Goal: Task Accomplishment & Management: Manage account settings

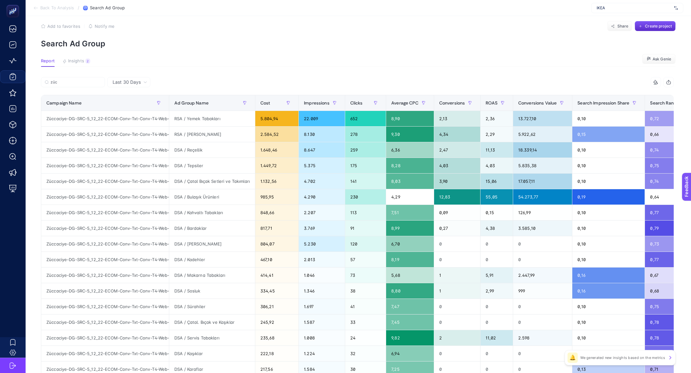
scroll to position [0, 47]
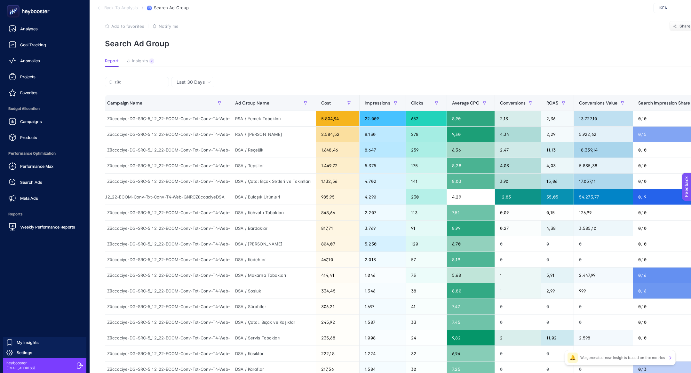
click at [32, 112] on span "Budget Allocation" at bounding box center [44, 108] width 79 height 13
click at [34, 115] on link "Campaigns" at bounding box center [44, 121] width 79 height 13
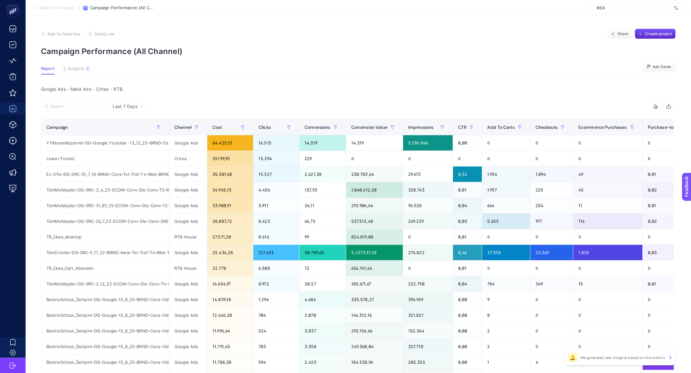
click at [633, 10] on span "IKEA" at bounding box center [634, 7] width 75 height 5
type input "101"
click at [623, 47] on div "A101" at bounding box center [637, 52] width 91 height 10
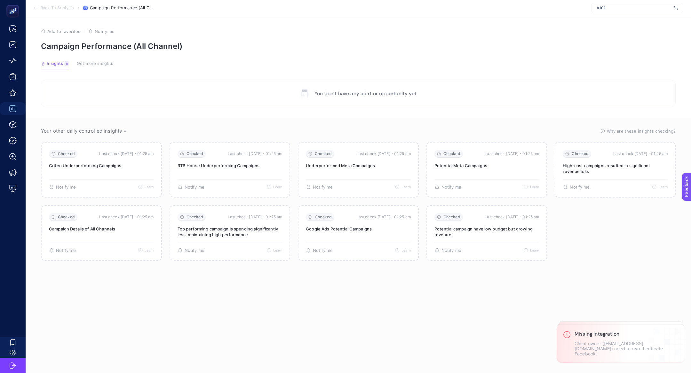
click at [632, 7] on span "A101" at bounding box center [634, 7] width 75 height 5
type input "101"
click at [628, 31] on span "www.a101kapida.com" at bounding box center [612, 31] width 31 height 5
click at [630, 8] on span "www.a101kapida.com" at bounding box center [634, 7] width 75 height 5
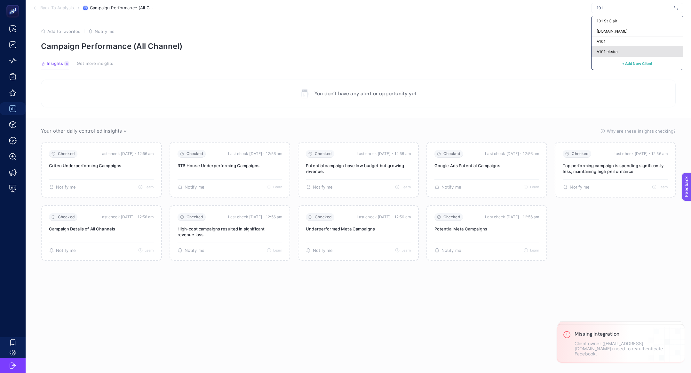
type input "101"
click at [631, 51] on div "A101 ekstra" at bounding box center [637, 52] width 91 height 10
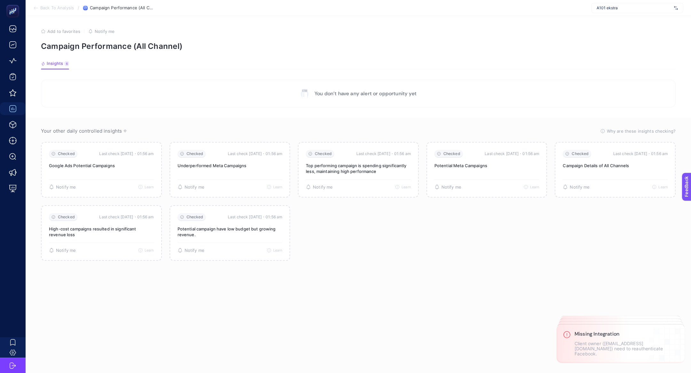
click at [597, 11] on div "A101 ekstra" at bounding box center [637, 8] width 92 height 10
type input "suwen"
click at [604, 21] on span "[URL][DOMAIN_NAME]" at bounding box center [617, 21] width 41 height 5
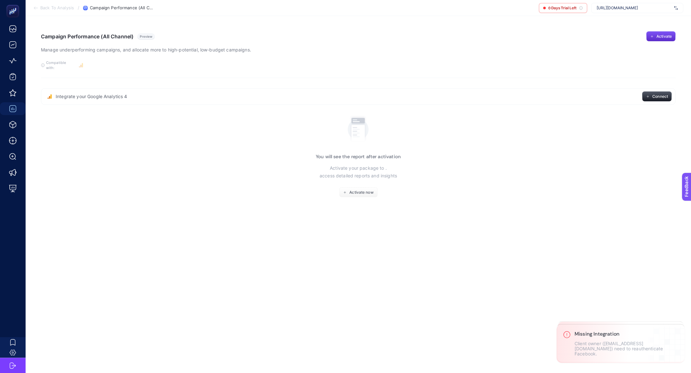
click at [630, 12] on div "[URL][DOMAIN_NAME]" at bounding box center [637, 8] width 92 height 10
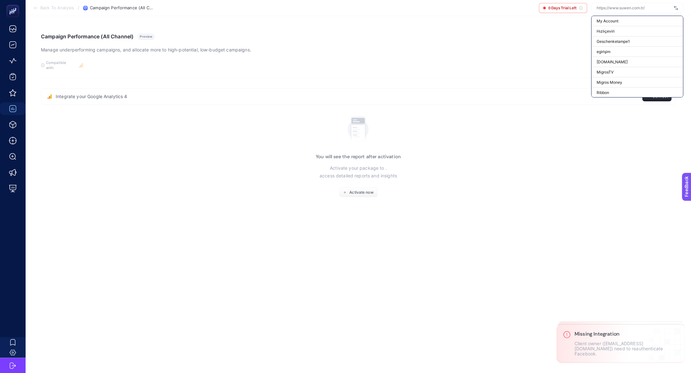
click at [630, 7] on input "text" at bounding box center [634, 7] width 75 height 5
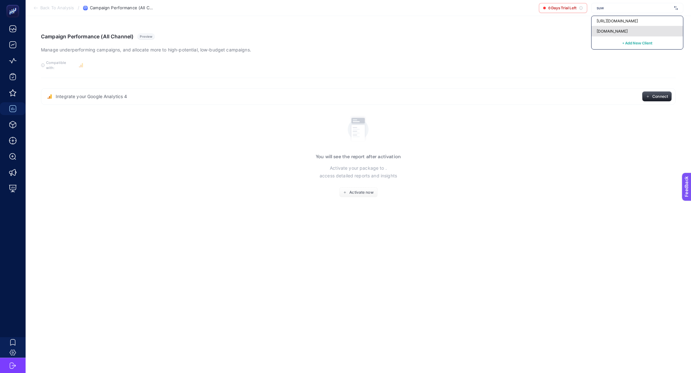
type input "suw"
click at [626, 27] on div "www.suwen.com.tr" at bounding box center [637, 31] width 91 height 10
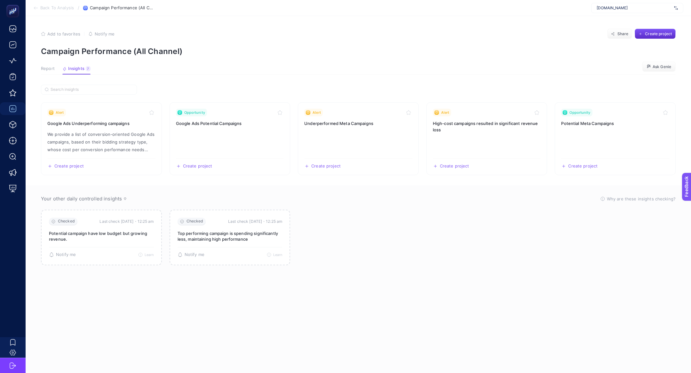
click at [51, 66] on article "Add to favorites false Notify me Share Create project Campaign Performance (All…" at bounding box center [358, 194] width 665 height 357
click at [54, 68] on span "Report" at bounding box center [48, 68] width 14 height 5
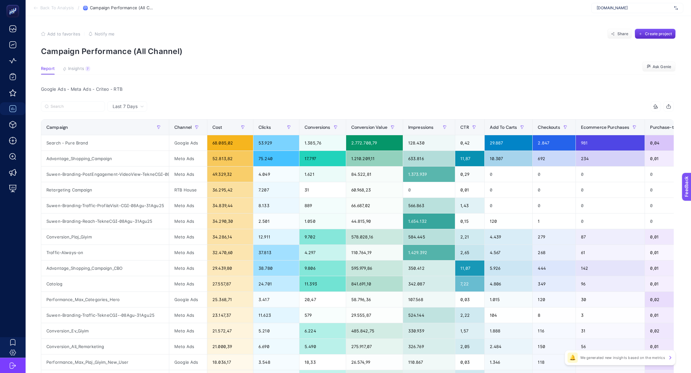
click at [608, 13] on div "www.suwen.com.tr" at bounding box center [637, 8] width 92 height 10
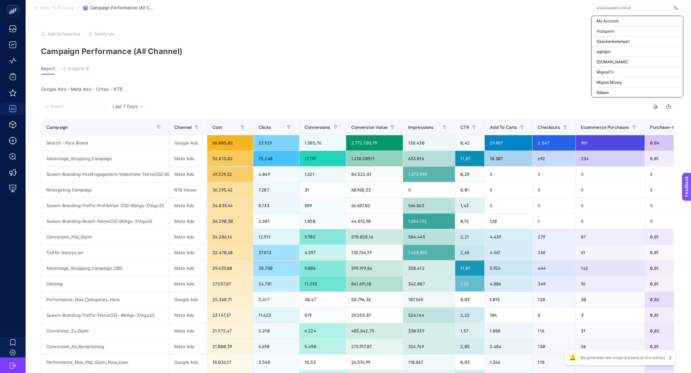
click at [607, 10] on input "text" at bounding box center [634, 7] width 75 height 5
click at [610, 20] on span "My Account" at bounding box center [608, 21] width 22 height 5
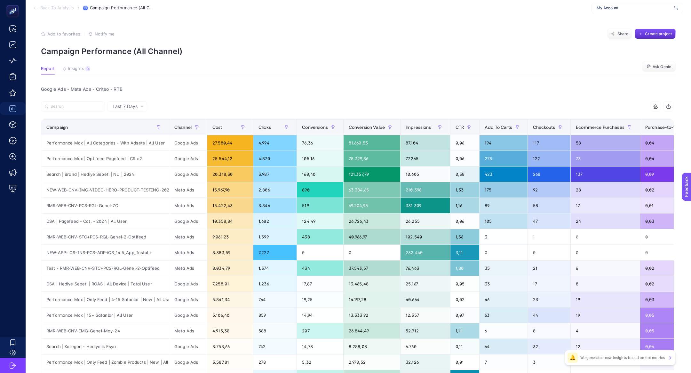
click at [610, 12] on div "My Account" at bounding box center [637, 8] width 92 height 10
type input "ecoco"
click at [606, 20] on span "https://ecocotton.com.tr" at bounding box center [617, 21] width 41 height 5
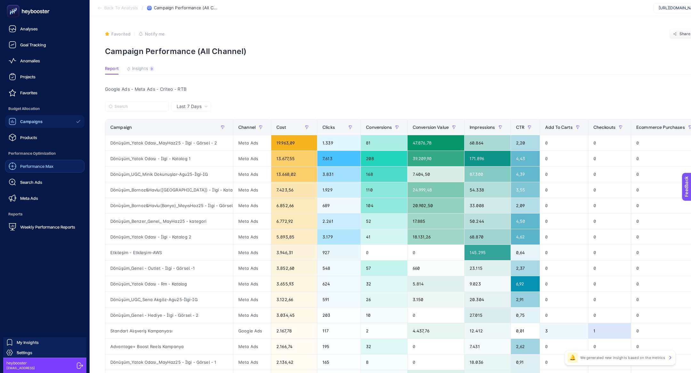
click at [37, 166] on span "Performance Max" at bounding box center [36, 166] width 33 height 5
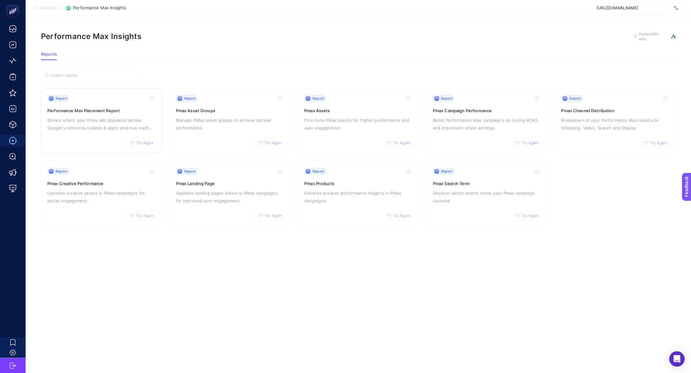
click at [90, 131] on div "Report Try Again Performance Max Placement Report Shows where your Pmax ads app…" at bounding box center [101, 121] width 108 height 52
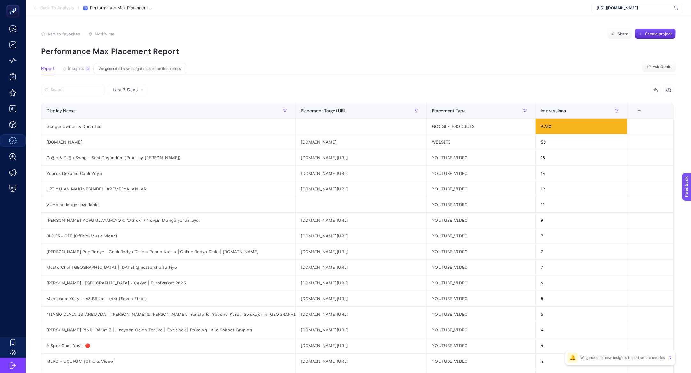
click at [78, 68] on span "Insights" at bounding box center [76, 68] width 16 height 5
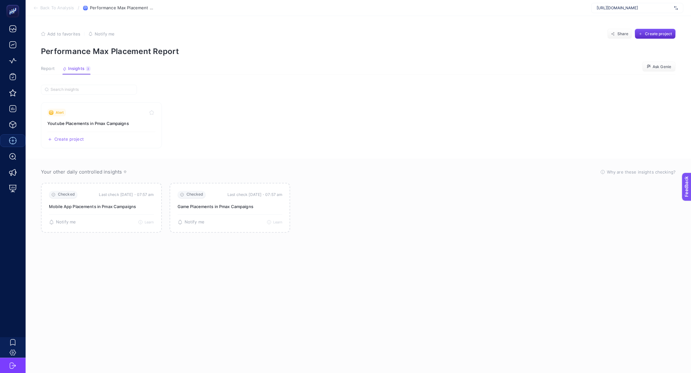
click at [47, 74] on section "Report Insights 3 We generated new insights based on the metrics Ask Genie" at bounding box center [358, 70] width 635 height 8
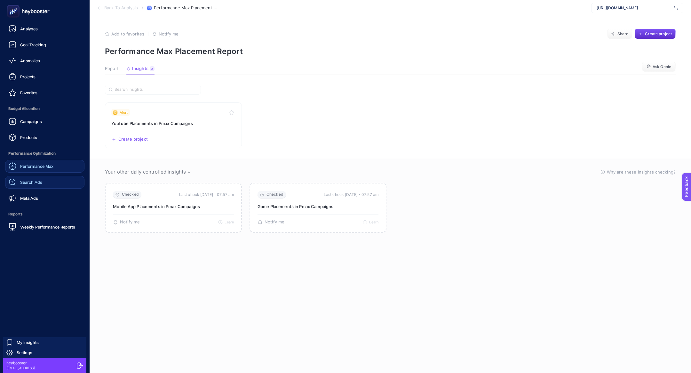
click at [42, 181] on link "Search Ads" at bounding box center [44, 182] width 79 height 13
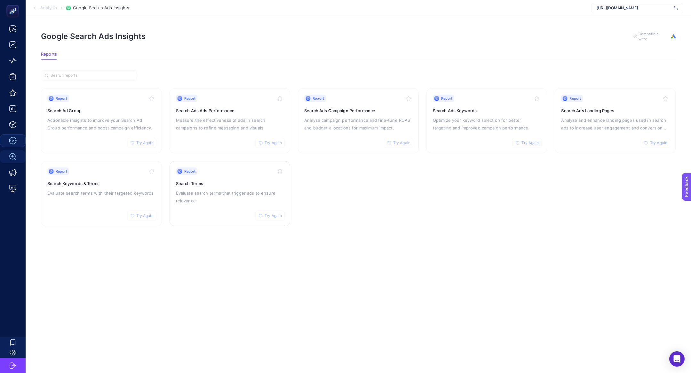
click at [220, 171] on div "Report Try Again" at bounding box center [230, 172] width 108 height 8
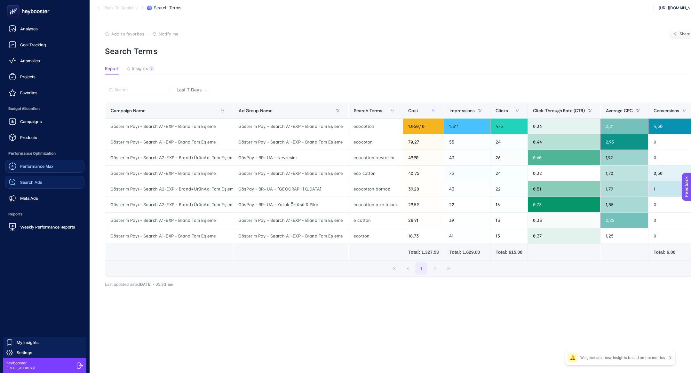
click at [25, 179] on div "Search Ads" at bounding box center [26, 183] width 34 height 8
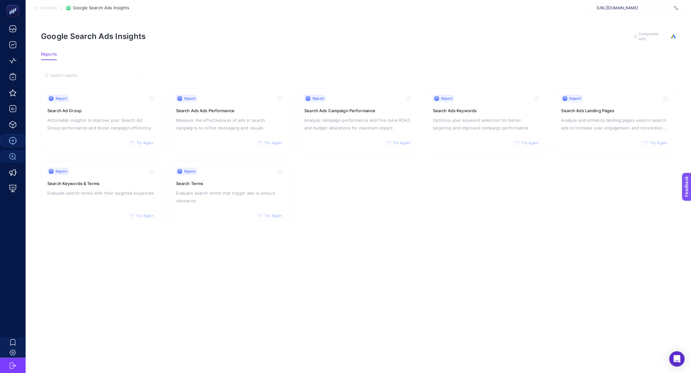
click at [86, 199] on div "Report Try Again Search Keywords & Terms Evaluate search terms with their targe…" at bounding box center [101, 194] width 108 height 52
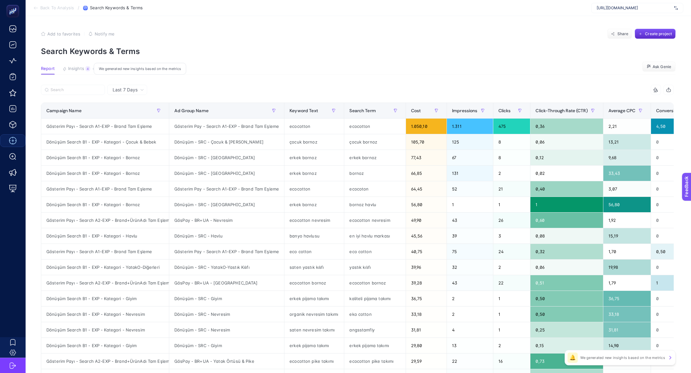
click at [68, 72] on button "Insights 4 We generated new insights based on the metrics" at bounding box center [76, 70] width 28 height 8
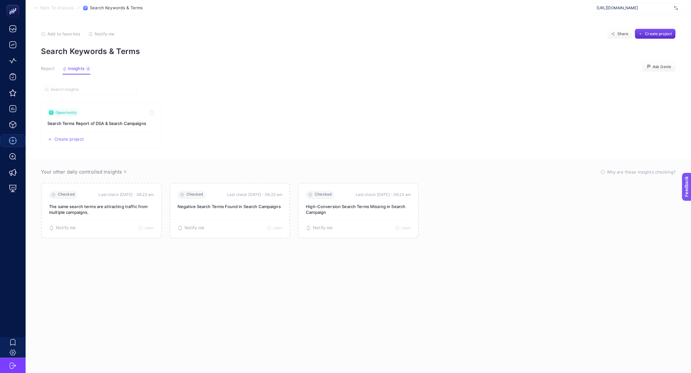
click at [48, 70] on span "Report" at bounding box center [48, 68] width 14 height 5
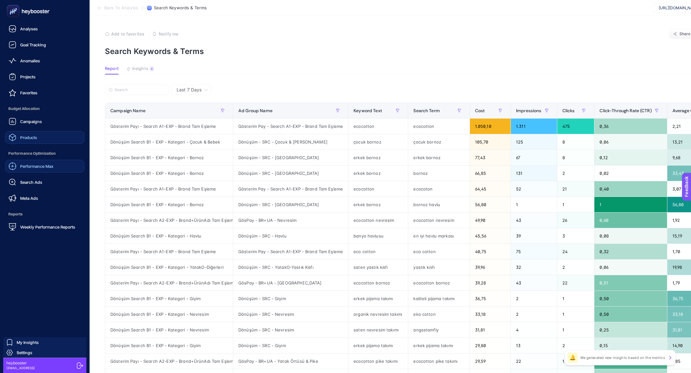
click at [34, 134] on div "Products" at bounding box center [23, 138] width 28 height 8
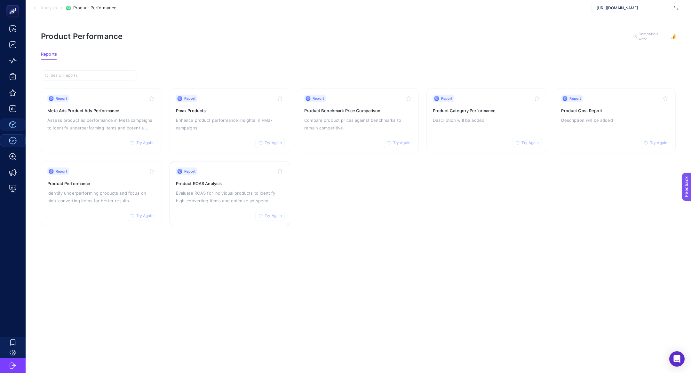
click at [247, 187] on div "Report Try Again Product ROAS Analysis Evaluate ROAS for individual products to…" at bounding box center [230, 194] width 108 height 52
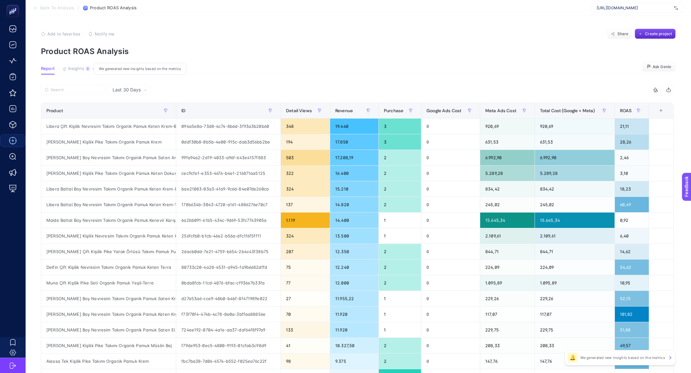
click at [83, 71] on span "Insights" at bounding box center [76, 68] width 16 height 5
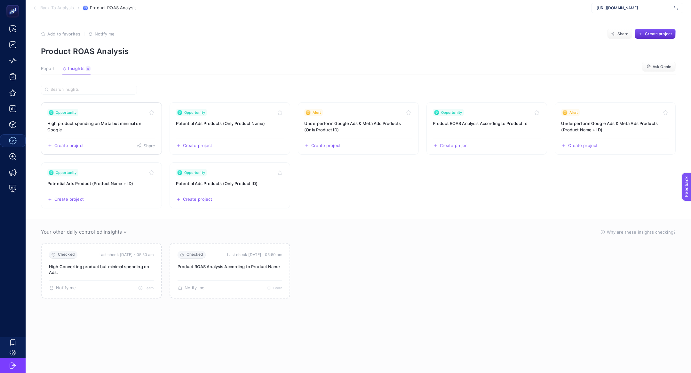
click at [104, 126] on h3 "High product spending on Meta but minimal on Google" at bounding box center [101, 126] width 108 height 13
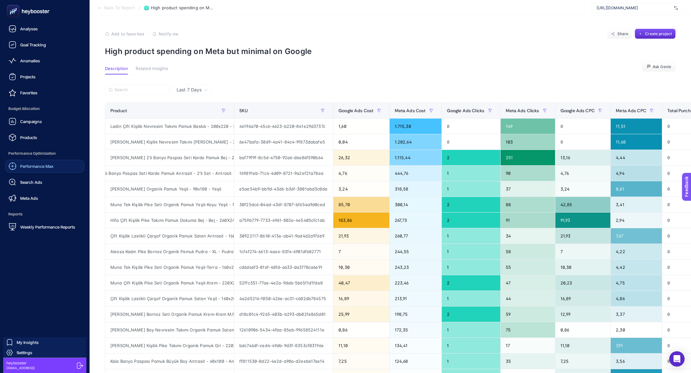
click at [33, 154] on span "Performance Optimization" at bounding box center [44, 153] width 79 height 13
click at [33, 167] on span "Performance Max" at bounding box center [36, 166] width 33 height 5
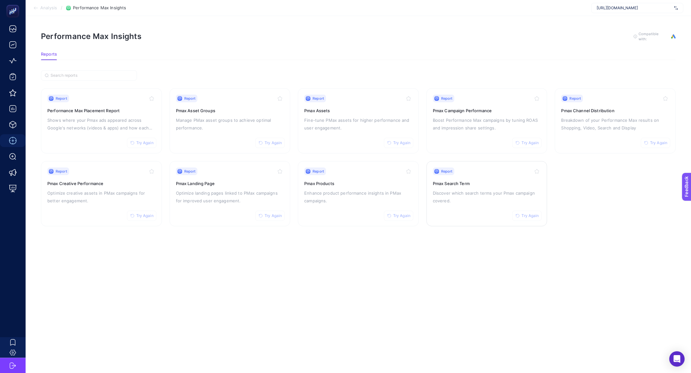
click at [495, 203] on div "Report Try Again Pmax Search Term Discover which search terms your Pmax campaig…" at bounding box center [487, 194] width 108 height 52
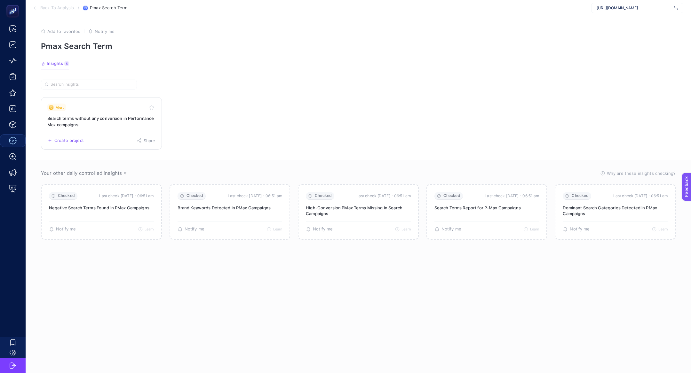
click at [99, 124] on h3 "Search terms without any conversion in Performance Max campaigns." at bounding box center [101, 121] width 108 height 13
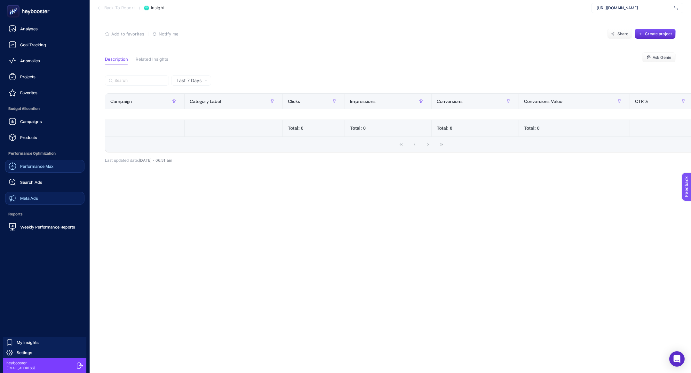
click at [33, 198] on span "Meta Ads" at bounding box center [29, 198] width 18 height 5
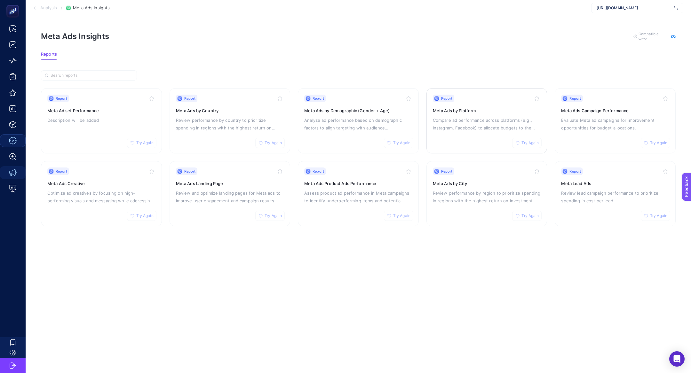
click at [484, 111] on h3 "Meta Ads by Platform" at bounding box center [487, 110] width 108 height 6
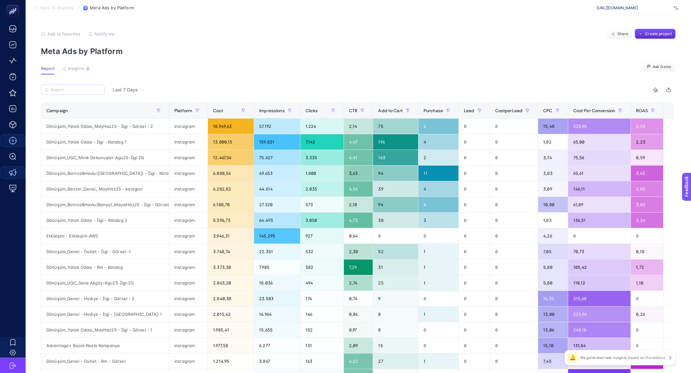
click at [75, 85] on label at bounding box center [73, 90] width 64 height 10
click at [75, 88] on input "Search" at bounding box center [76, 90] width 51 height 5
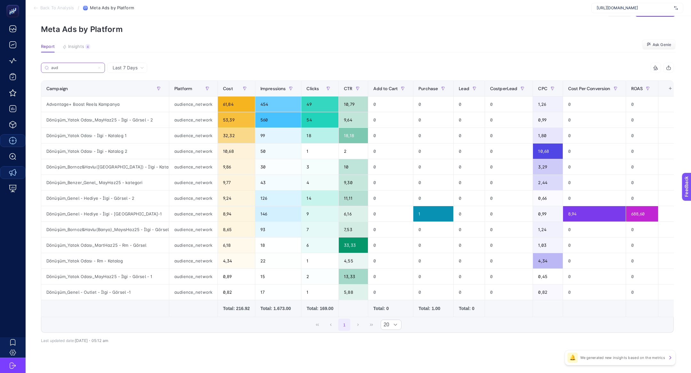
scroll to position [23, 0]
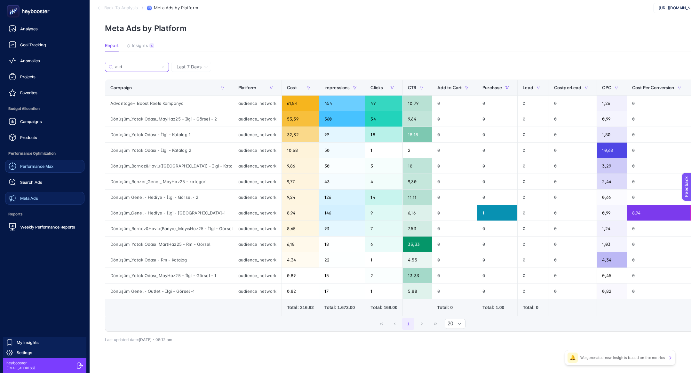
type input "aud"
click at [36, 196] on span "Meta Ads" at bounding box center [29, 198] width 18 height 5
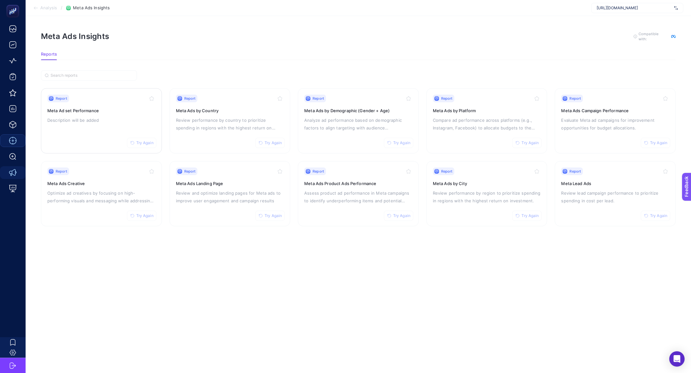
click at [105, 113] on div "Report Try Again Meta Ad set Performance Description will be added" at bounding box center [101, 121] width 108 height 52
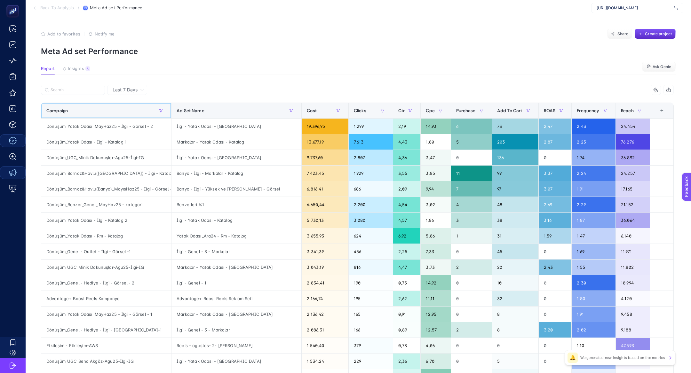
click at [91, 112] on div "Campaign" at bounding box center [106, 111] width 120 height 10
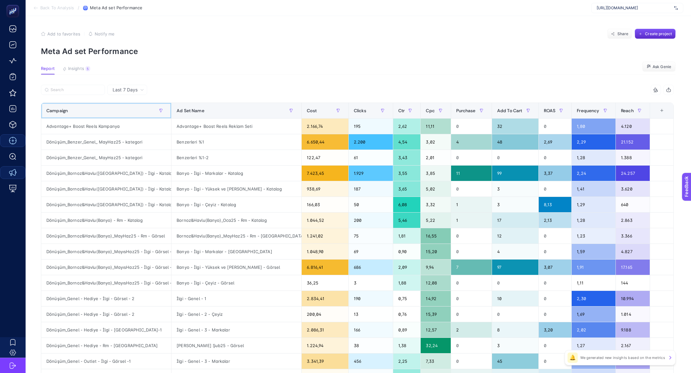
click at [91, 112] on div "Campaign" at bounding box center [106, 111] width 120 height 10
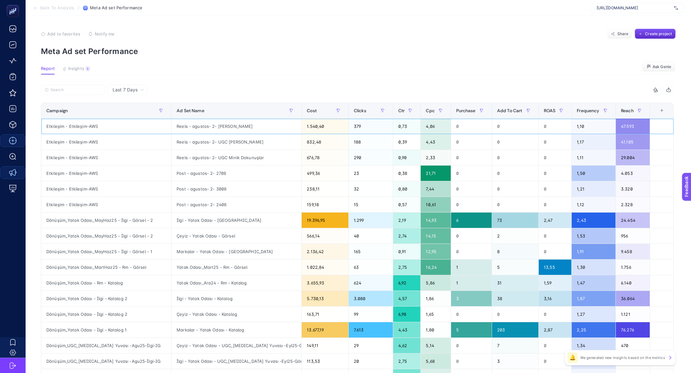
click at [89, 124] on div "Etkileşim - Etkileşim-AWS" at bounding box center [106, 126] width 130 height 15
click at [91, 224] on div "Dönüşüm_Yatak Odası_MayHaz25 - İlgi - Görsel - 2" at bounding box center [106, 220] width 130 height 15
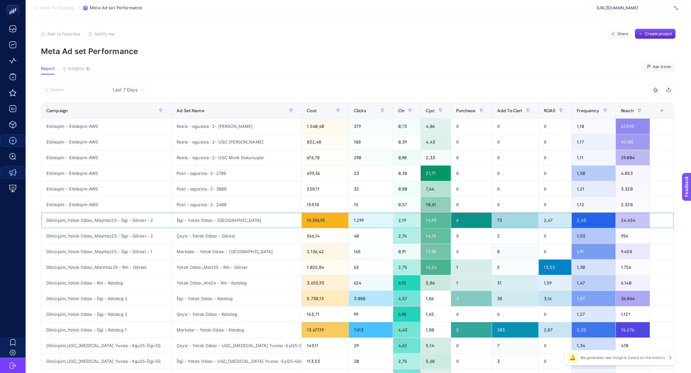
click at [91, 224] on div "Dönüşüm_Yatak Odası_MayHaz25 - İlgi - Görsel - 2" at bounding box center [106, 220] width 130 height 15
copy tr "Dönüşüm_Yatak Odası_MayHaz25 - İlgi - Görsel - 2"
click at [76, 91] on input "Search" at bounding box center [76, 90] width 51 height 5
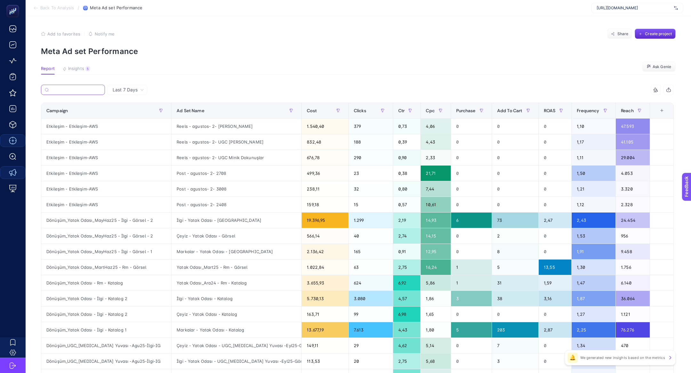
paste input "Dönüşüm_Yatak Odası_MayHaz25 - İlgi - Görsel - 2"
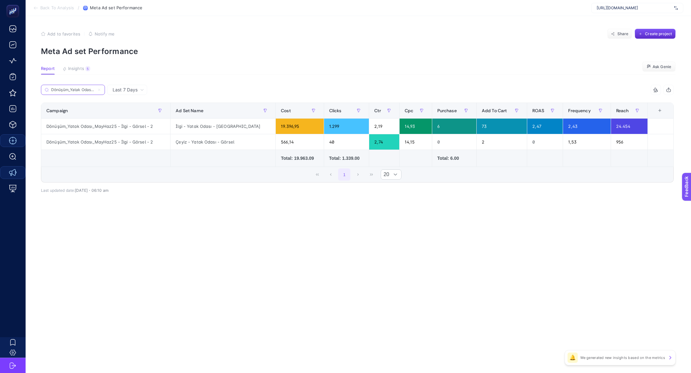
scroll to position [0, 51]
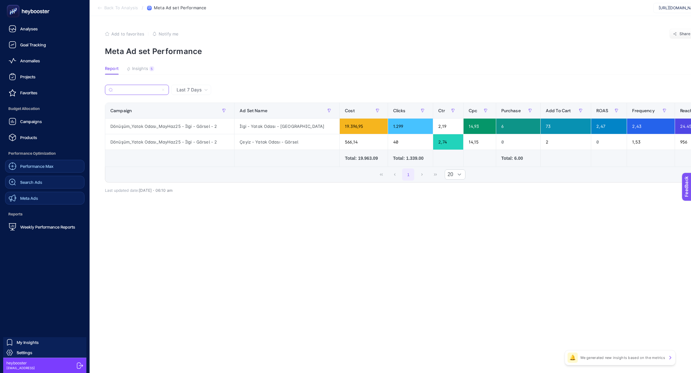
type input "Dönüşüm_Yatak Odası_MayHaz25 - İlgi - Görsel - 2"
click at [53, 179] on link "Search Ads" at bounding box center [44, 182] width 79 height 13
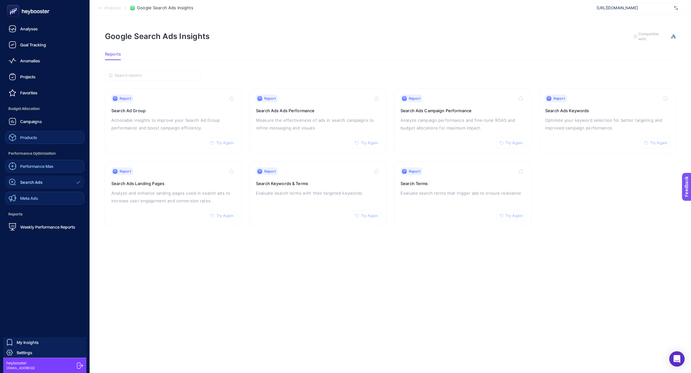
click at [60, 135] on link "Products" at bounding box center [44, 137] width 79 height 13
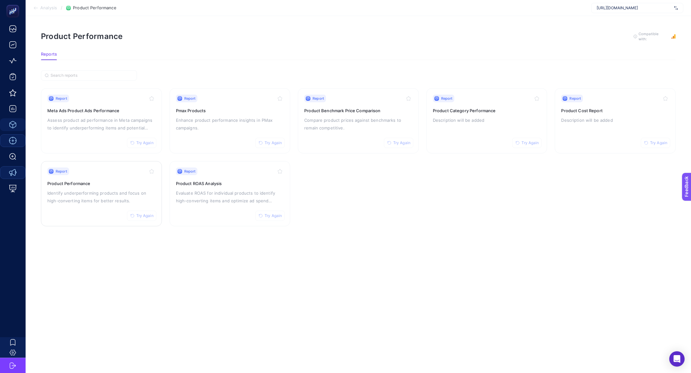
click at [112, 190] on p "Identify underperforming products and focus on high-converting items for better…" at bounding box center [101, 196] width 108 height 15
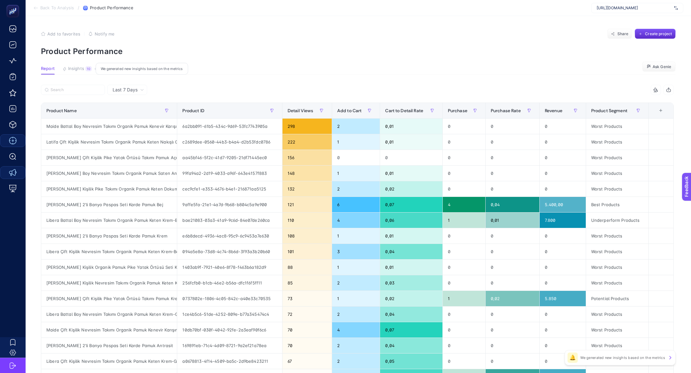
click at [81, 68] on span "Insights" at bounding box center [76, 68] width 16 height 5
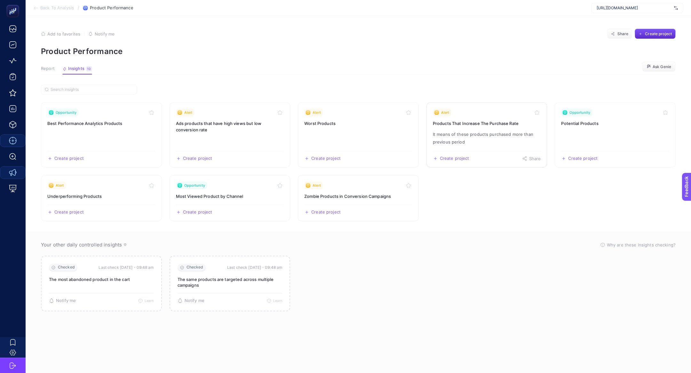
click at [483, 120] on h3 "Products That Increase The Purchase Rate" at bounding box center [487, 123] width 108 height 6
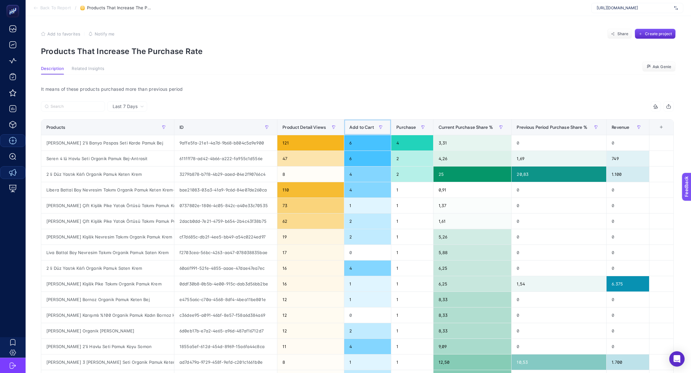
click at [351, 127] on span "Add to Cart" at bounding box center [361, 127] width 25 height 5
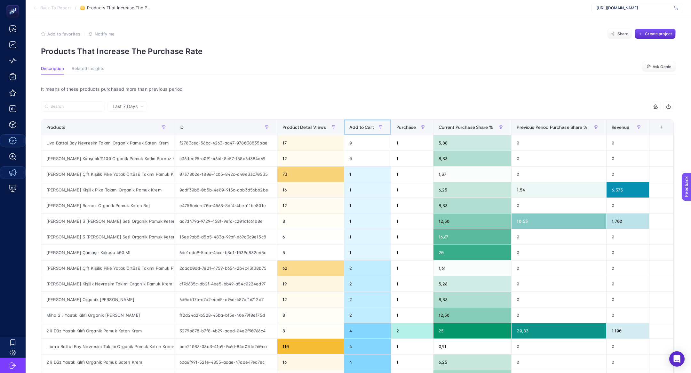
click at [351, 127] on span "Add to Cart" at bounding box center [361, 127] width 25 height 5
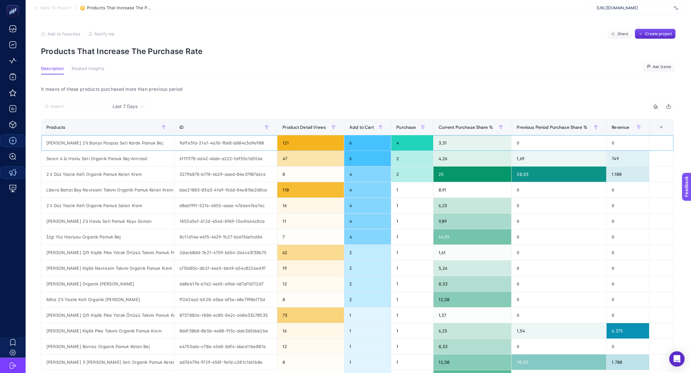
click at [125, 140] on div "Petra 2'li Banyo Paspas Seti Karde Pamuk Bej" at bounding box center [107, 142] width 133 height 15
click at [74, 105] on input "Search" at bounding box center [76, 106] width 51 height 5
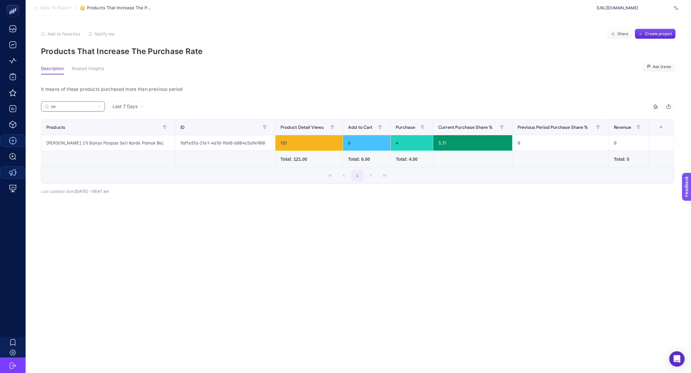
type input "p"
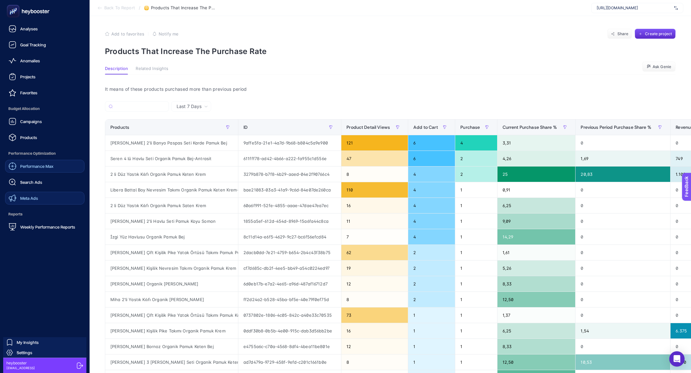
click at [24, 191] on div "Performance Max Search Ads Meta Ads" at bounding box center [44, 182] width 79 height 45
click at [22, 183] on span "Search Ads" at bounding box center [31, 182] width 22 height 5
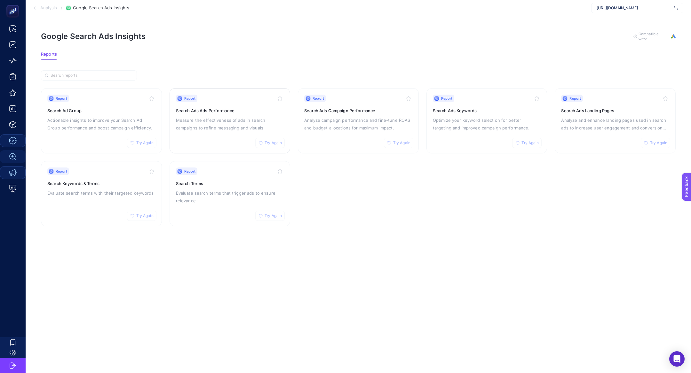
click at [229, 124] on p "Measure the effectiveness of ads in search campaigns to refine messaging and vi…" at bounding box center [230, 123] width 108 height 15
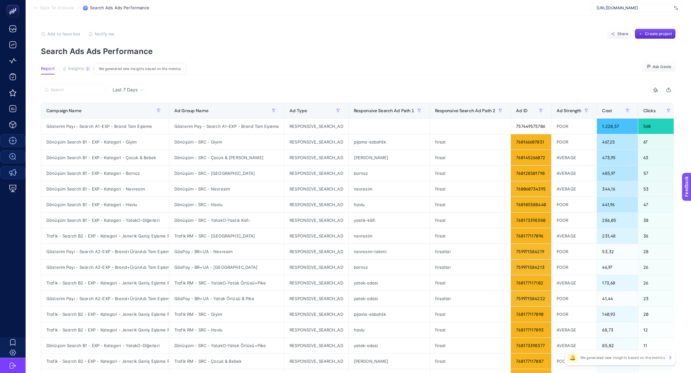
click at [78, 72] on button "Insights 2 We generated new insights based on the metrics" at bounding box center [76, 70] width 28 height 8
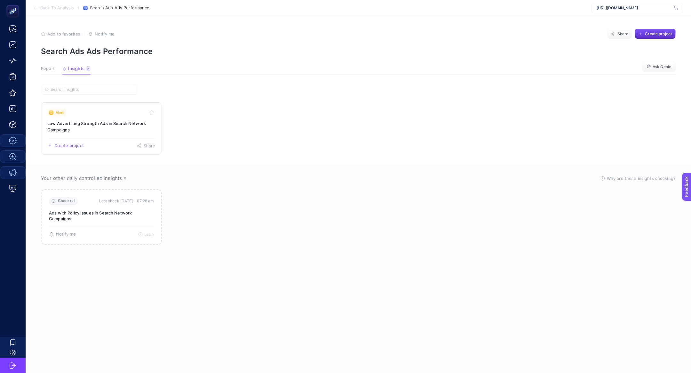
click at [100, 121] on h3 "Low Advertising Strength Ads in Search Network Campaigns" at bounding box center [101, 126] width 108 height 13
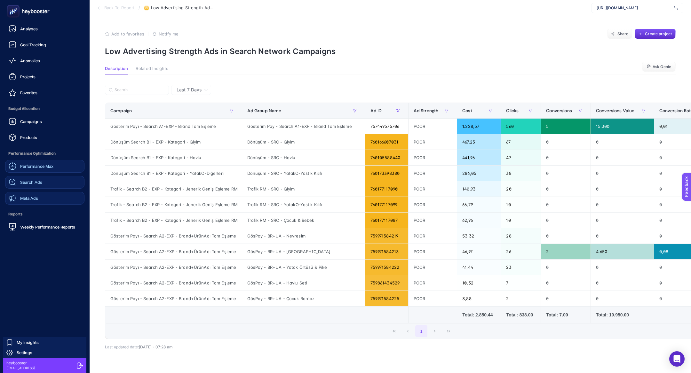
click at [8, 15] on rect at bounding box center [13, 11] width 13 height 13
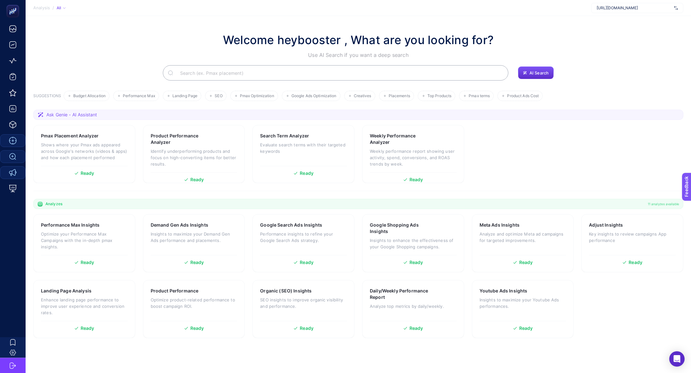
click at [277, 73] on input "Search" at bounding box center [339, 73] width 328 height 18
type input "ş"
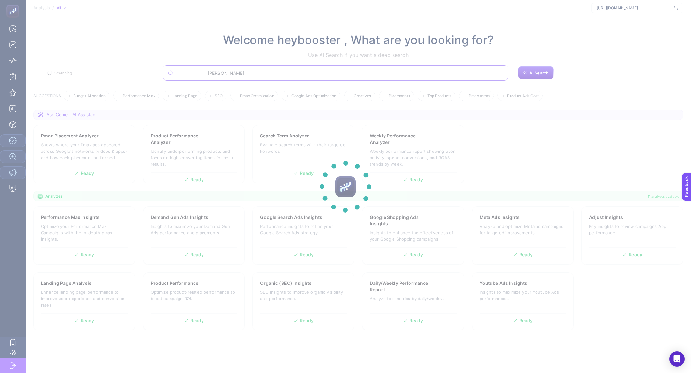
type input "landi"
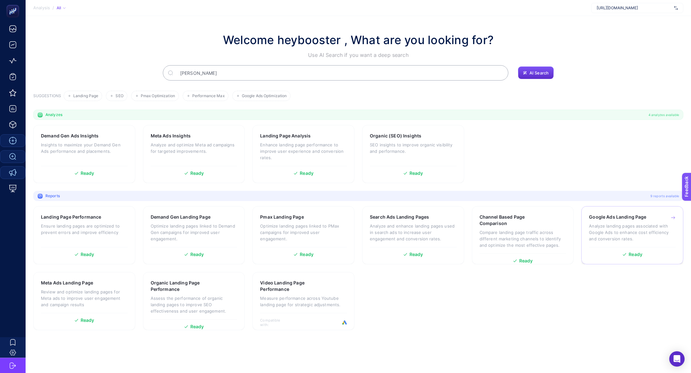
click at [625, 226] on p "Analyze landing pages associated with Google Ads to enhance cost efficiency and…" at bounding box center [632, 232] width 87 height 19
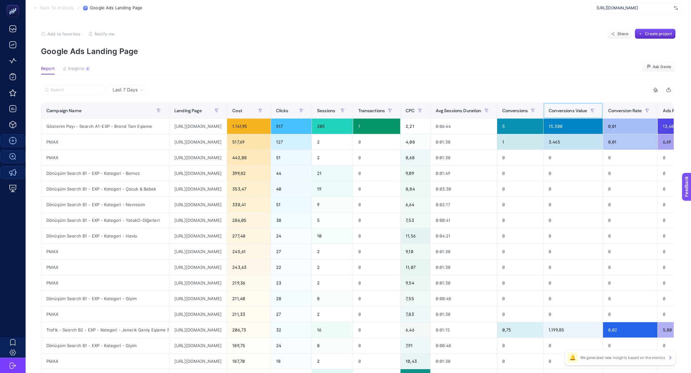
click at [587, 112] on span "Conversions Value" at bounding box center [568, 110] width 38 height 5
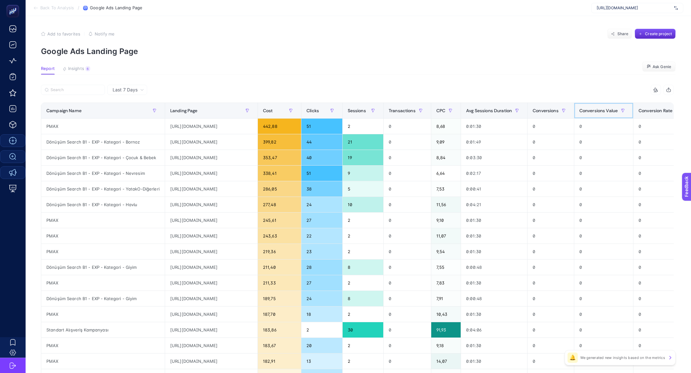
click at [618, 112] on span "Conversions Value" at bounding box center [598, 110] width 38 height 5
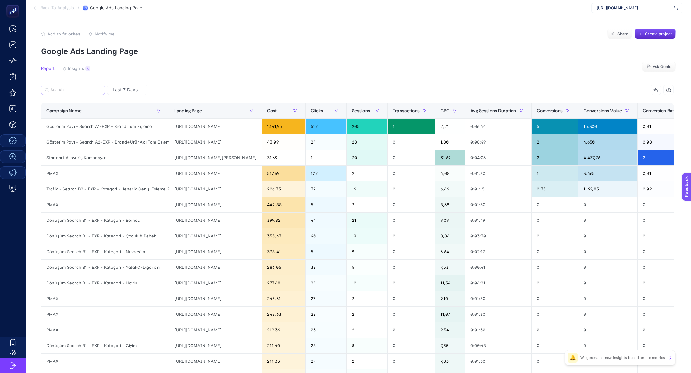
click at [79, 87] on label at bounding box center [73, 90] width 64 height 10
click at [79, 88] on input "Search" at bounding box center [76, 90] width 51 height 5
click at [77, 69] on span "Insights" at bounding box center [76, 68] width 16 height 5
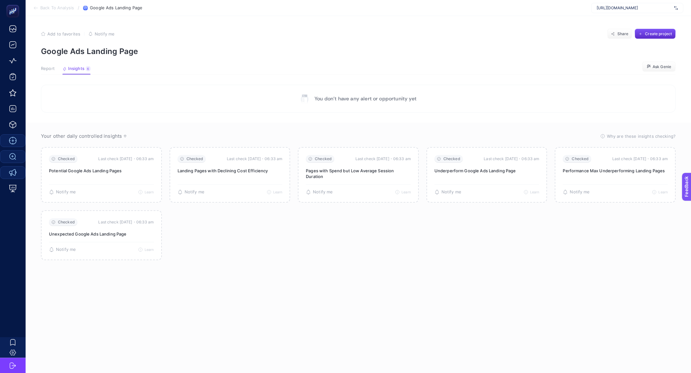
click at [49, 70] on span "Report" at bounding box center [48, 68] width 14 height 5
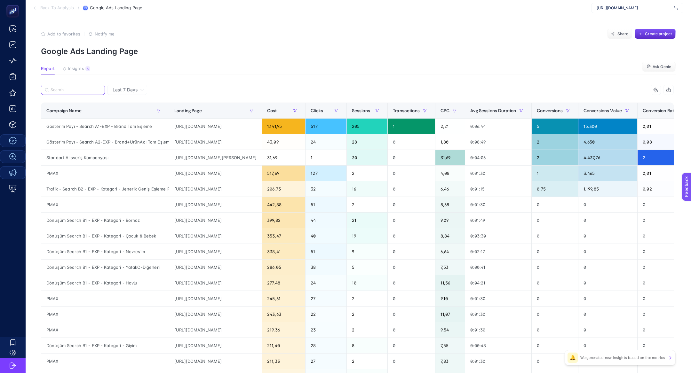
click at [78, 91] on input "Search" at bounding box center [76, 90] width 51 height 5
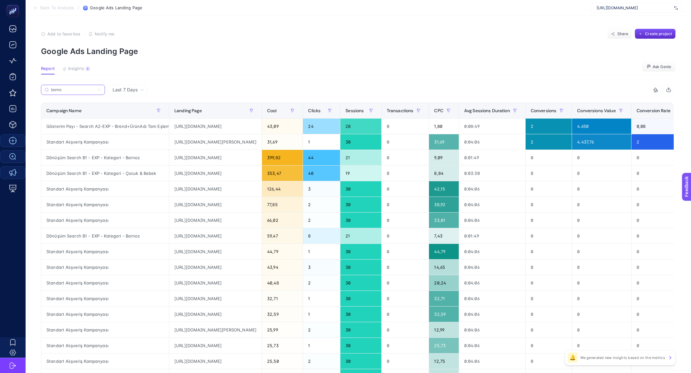
type input "borno"
click at [102, 93] on label "borno" at bounding box center [73, 90] width 64 height 10
click at [95, 92] on input "borno" at bounding box center [73, 90] width 44 height 5
click at [59, 7] on span "Back To Analysis" at bounding box center [57, 7] width 34 height 5
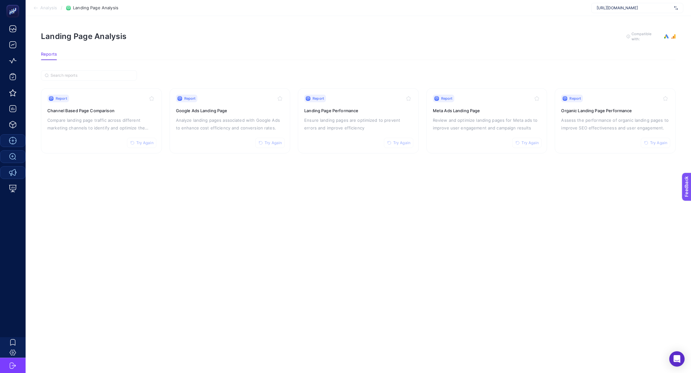
click at [40, 5] on section "Analysis / Landing Page Analysis https://ecocotton.com.tr" at bounding box center [358, 8] width 665 height 16
click at [43, 11] on section "Analysis / Landing Page Analysis https://ecocotton.com.tr" at bounding box center [358, 8] width 665 height 16
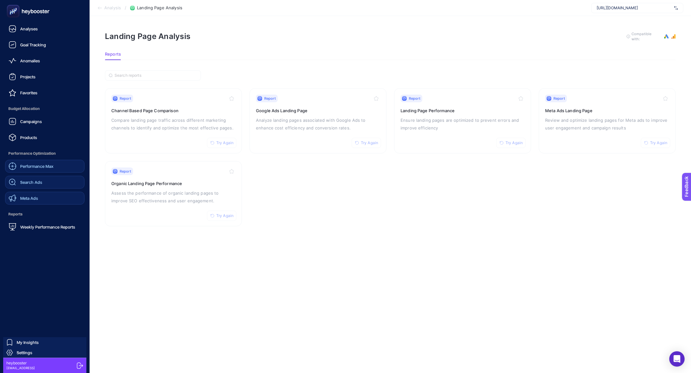
click at [51, 185] on link "Search Ads" at bounding box center [44, 182] width 79 height 13
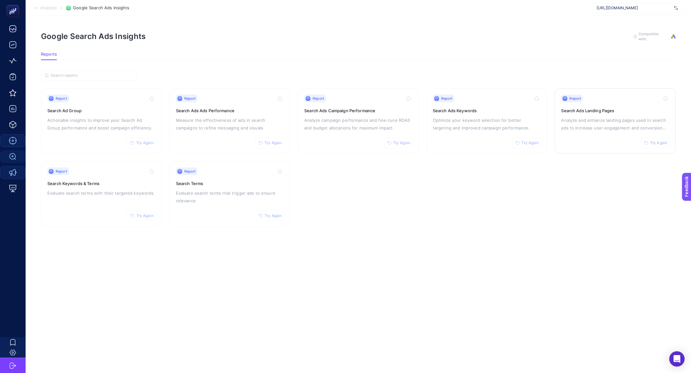
click at [616, 116] on p "Analyze and enhance landing pages used in search ads to increase user engagemen…" at bounding box center [615, 123] width 108 height 15
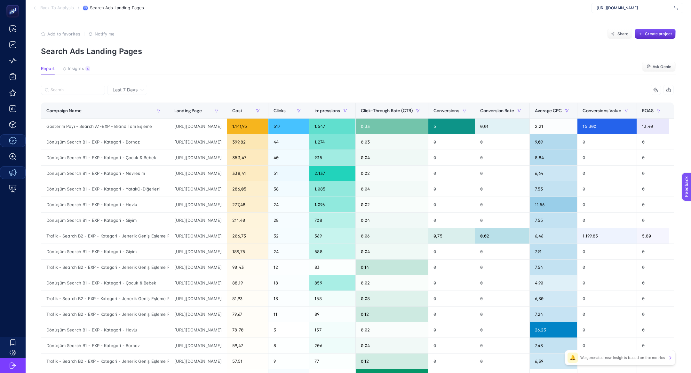
click at [82, 62] on article "Add to favorites false Notify me Share Create project Search Ads Landing Pages …" at bounding box center [358, 266] width 665 height 500
click at [82, 67] on span "Insights" at bounding box center [76, 68] width 16 height 5
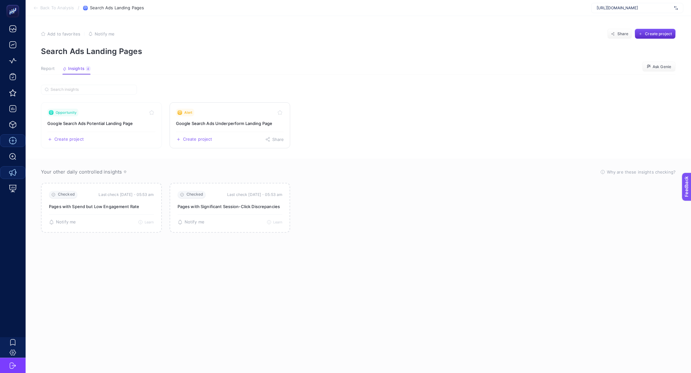
click at [247, 125] on h3 "Google Search Ads Underperform Landing Page" at bounding box center [230, 123] width 108 height 6
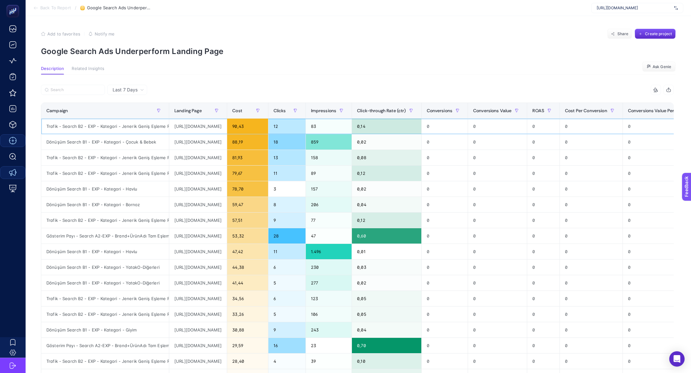
click at [221, 129] on div "https://ecocotton.com.tr/giyim-urunleri-organik" at bounding box center [198, 126] width 58 height 15
click at [601, 8] on span "https://ecocotton.com.tr" at bounding box center [634, 7] width 75 height 5
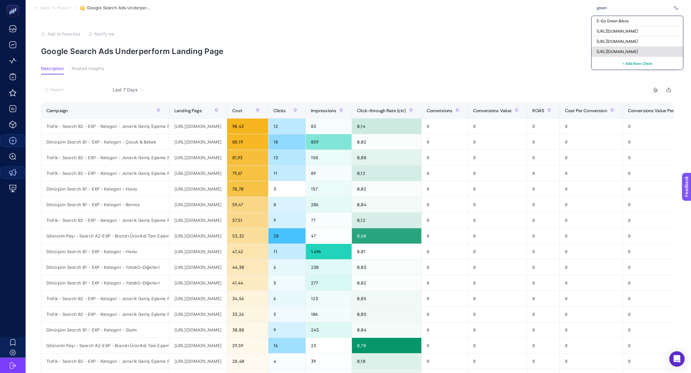
type input "green"
click at [607, 51] on span "https://greenblack.com.tr" at bounding box center [617, 51] width 41 height 5
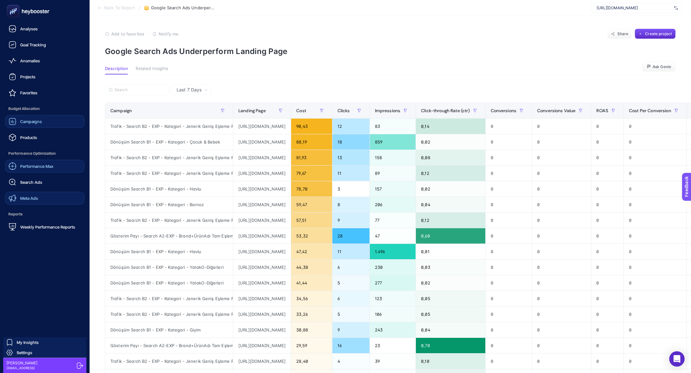
click at [46, 122] on link "Campaigns" at bounding box center [44, 121] width 79 height 13
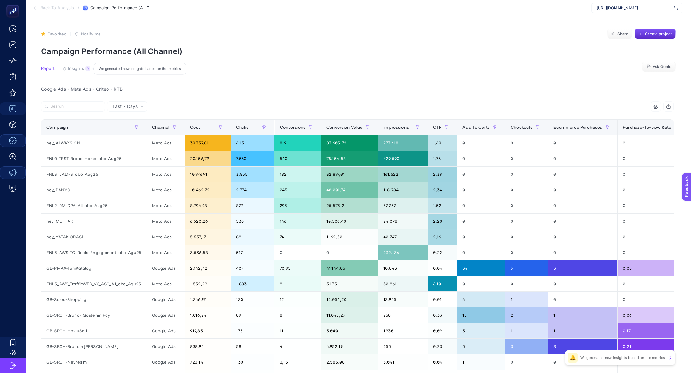
click at [80, 71] on span "Insights" at bounding box center [76, 68] width 16 height 5
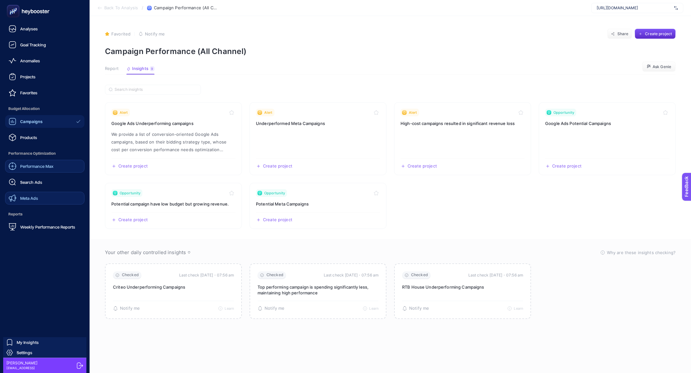
drag, startPoint x: 18, startPoint y: 18, endPoint x: 18, endPoint y: 15, distance: 3.2
click at [18, 15] on rect at bounding box center [13, 11] width 11 height 11
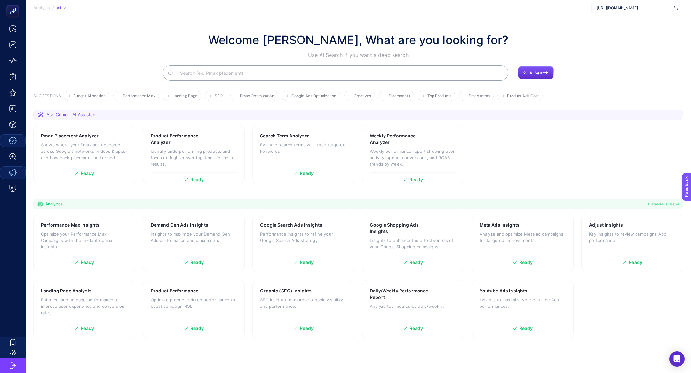
click at [188, 74] on input "Search" at bounding box center [339, 73] width 328 height 18
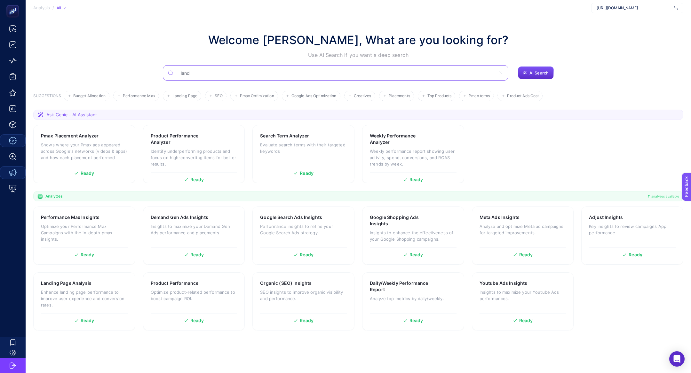
type input "land"
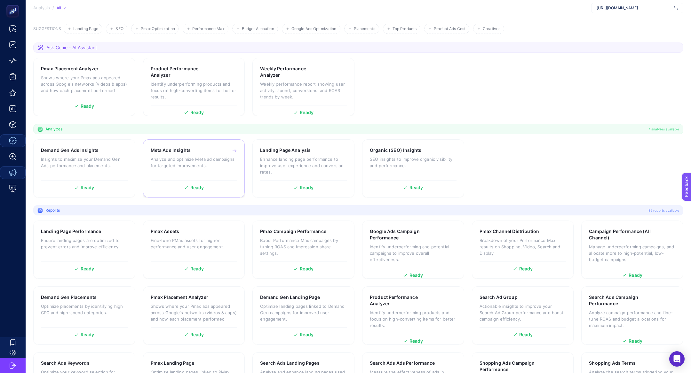
scroll to position [68, 0]
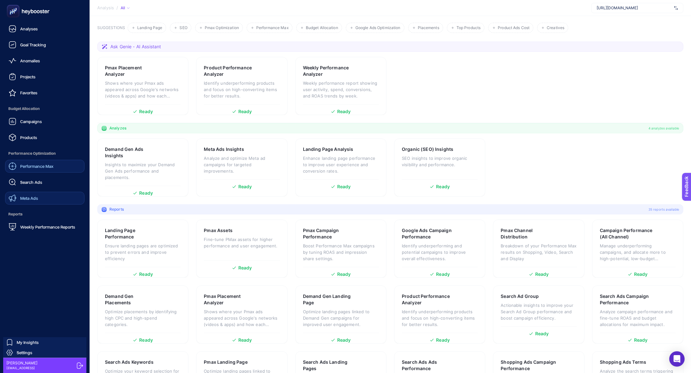
click at [33, 181] on span "Search Ads" at bounding box center [31, 182] width 22 height 5
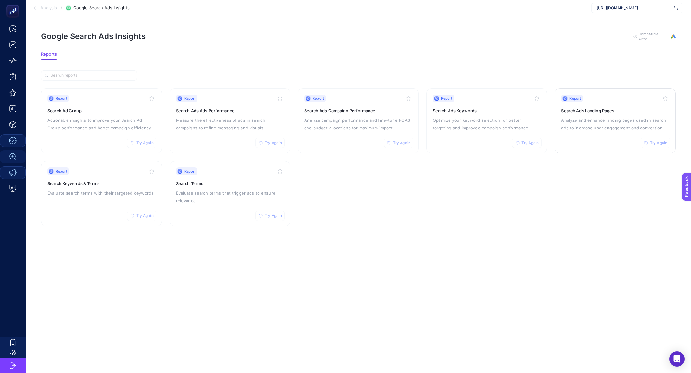
click at [648, 112] on h3 "Search Ads Landing Pages" at bounding box center [615, 110] width 108 height 6
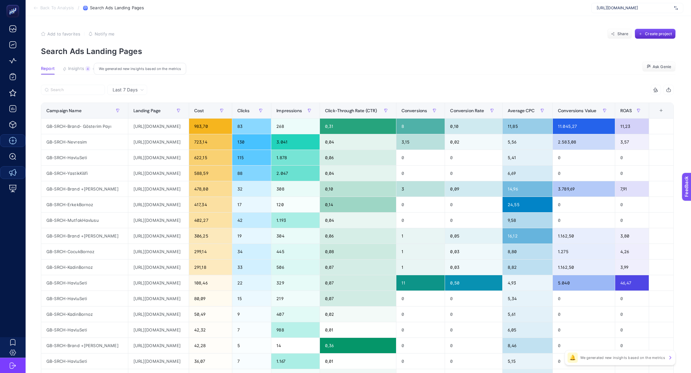
click at [83, 68] on span "Insights" at bounding box center [76, 68] width 16 height 5
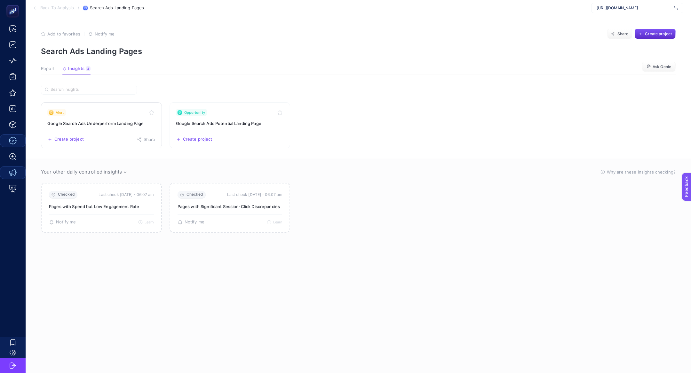
click at [112, 123] on h3 "Google Search Ads Underperform Landing Page" at bounding box center [101, 123] width 108 height 6
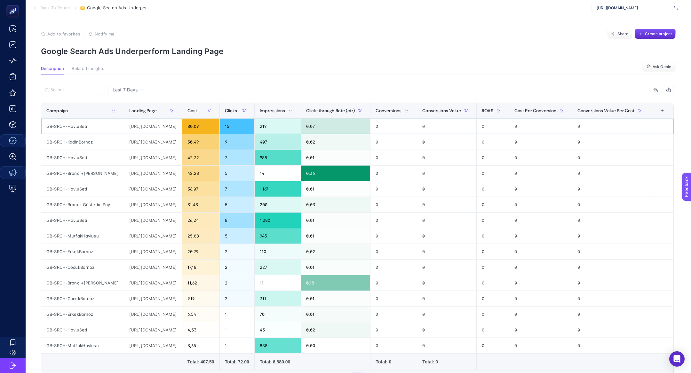
click at [157, 124] on div "https://greenblack.com.tr/banyo-paspasi-ayak-havlusu" at bounding box center [153, 126] width 58 height 15
click at [44, 10] on span "Back To Report" at bounding box center [55, 7] width 31 height 5
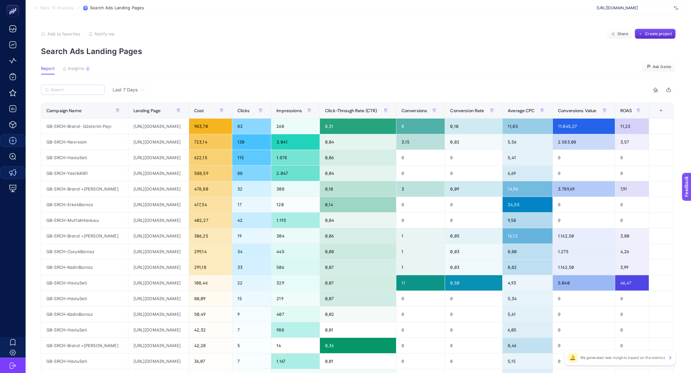
click at [85, 86] on label at bounding box center [73, 90] width 64 height 10
click at [85, 88] on input "Search" at bounding box center [76, 90] width 51 height 5
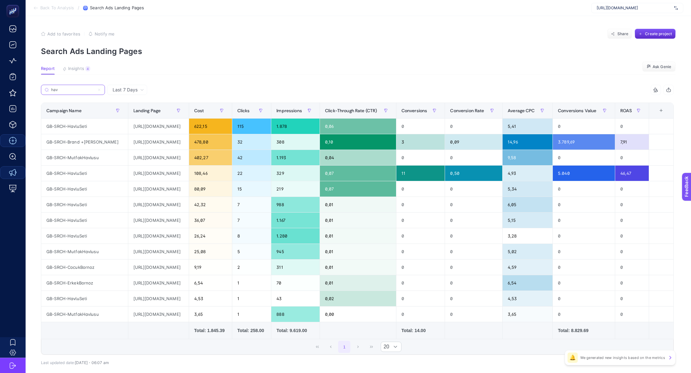
type input "hav"
click at [121, 97] on div "hav" at bounding box center [199, 92] width 316 height 14
click at [123, 94] on div "Last 7 Days" at bounding box center [127, 90] width 40 height 10
click at [123, 118] on li "Last 30 Days" at bounding box center [127, 115] width 36 height 12
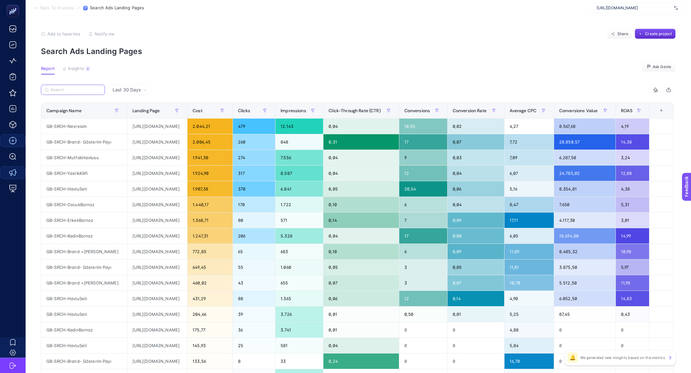
click at [72, 90] on input "Search" at bounding box center [76, 90] width 51 height 5
click at [66, 58] on article "Add to favorites false Notify me Share Create project Search Ads Landing Pages …" at bounding box center [358, 266] width 665 height 500
click at [71, 68] on span "Insights" at bounding box center [76, 68] width 16 height 5
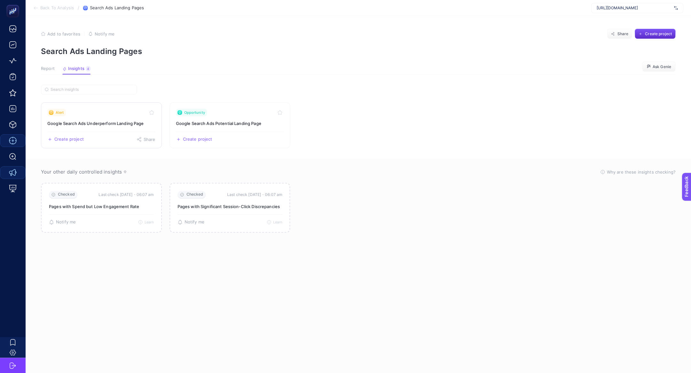
click at [104, 123] on h3 "Google Search Ads Underperform Landing Page" at bounding box center [101, 123] width 108 height 6
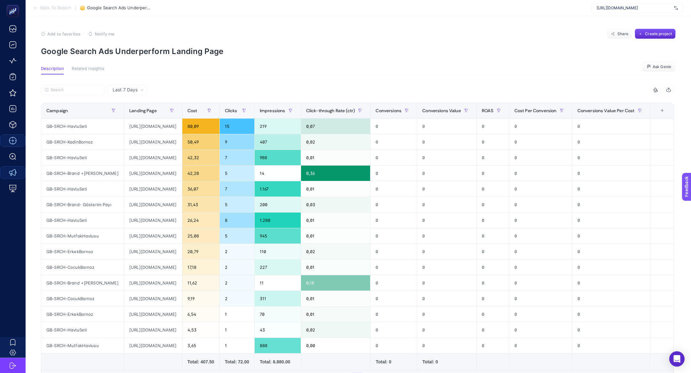
click at [122, 91] on span "Last 7 Days" at bounding box center [125, 90] width 25 height 6
click at [126, 116] on li "Last 30 Days" at bounding box center [127, 115] width 36 height 12
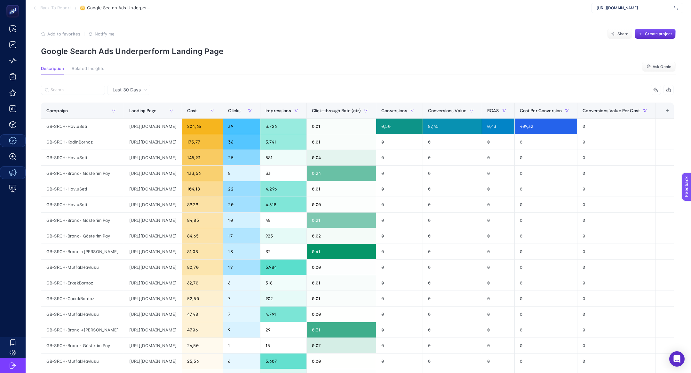
click at [59, 10] on span "Back To Report" at bounding box center [55, 7] width 31 height 5
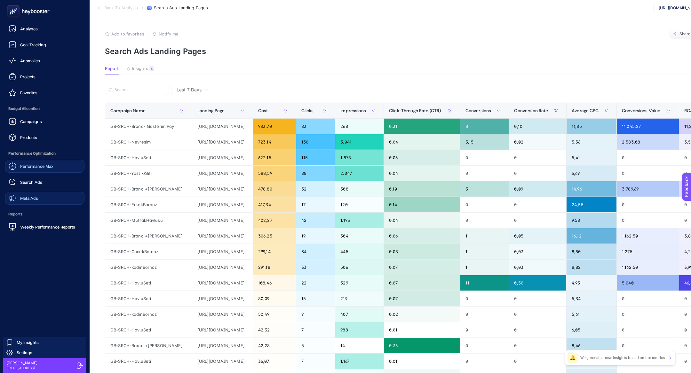
click at [29, 186] on div "Search Ads" at bounding box center [26, 183] width 34 height 8
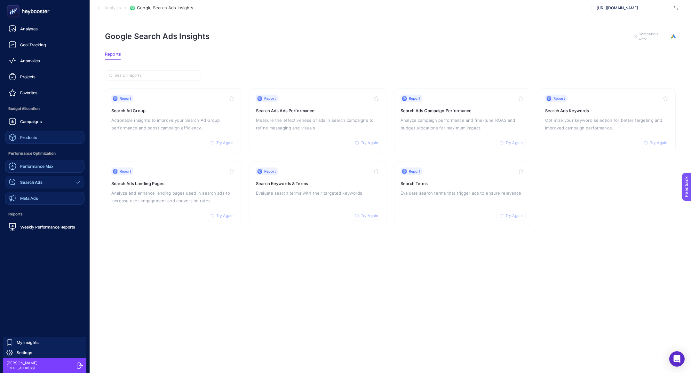
click at [35, 143] on link "Products" at bounding box center [44, 137] width 79 height 13
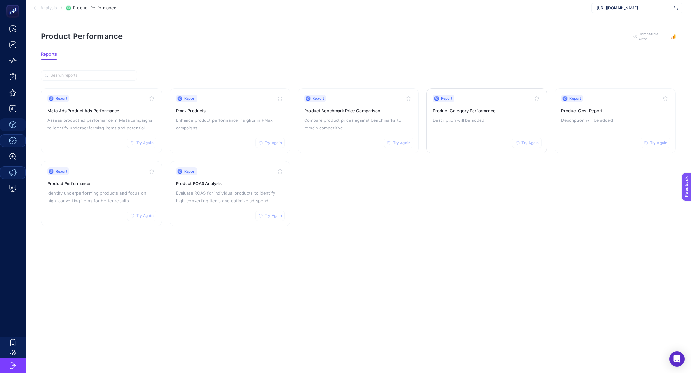
click at [506, 120] on p "Description will be added" at bounding box center [487, 120] width 108 height 8
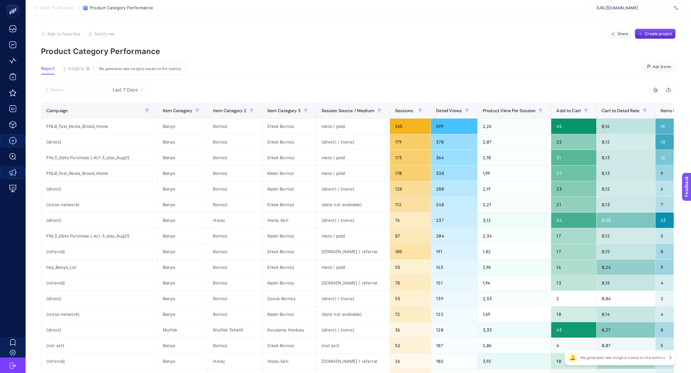
click at [75, 66] on span "Insights" at bounding box center [76, 68] width 16 height 5
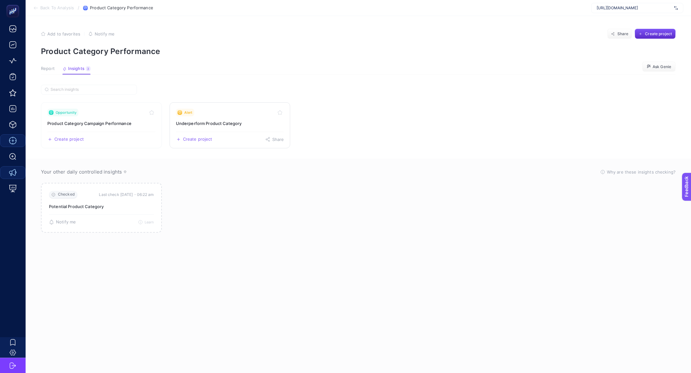
click at [218, 118] on link "Alert Underperform Product Category Create project Share" at bounding box center [230, 125] width 121 height 46
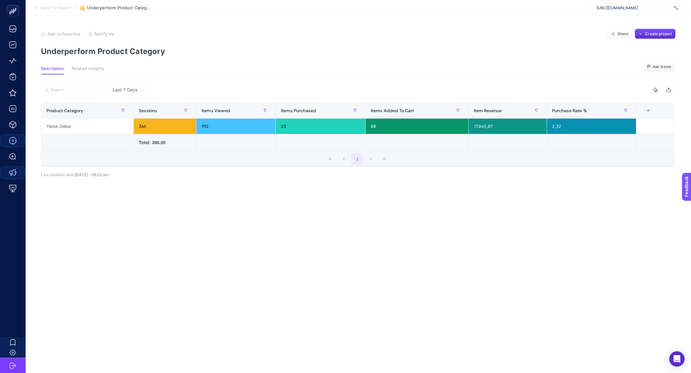
click at [52, 8] on span "Back To Report" at bounding box center [55, 7] width 31 height 5
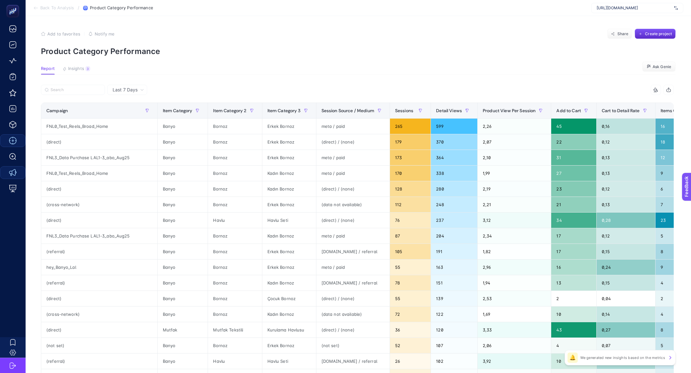
click at [41, 4] on section "Back To Analysis / Product Category Performance https://greenblack.com.tr" at bounding box center [358, 8] width 665 height 16
click at [40, 7] on li "Back To Analysis" at bounding box center [53, 7] width 41 height 5
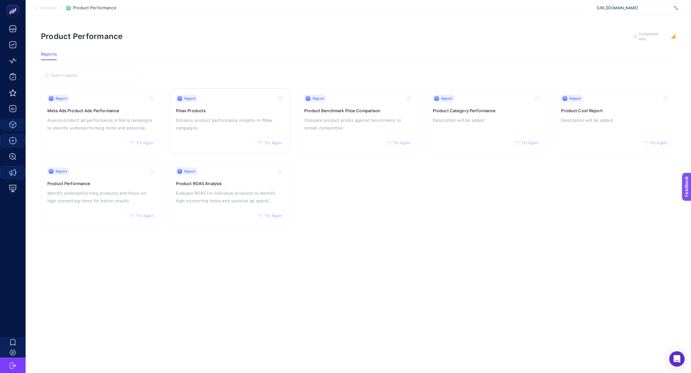
click at [214, 119] on p "Enhance product performance insights in PMax campaigns." at bounding box center [230, 123] width 108 height 15
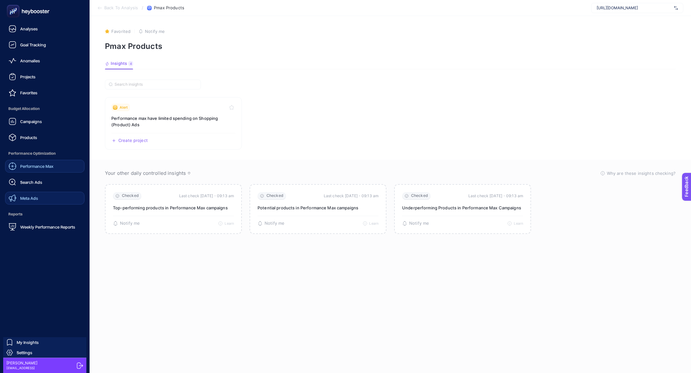
click at [41, 164] on span "Performance Max" at bounding box center [36, 166] width 33 height 5
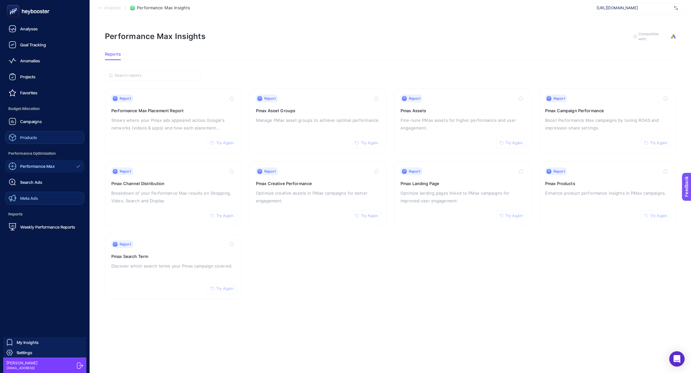
click at [22, 137] on span "Products" at bounding box center [28, 137] width 17 height 5
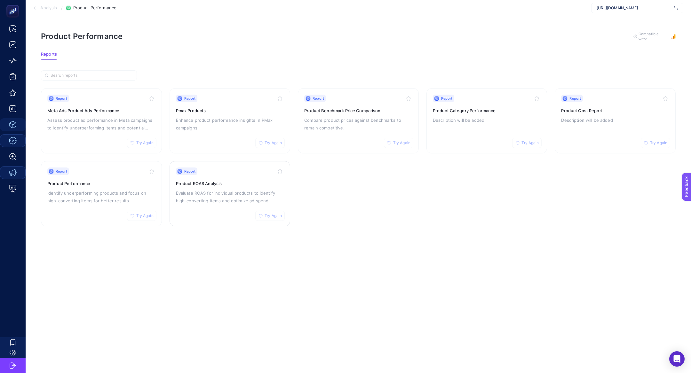
click at [222, 196] on p "Evaluate ROAS for individual products to identify high-converting items and opt…" at bounding box center [230, 196] width 108 height 15
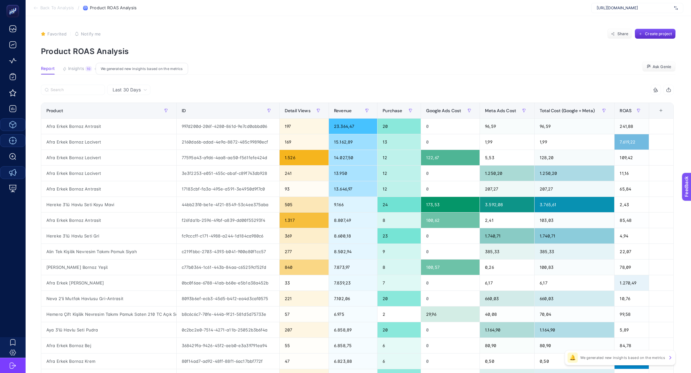
click at [83, 72] on button "Insights 10 We generated new insights based on the metrics" at bounding box center [76, 70] width 29 height 8
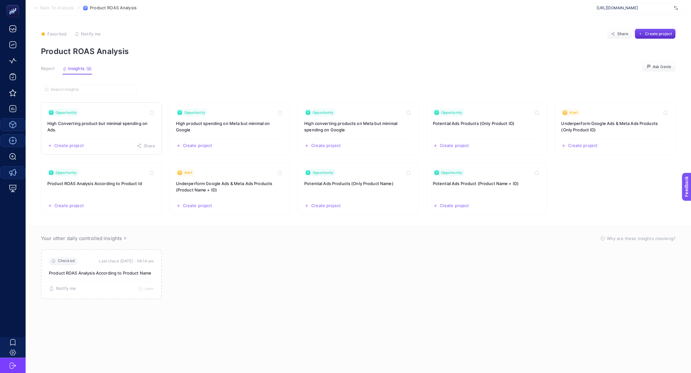
click at [98, 126] on h3 "High Converting product but minimal spending on Ads." at bounding box center [101, 126] width 108 height 13
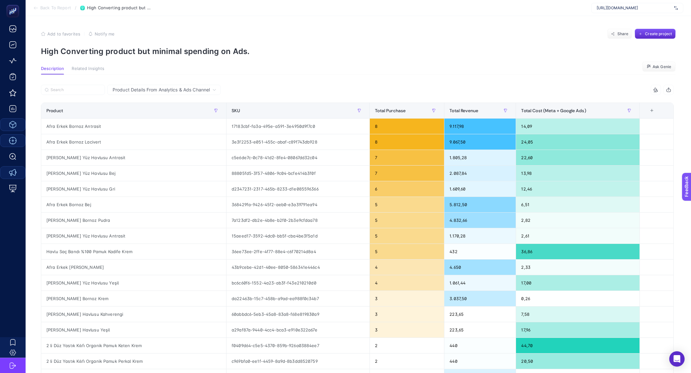
click at [63, 6] on span "Back To Report" at bounding box center [55, 7] width 31 height 5
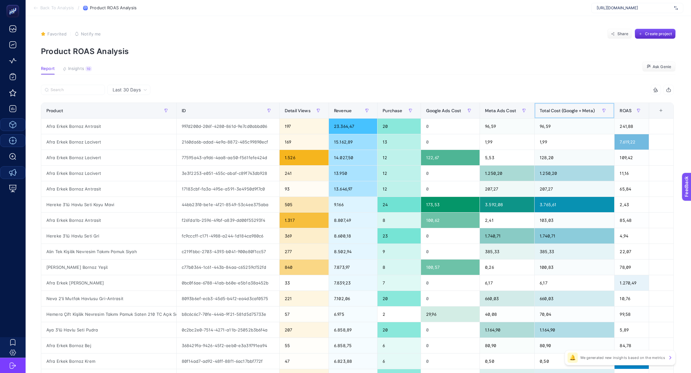
click at [561, 118] on th "Total Cost (Google + Meta)" at bounding box center [575, 111] width 80 height 16
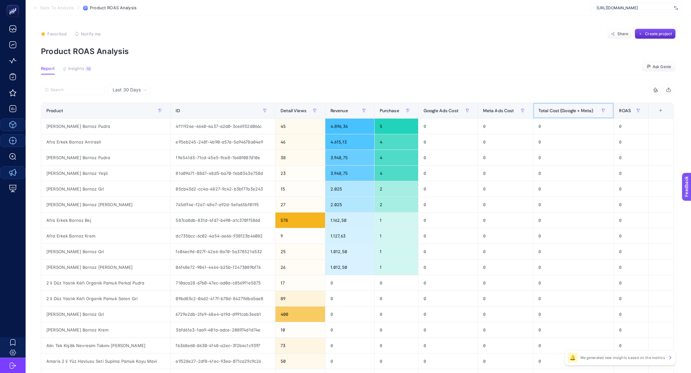
click at [561, 113] on span "Total Cost (Google + Meta)" at bounding box center [565, 110] width 55 height 5
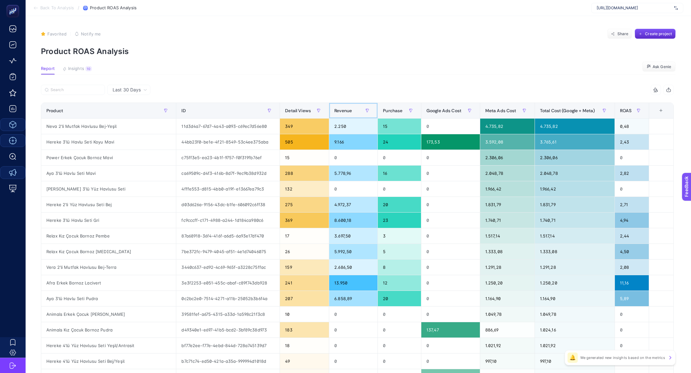
click at [342, 110] on span "Revenue" at bounding box center [343, 110] width 18 height 5
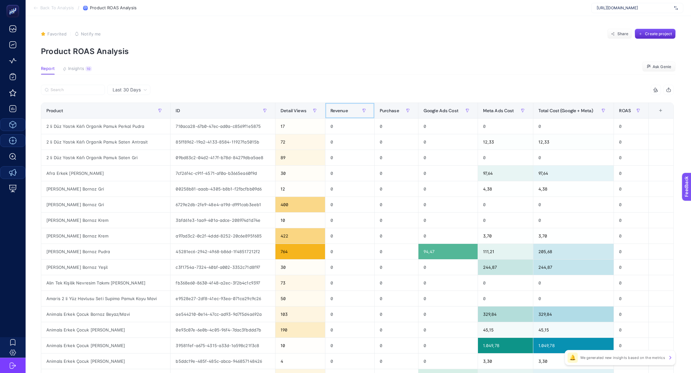
click at [342, 110] on span "Revenue" at bounding box center [339, 110] width 18 height 5
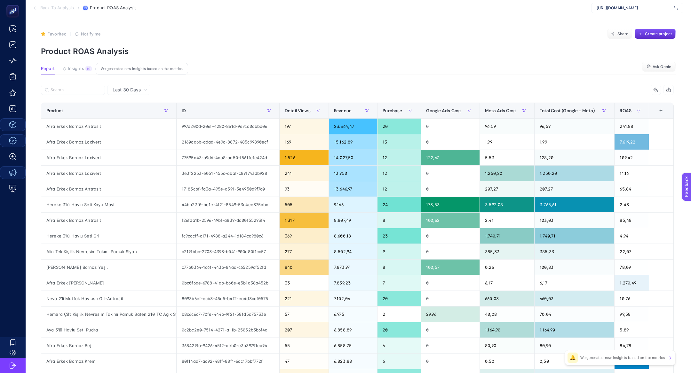
click at [69, 72] on button "Insights 10 We generated new insights based on the metrics" at bounding box center [76, 70] width 29 height 8
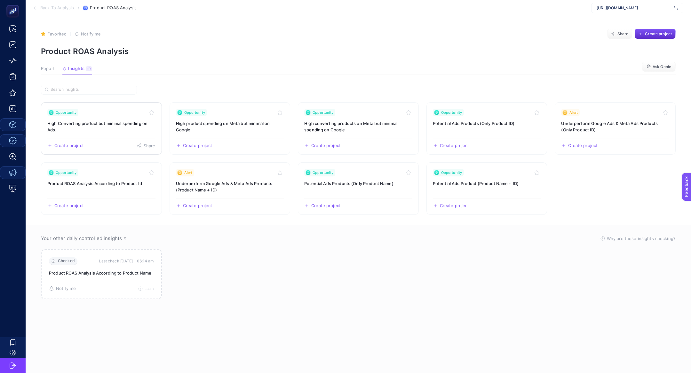
click at [108, 125] on h3 "High Converting product but minimal spending on Ads." at bounding box center [101, 126] width 108 height 13
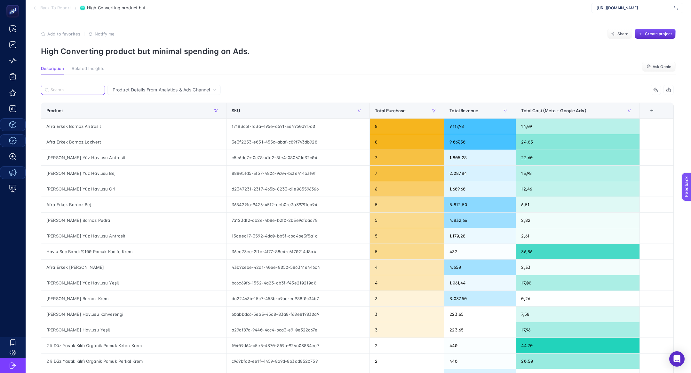
click at [73, 90] on input "Search" at bounding box center [76, 90] width 51 height 5
click at [465, 108] on span "Total Revenue" at bounding box center [463, 110] width 29 height 5
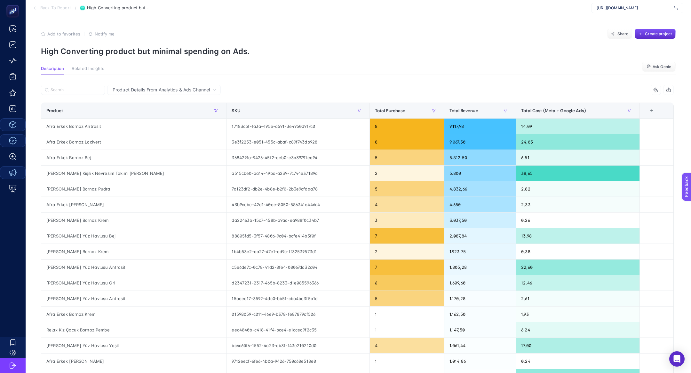
click at [307, 50] on p "High Converting product but minimal spending on Ads." at bounding box center [358, 51] width 635 height 9
click at [82, 88] on input "Search" at bounding box center [76, 90] width 51 height 5
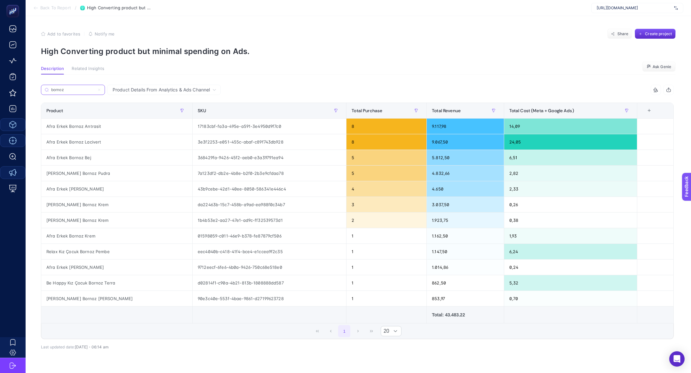
type input "bornoz"
click at [524, 50] on p "High Converting product but minimal spending on Ads." at bounding box center [358, 51] width 635 height 9
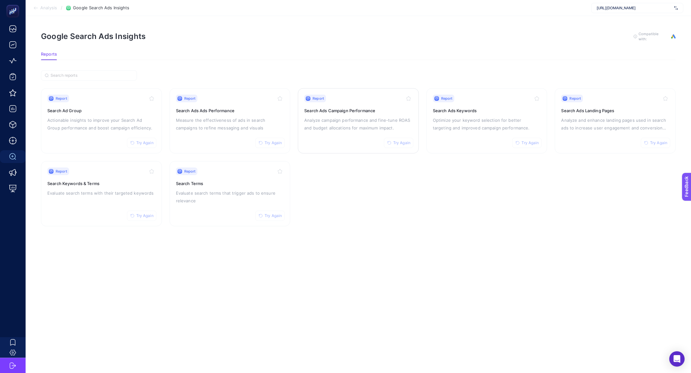
click at [367, 113] on div "Report Try Again Search Ads Campaign Performance Analyze campaign performance a…" at bounding box center [358, 121] width 108 height 52
click at [82, 129] on p "Actionable insights to improve your Search Ad Group performance and boost campa…" at bounding box center [101, 123] width 108 height 15
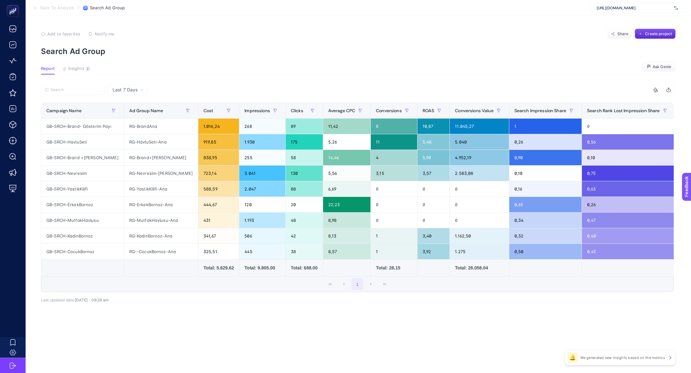
click at [136, 93] on span "Last 7 Days" at bounding box center [125, 90] width 25 height 6
click at [128, 114] on li "Last 30 Days" at bounding box center [127, 115] width 36 height 12
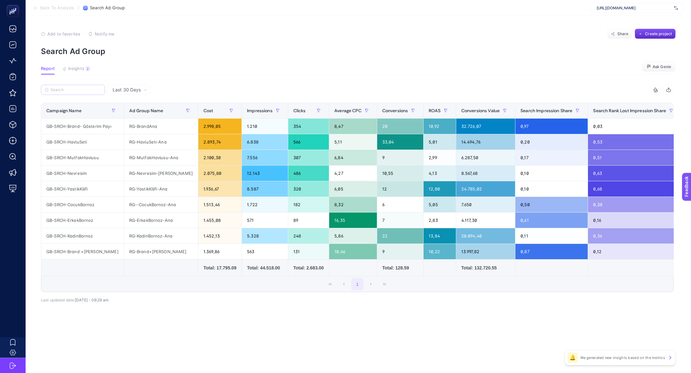
click at [81, 92] on label at bounding box center [73, 90] width 64 height 10
click at [0, 0] on input "Search" at bounding box center [0, 0] width 0 height 0
click at [85, 107] on div "Campaign Name" at bounding box center [82, 111] width 72 height 10
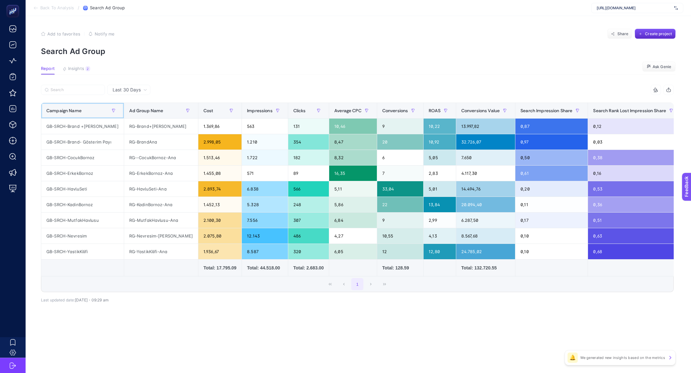
click at [85, 107] on div "Campaign Name" at bounding box center [82, 111] width 72 height 10
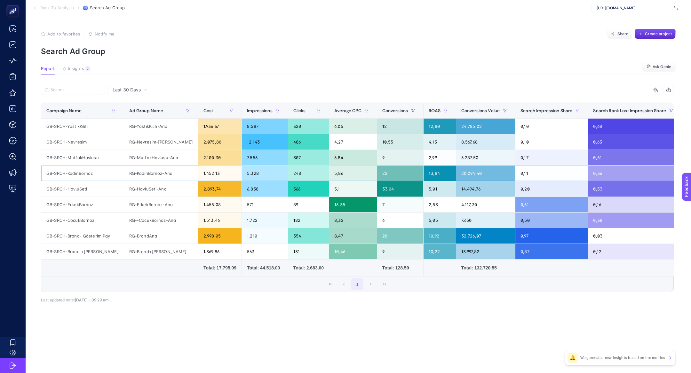
click at [97, 176] on div "GB-SRCH-KadinBornoz" at bounding box center [82, 173] width 83 height 15
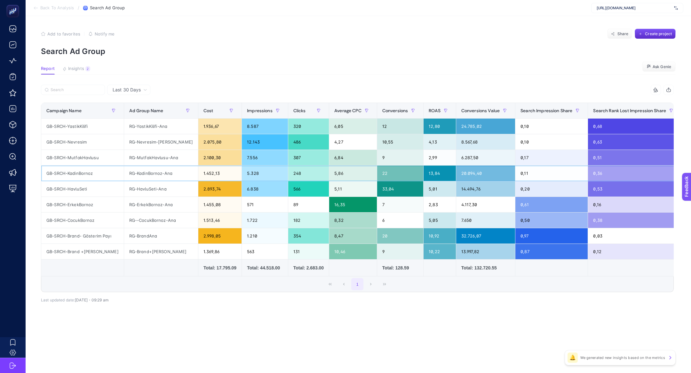
click at [97, 176] on div "GB-SRCH-KadinBornoz" at bounding box center [82, 173] width 83 height 15
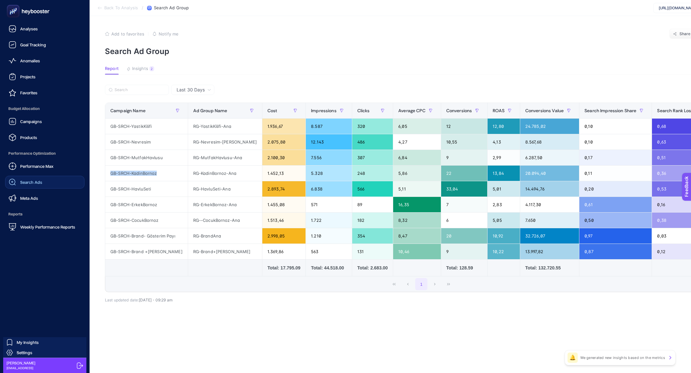
click at [36, 178] on link "Search Ads" at bounding box center [44, 182] width 79 height 13
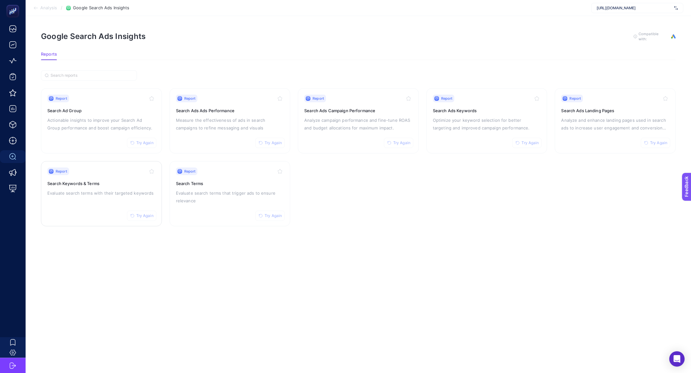
click at [68, 196] on div "Report Try Again Search Keywords & Terms Evaluate search terms with their targe…" at bounding box center [101, 194] width 108 height 52
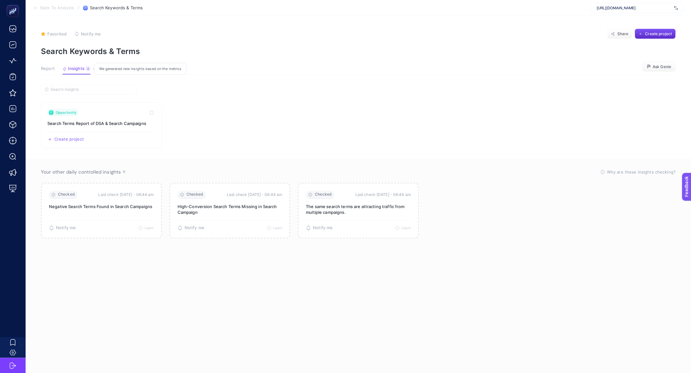
click at [84, 71] on button "Insights 4 We generated new insights based on the metrics" at bounding box center [76, 70] width 28 height 8
click at [43, 71] on span "Report" at bounding box center [48, 68] width 14 height 5
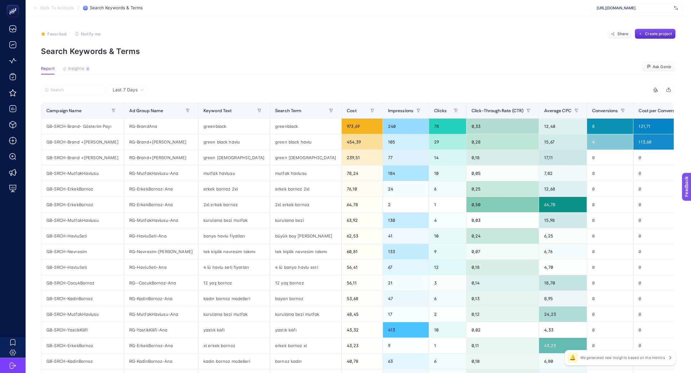
click at [66, 96] on div at bounding box center [199, 92] width 316 height 14
click at [66, 90] on input "Search" at bounding box center [76, 90] width 51 height 5
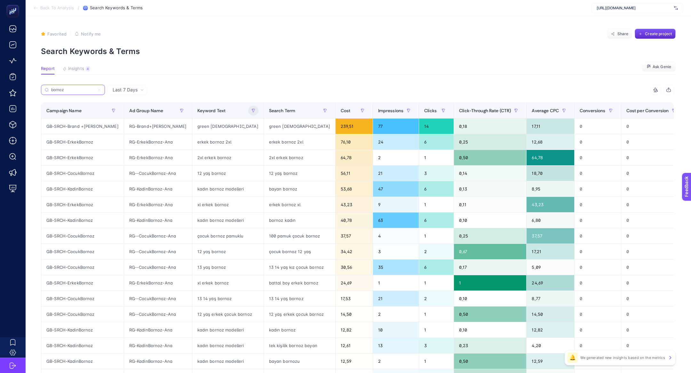
type input "bornoz"
click at [248, 107] on button "button" at bounding box center [253, 111] width 10 height 10
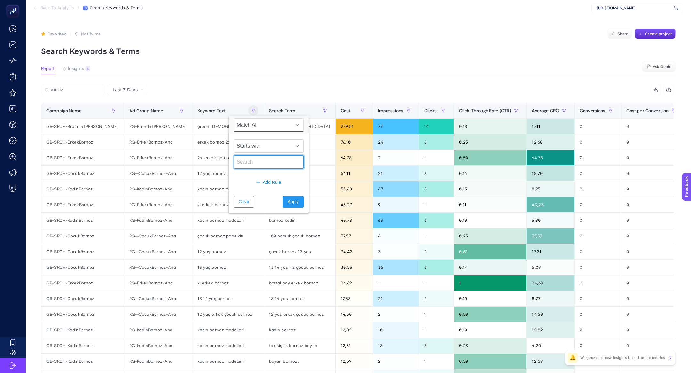
click at [255, 164] on input "text" at bounding box center [269, 161] width 70 height 13
type input "bornoz"
click at [288, 204] on span "Apply" at bounding box center [293, 202] width 11 height 7
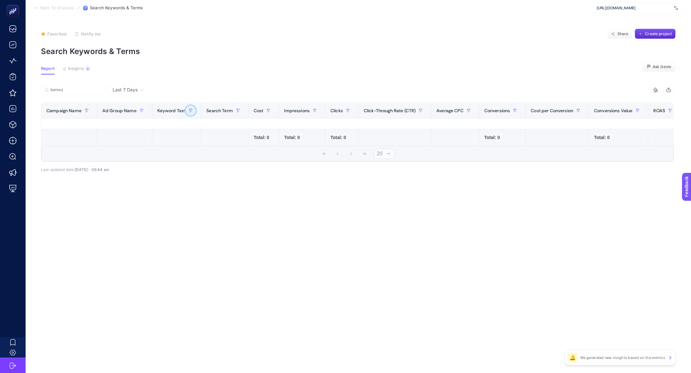
click at [189, 110] on icon "button" at bounding box center [191, 111] width 4 height 4
click at [197, 200] on span "Clear" at bounding box center [199, 202] width 11 height 7
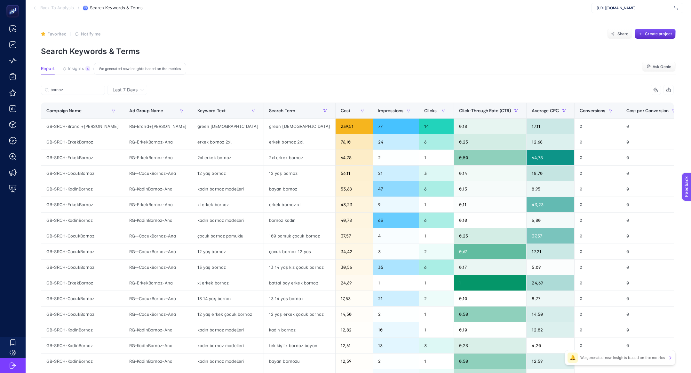
click at [79, 70] on span "Insights" at bounding box center [76, 68] width 16 height 5
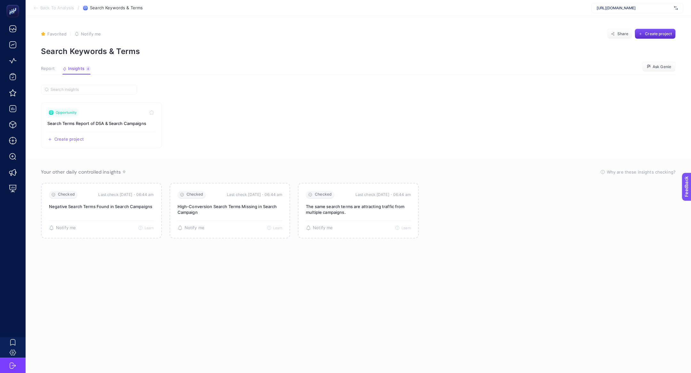
click at [48, 70] on span "Report" at bounding box center [48, 68] width 14 height 5
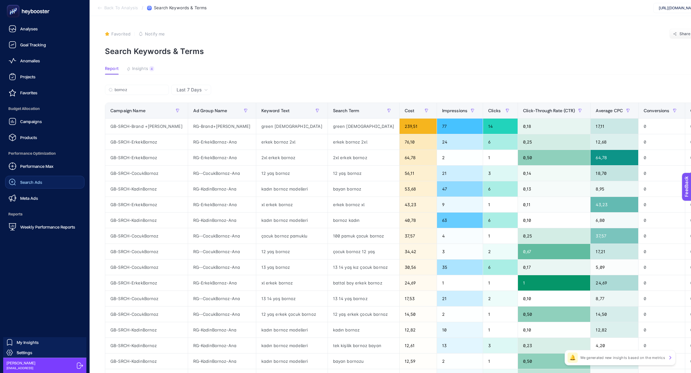
click at [34, 181] on span "Search Ads" at bounding box center [31, 182] width 22 height 5
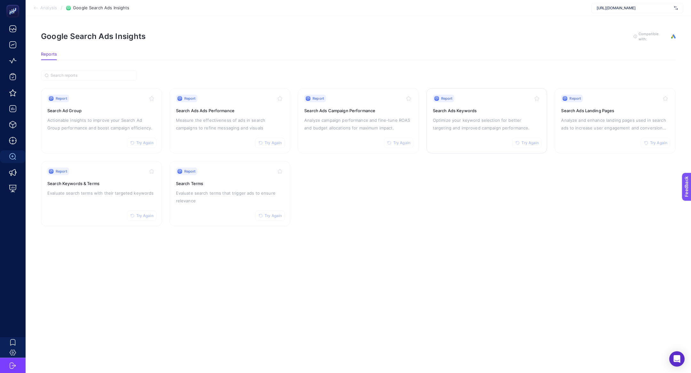
click at [468, 116] on p "Optimize your keyword selection for better targeting and improved campaign perf…" at bounding box center [487, 123] width 108 height 15
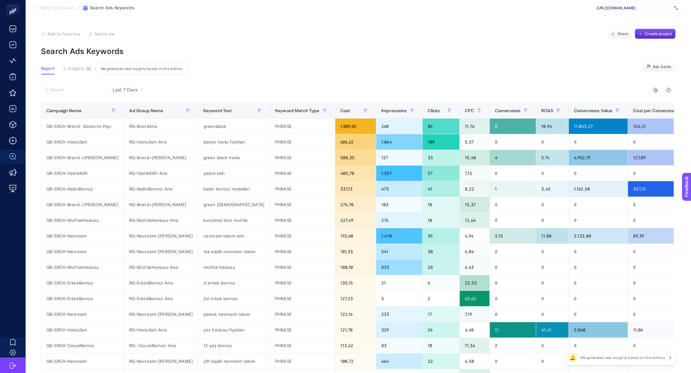
click at [87, 68] on div "14" at bounding box center [88, 68] width 6 height 5
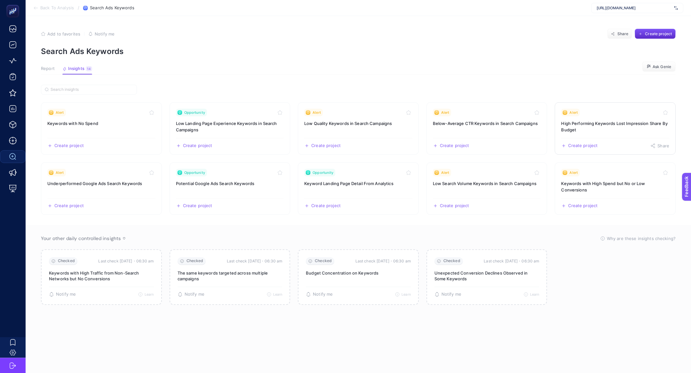
click at [617, 123] on h3 "High Performing Keywords Lost Impression Share By Budget" at bounding box center [615, 126] width 108 height 13
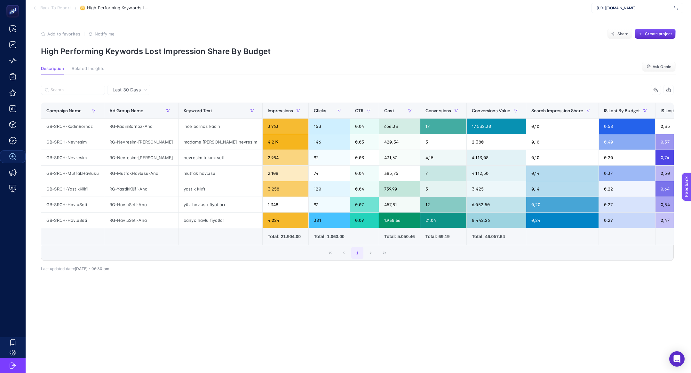
click at [211, 50] on p "High Performing Keywords Lost Impression Share By Budget" at bounding box center [358, 51] width 635 height 9
click at [398, 15] on section "Back To Report / High Performing Keywords Lost Impression Share By Budget https…" at bounding box center [358, 8] width 665 height 16
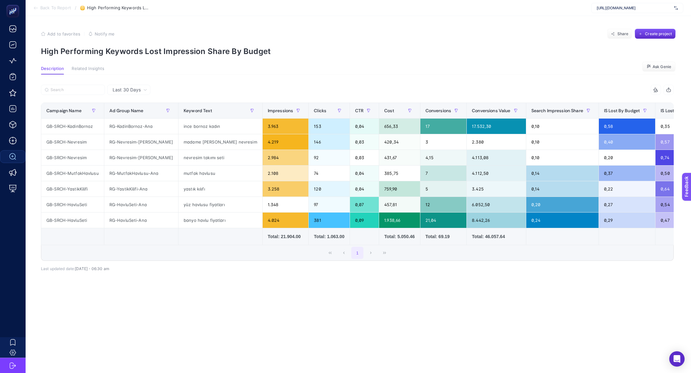
click at [655, 28] on article "Add to favorites false Notify me Share Create project High Performing Keywords …" at bounding box center [358, 194] width 665 height 357
click at [657, 36] on span "Create project" at bounding box center [658, 33] width 27 height 5
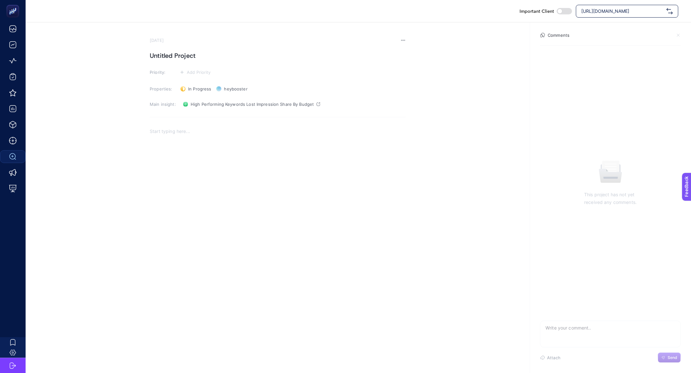
click at [194, 51] on h1 "Untitled Project" at bounding box center [278, 56] width 256 height 10
click at [194, 71] on span "Add Priority" at bounding box center [199, 72] width 24 height 5
click at [201, 98] on div at bounding box center [192, 96] width 18 height 6
click at [219, 158] on div "Rich Text Editor. Editing area: main" at bounding box center [278, 190] width 256 height 128
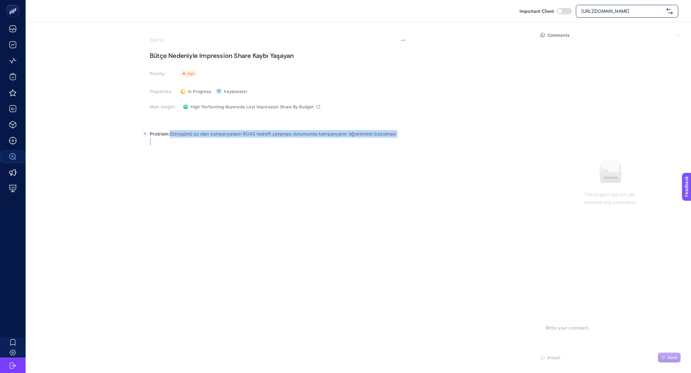
drag, startPoint x: 170, startPoint y: 133, endPoint x: 478, endPoint y: 158, distance: 309.4
click at [478, 159] on section "September 3, 2025 Bütçe Nedeniyle Impression Share Kaybı Yaşayan Priority: Prio…" at bounding box center [358, 138] width 665 height 232
click at [353, 55] on h1 "Bütçe Nedeniyle Impression Share Kaybı Yaşayan" at bounding box center [278, 56] width 256 height 10
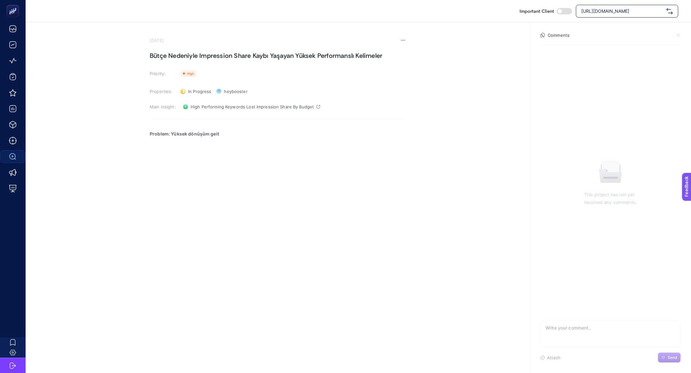
click at [298, 121] on section "September 3, 2025 Bütçe Nedeniyle Impression Share Kaybı Yaşayan Yüksek Perform…" at bounding box center [278, 146] width 256 height 216
click at [290, 131] on p "Problem: Yüksek dönüşüm geit" at bounding box center [278, 134] width 256 height 8
drag, startPoint x: 171, startPoint y: 134, endPoint x: 564, endPoint y: 131, distance: 393.5
click at [565, 133] on section "September 3, 2025 Bütçe Nedeniyle Impression Share Kaybı Yaşayan Yüksek Perform…" at bounding box center [358, 138] width 665 height 232
click at [428, 193] on section "September 3, 2025 Bütçe Nedeniyle Impression Share Kaybı Yaşayan Yüksek Perform…" at bounding box center [358, 138] width 665 height 232
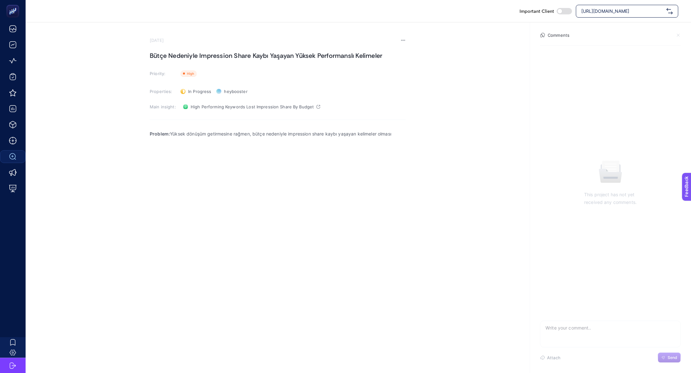
click at [430, 143] on section "September 3, 2025 Bütçe Nedeniyle Impression Share Kaybı Yaşayan Yüksek Perform…" at bounding box center [358, 138] width 665 height 232
click at [418, 137] on section "September 3, 2025 Bütçe Nedeniyle Impression Share Kaybı Yaşayan Yüksek Perform…" at bounding box center [358, 138] width 665 height 232
click at [405, 131] on p "Problem: Yüksek dönüşüm getirmesine rağmen, bütçe nedeniyle impression share ka…" at bounding box center [278, 134] width 256 height 8
click at [233, 54] on h1 "Bütçe Nedeniyle Impression Share Kaybı Yaşayan Yüksek Performanslı Kelimeler" at bounding box center [278, 56] width 256 height 10
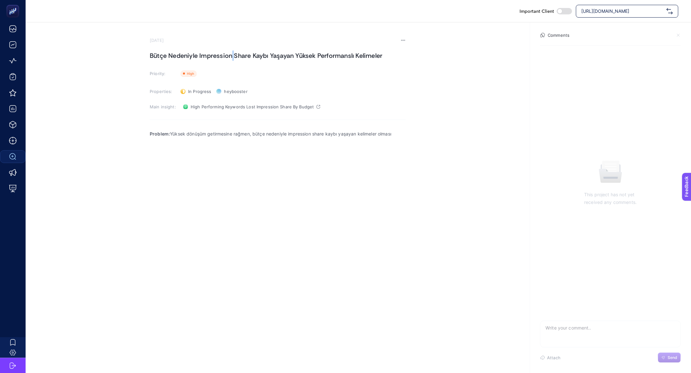
click at [233, 54] on h1 "Bütçe Nedeniyle Impression Share Kaybı Yaşayan Yüksek Performanslı Kelimeler" at bounding box center [278, 56] width 256 height 10
copy h1 "Bütçe Nedeniyle Impression Share Kaybı Yaşayan Yüksek Performanslı Kelimeler"
click at [187, 52] on h1 "Bütçe Nedeniyle Impression Share Kaybı Yaşayan Yüksek Performanslı Kelimeler" at bounding box center [278, 56] width 256 height 10
click at [337, 166] on p "Rich Text Editor. Editing area: main" at bounding box center [278, 165] width 256 height 8
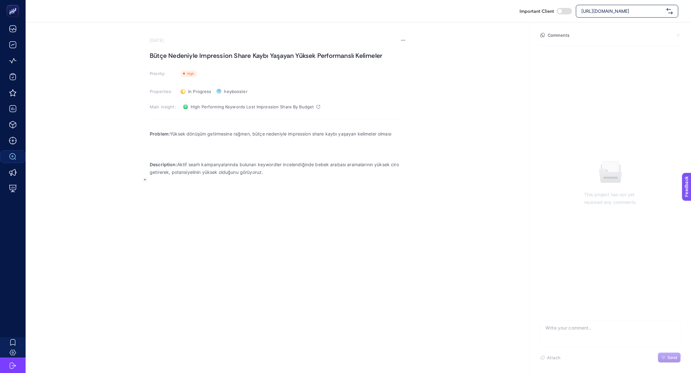
click at [179, 150] on p "Rich Text Editor. Editing area: main" at bounding box center [278, 150] width 256 height 8
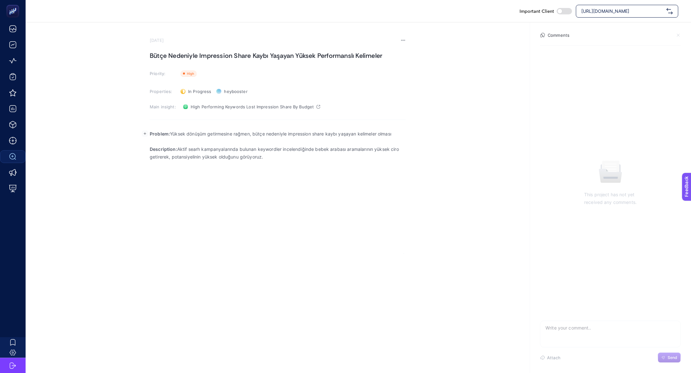
click at [325, 150] on p "Description: Aktif searh kampanyalarında bulunan keywordler incelendiğinde bebe…" at bounding box center [278, 153] width 256 height 15
click at [302, 181] on div "Problem: Yüksek dönüşüm getirmesine rağmen, bütçe nedeniyle impression share ka…" at bounding box center [278, 190] width 256 height 128
click at [145, 165] on rect "button" at bounding box center [145, 164] width 6 height 6
click at [144, 177] on icon "Editor block content toolbar" at bounding box center [143, 177] width 4 height 4
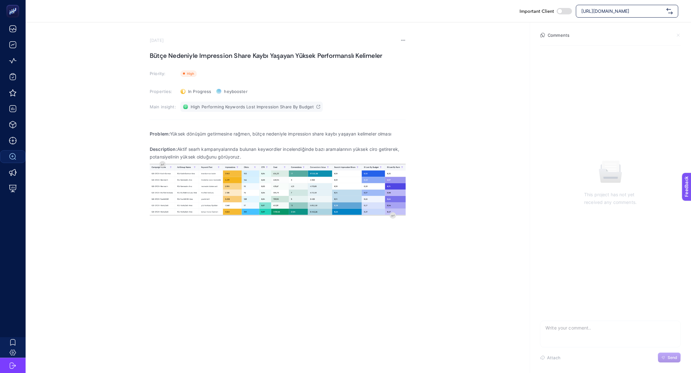
click at [270, 109] on span "High Performing Keywords Lost Impression Share By Budget" at bounding box center [252, 106] width 123 height 5
click at [215, 230] on div "Problem: Yüksek dönüşüm getirmesine rağmen, bütçe nedeniyle impression share ka…" at bounding box center [278, 190] width 256 height 128
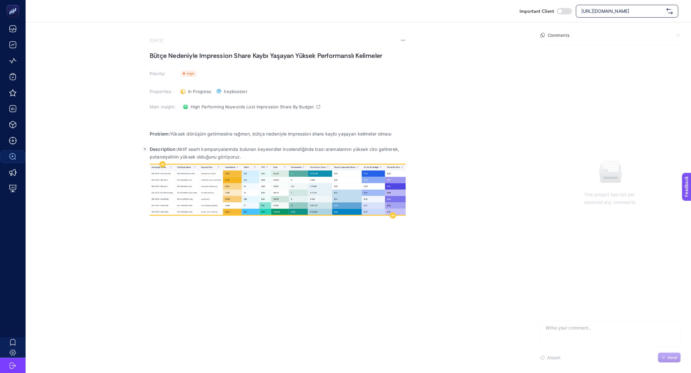
click at [218, 210] on img "Rich Text Editor. Editing area: main" at bounding box center [278, 190] width 256 height 50
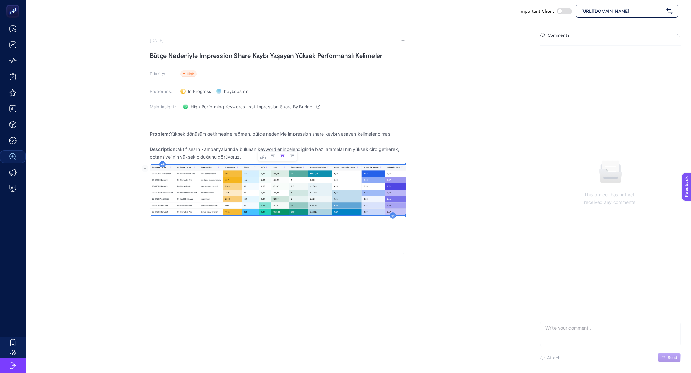
click at [395, 214] on div "Rich Text Editor. Editing area: main" at bounding box center [393, 215] width 6 height 6
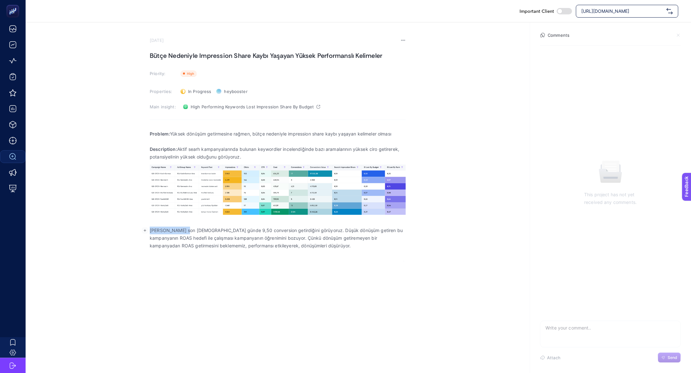
drag, startPoint x: 187, startPoint y: 232, endPoint x: 130, endPoint y: 232, distance: 57.6
click at [130, 232] on section "September 3, 2025 Bütçe Nedeniyle Impression Share Kaybı Yaşayan Yüksek Perform…" at bounding box center [358, 141] width 665 height 239
click at [185, 228] on p "Son 30 günde 9,50 conversion getirdiğini görüyoruz. Düşük dönüşüm getiren bu ka…" at bounding box center [278, 238] width 256 height 23
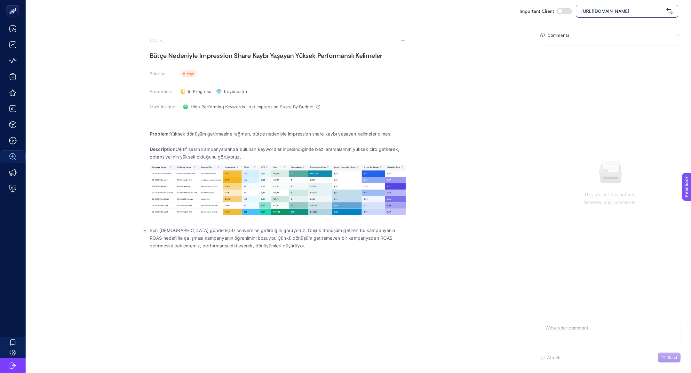
click at [185, 228] on p "Son 30 günde 9,50 conversion getirdiğini görüyoruz. Düşük dönüşüm getiren bu ka…" at bounding box center [278, 238] width 256 height 23
click at [254, 229] on p "Son 30 günde yüksek conversion getirdiğini görüyoruz. Düşük dönüşüm getiren bu …" at bounding box center [278, 238] width 256 height 23
click at [235, 230] on p "Son 30 günde yüksek conversion getirdiğini görüyoruz. Düşük dönüşüm getiren bu …" at bounding box center [278, 238] width 256 height 23
click at [199, 239] on p "Son 30 günde yüksek conversion getirdiğini görüyoruz. Düşük dönüşüm getiren bu …" at bounding box center [278, 238] width 256 height 23
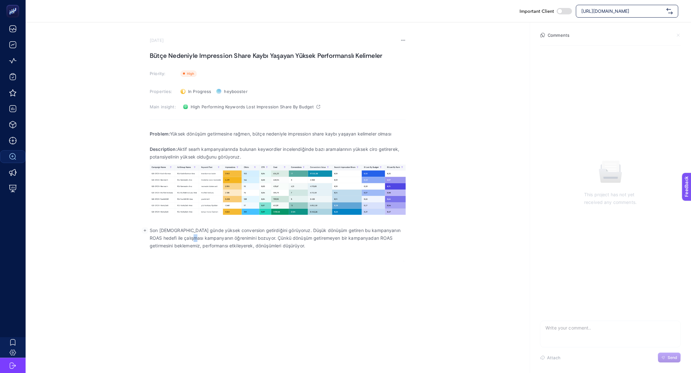
click at [199, 239] on p "Son 30 günde yüksek conversion getirdiğini görüyoruz. Düşük dönüşüm getiren bu …" at bounding box center [278, 238] width 256 height 23
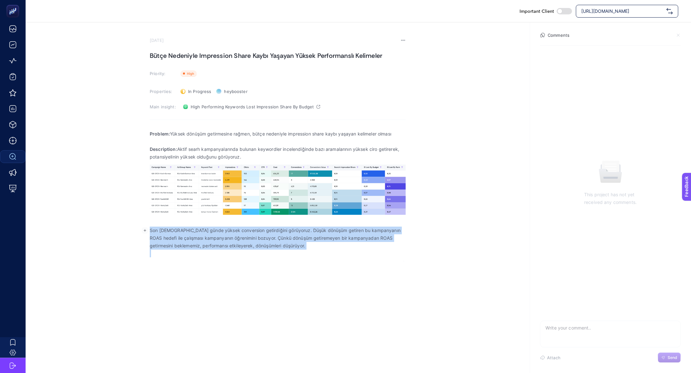
click at [199, 239] on p "Son 30 günde yüksek conversion getirdiğini görüyoruz. Düşük dönüşüm getiren bu …" at bounding box center [278, 238] width 256 height 23
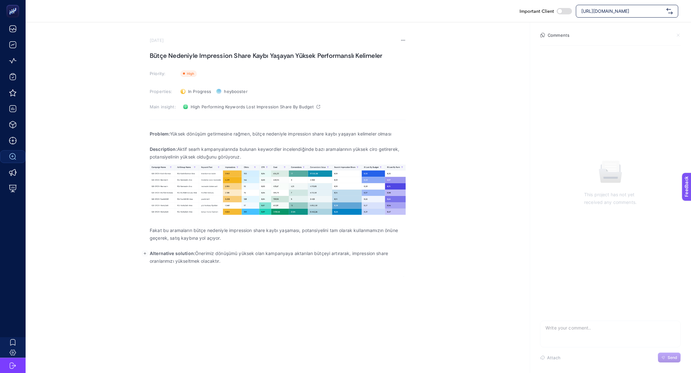
click at [277, 256] on p "Alternative solution: Önerimiz dönüşümü yüksek olan kampanyaya aktarılan bütçey…" at bounding box center [278, 257] width 256 height 15
drag, startPoint x: 381, startPoint y: 253, endPoint x: 185, endPoint y: 263, distance: 196.7
click at [185, 264] on p "Alternative solution: Önerimiz dönüşümü yüksek olan aramaları kapsayan kampanya…" at bounding box center [278, 257] width 256 height 15
drag, startPoint x: 185, startPoint y: 263, endPoint x: 142, endPoint y: 263, distance: 42.9
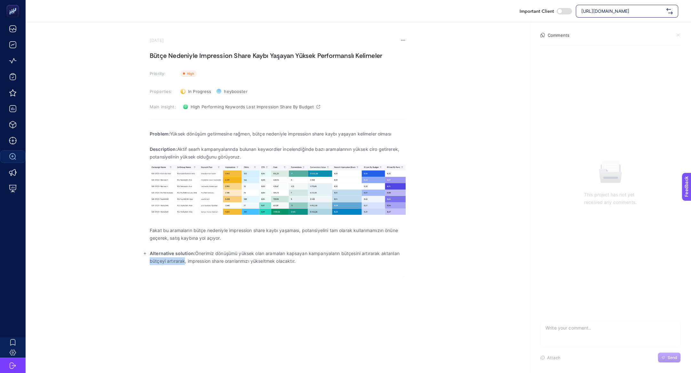
click at [142, 263] on section "September 3, 2025 Bütçe Nedeniyle Impression Share Kaybı Yaşayan Yüksek Perform…" at bounding box center [358, 149] width 665 height 255
click at [242, 47] on section "September 3, 2025 Bütçe Nedeniyle Impression Share Kaybı Yaşayan Yüksek Perform…" at bounding box center [278, 157] width 256 height 239
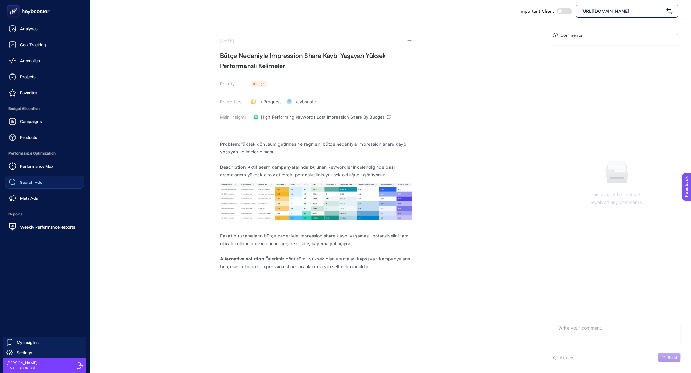
click at [43, 144] on ul "Analyses Goal Tracking Anomalies Projects Favorites Budget Allocation Campaigns…" at bounding box center [44, 127] width 79 height 211
click at [38, 135] on link "Products" at bounding box center [44, 137] width 79 height 13
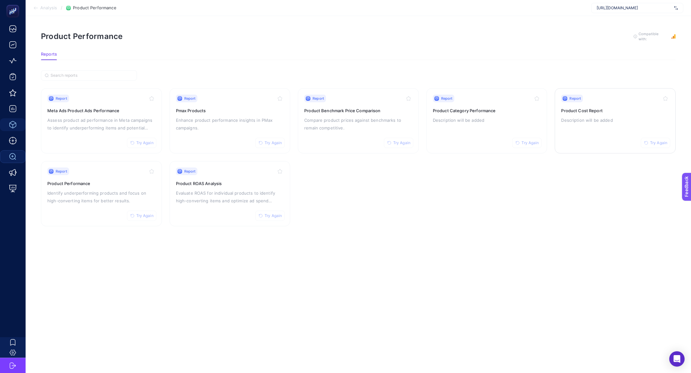
click at [617, 116] on p "Description will be added" at bounding box center [615, 120] width 108 height 8
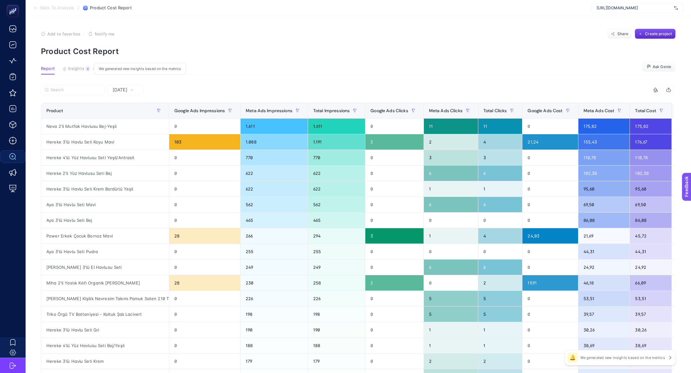
click at [69, 67] on span "Insights" at bounding box center [76, 68] width 16 height 5
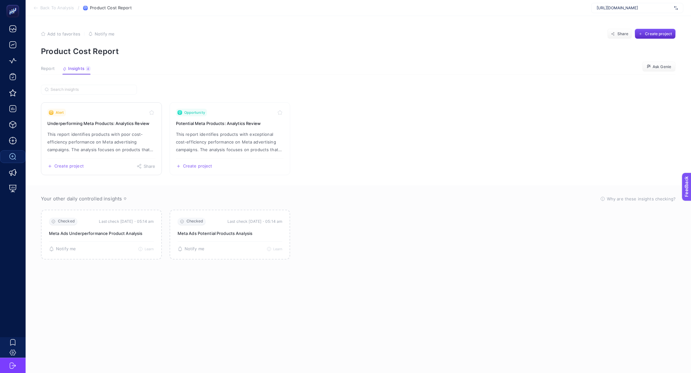
click at [89, 132] on p "This report identifies products with poor cost-efficiency performance on Meta a…" at bounding box center [101, 142] width 108 height 23
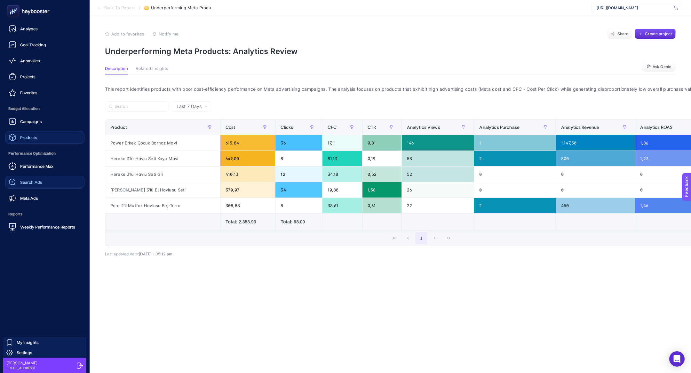
click at [18, 141] on div "Products" at bounding box center [23, 138] width 28 height 8
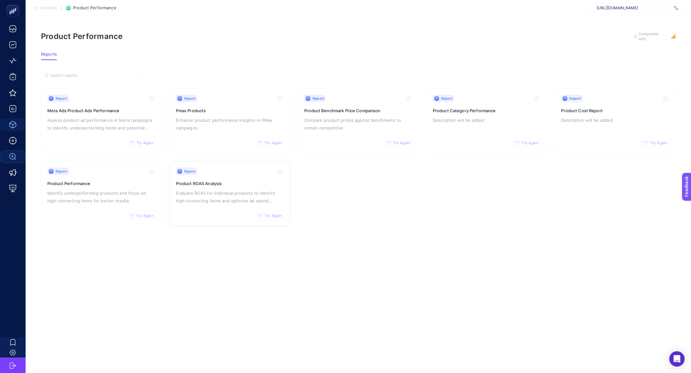
click at [254, 192] on p "Evaluate ROAS for individual products to identify high-converting items and opt…" at bounding box center [230, 196] width 108 height 15
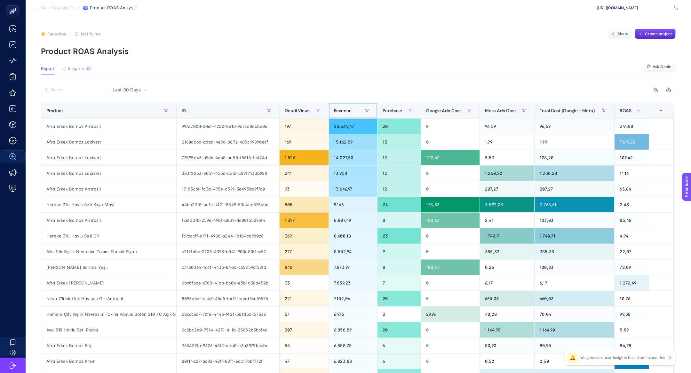
click at [339, 110] on span "Revenue" at bounding box center [343, 110] width 18 height 5
click at [78, 76] on article "Favorited true Notify me Share Create project Product ROAS Analysis Report Insi…" at bounding box center [358, 266] width 665 height 500
click at [78, 74] on button "Insights 10 We generated new insights based on the metrics" at bounding box center [76, 70] width 29 height 8
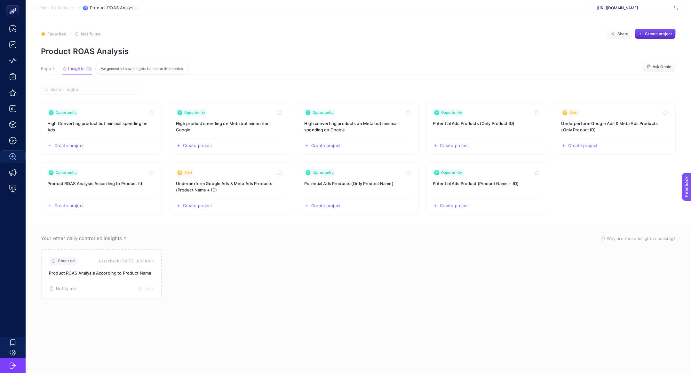
click at [78, 72] on button "Insights 10 We generated new insights based on the metrics" at bounding box center [77, 70] width 30 height 8
click at [367, 123] on h3 "High converting products on Meta but minimal spending on Google" at bounding box center [358, 126] width 108 height 13
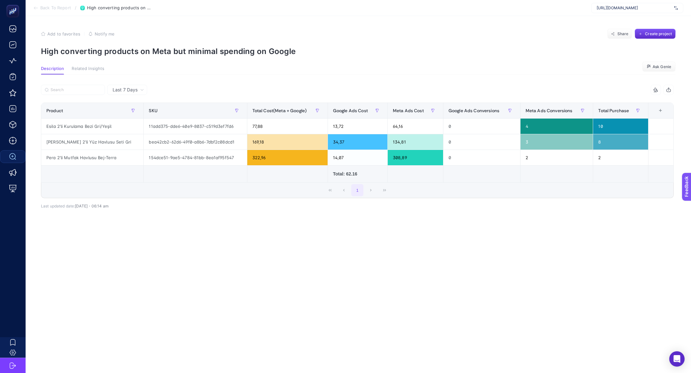
click at [145, 96] on div at bounding box center [199, 92] width 316 height 14
click at [134, 91] on span "Last 7 Days" at bounding box center [125, 90] width 25 height 6
click at [135, 115] on li "Last 30 Days" at bounding box center [127, 115] width 36 height 12
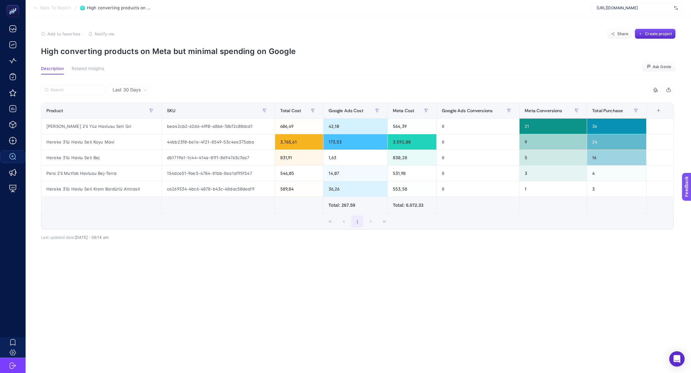
click at [45, 14] on section "Back To Report / High converting products on Meta but minimal spending on Googl…" at bounding box center [358, 8] width 665 height 16
click at [45, 12] on section "Back To Report / High converting products on Meta but minimal spending on Googl…" at bounding box center [358, 8] width 665 height 16
click at [45, 8] on span "Back To Report" at bounding box center [55, 7] width 31 height 5
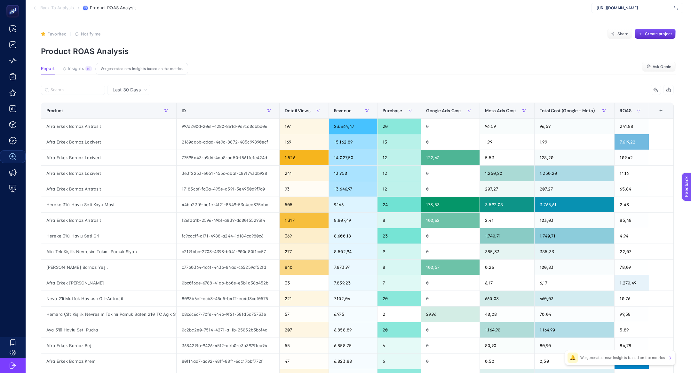
click at [89, 74] on button "Insights 10 We generated new insights based on the metrics" at bounding box center [76, 70] width 29 height 8
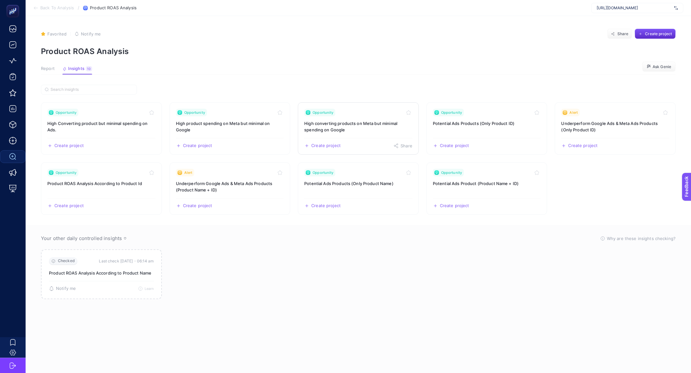
click at [318, 121] on h3 "High converting products on Meta but minimal spending on Google" at bounding box center [358, 126] width 108 height 13
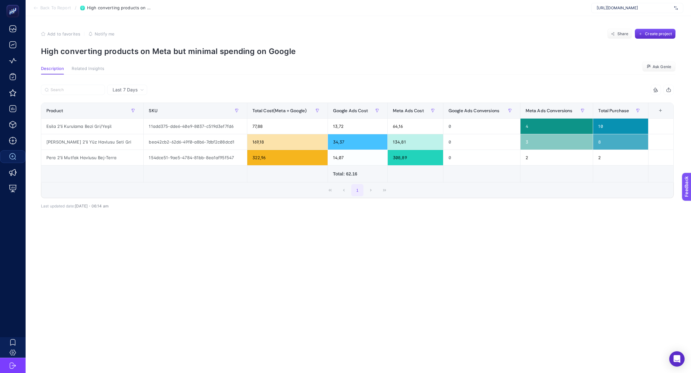
click at [126, 95] on div at bounding box center [199, 92] width 316 height 14
click at [126, 88] on span "Last 7 Days" at bounding box center [125, 90] width 25 height 6
click at [133, 113] on li "Last 30 Days" at bounding box center [127, 115] width 36 height 12
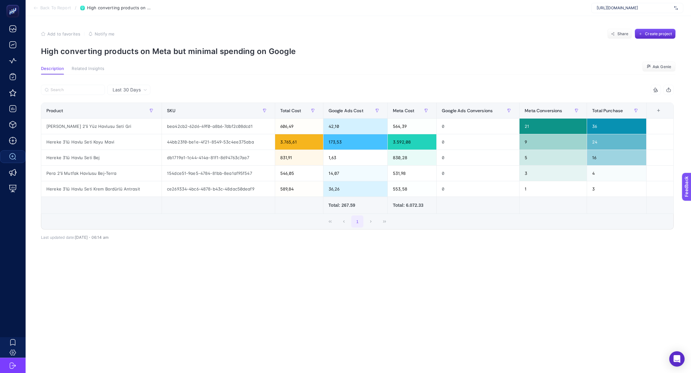
click at [533, 42] on section "Add to favorites false Notify me Share Create project High converting products …" at bounding box center [358, 42] width 635 height 27
click at [480, 85] on div "6 items selected" at bounding box center [515, 90] width 316 height 10
click at [648, 39] on button "Create project" at bounding box center [655, 34] width 41 height 10
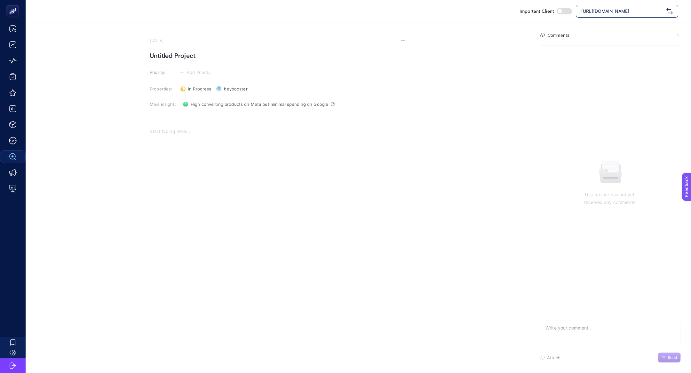
click at [205, 155] on div "Rich Text Editor. Editing area: main" at bounding box center [278, 187] width 256 height 128
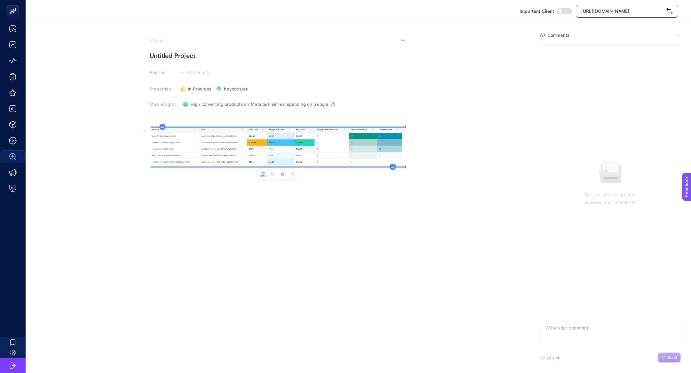
click at [173, 56] on h1 "Untitled Project" at bounding box center [278, 56] width 256 height 10
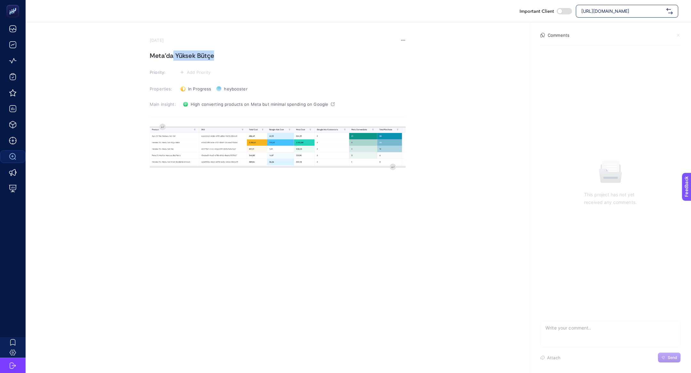
drag, startPoint x: 173, startPoint y: 53, endPoint x: 310, endPoint y: 59, distance: 137.7
click at [310, 59] on h1 "Meta'da Yüksek Bütçe" at bounding box center [278, 56] width 256 height 10
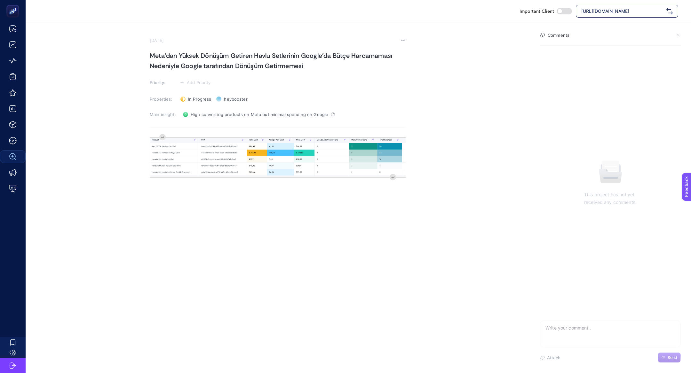
click at [194, 75] on section "September 3, 2025 Meta'dan Yüksek Dönüşüm Getiren Havlu Setlerinin Google'da Bü…" at bounding box center [278, 150] width 256 height 224
click at [194, 80] on button "Add Priority" at bounding box center [195, 83] width 35 height 8
click at [196, 112] on li at bounding box center [194, 118] width 31 height 12
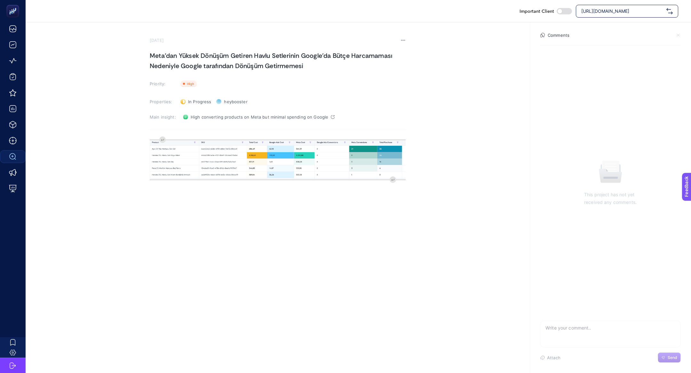
click at [161, 136] on div "image widget. Press Enter to type after or press Shift + Enter to type before t…" at bounding box center [278, 200] width 256 height 128
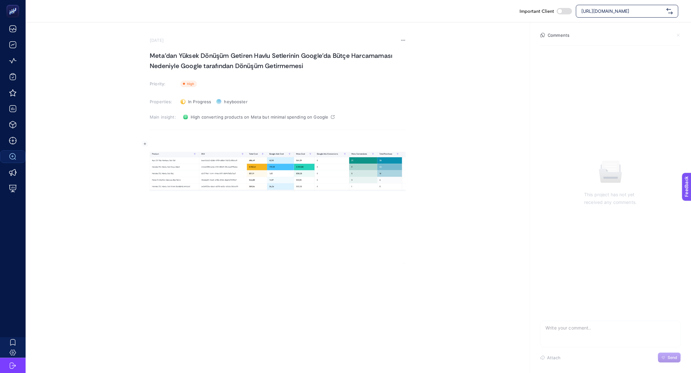
click at [164, 139] on div "Rich Text Editor. Editing area: main" at bounding box center [278, 200] width 256 height 128
drag, startPoint x: 170, startPoint y: 141, endPoint x: 383, endPoint y: 144, distance: 213.4
click at [384, 145] on p "Problem: Gıda Dışı Kategorisinde Gıda kategorisine yapılan yüksek yönlendirme o…" at bounding box center [278, 144] width 256 height 8
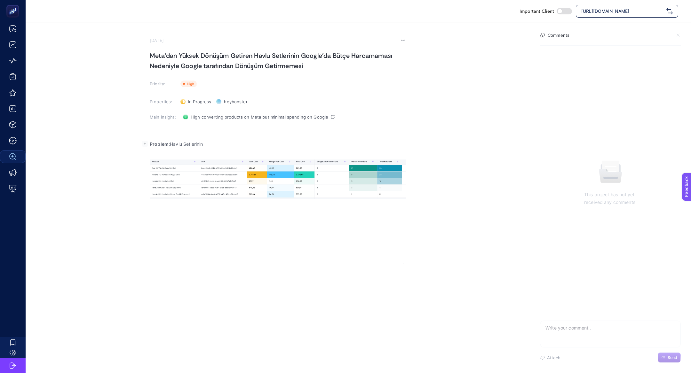
click at [339, 145] on p "Problem: Havlu Setlerinin" at bounding box center [278, 144] width 256 height 8
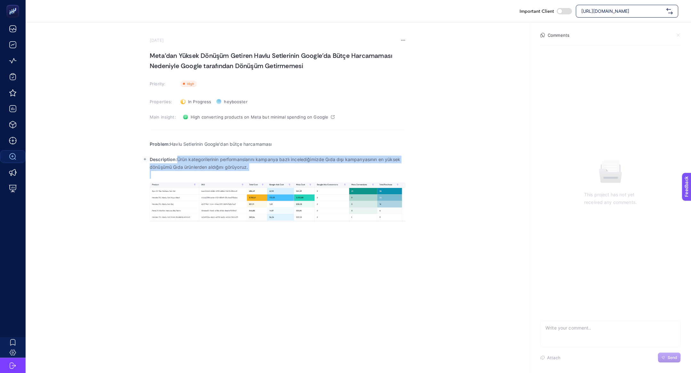
drag, startPoint x: 179, startPoint y: 156, endPoint x: 289, endPoint y: 171, distance: 110.7
click at [289, 171] on div "Problem: Havlu Setlerinin Google'dan bütçe harcamaması Description: Ürün katego…" at bounding box center [278, 200] width 256 height 128
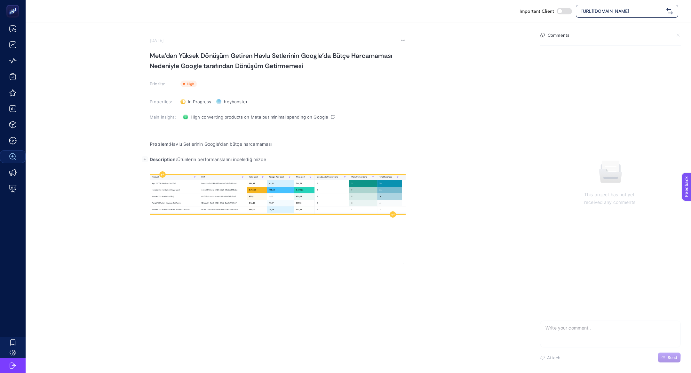
click at [258, 184] on img "Rich Text Editor. Editing area: main" at bounding box center [278, 194] width 256 height 39
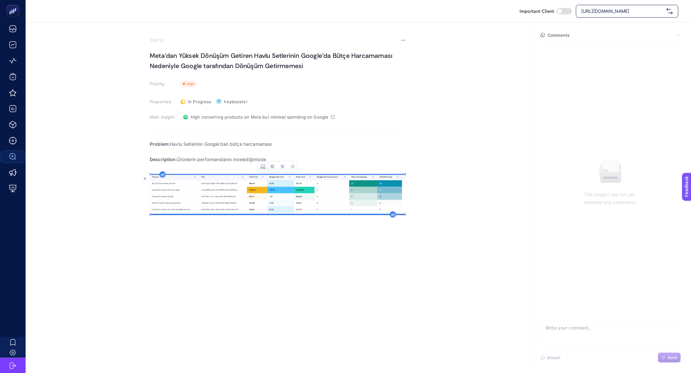
click at [269, 165] on button "Left aligned image" at bounding box center [273, 167] width 10 height 10
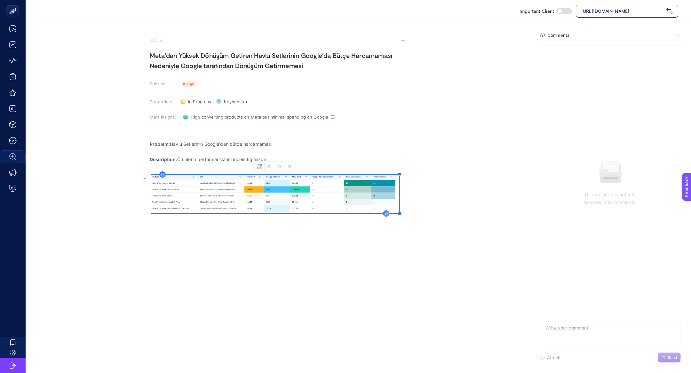
click at [272, 161] on p "Description: Ürünlerin performanslarını incelediğimizde" at bounding box center [278, 160] width 256 height 8
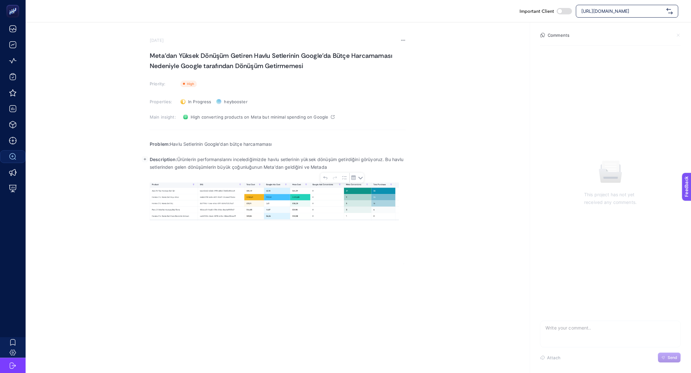
drag, startPoint x: 386, startPoint y: 156, endPoint x: 389, endPoint y: 164, distance: 8.3
click at [390, 166] on p "Description: Ürünlerin performanslarını incelediğimizde havlu setlerinin yüksek…" at bounding box center [278, 163] width 256 height 15
copy p ". Bu havlu setlerinden gelen dönüşümlerin büyük çoğunluğunun Meta'dan geldiğini…"
click at [293, 255] on div "Problem: Havlu Setlerinin Google'dan bütçe harcamaması Description: Ürünlerin p…" at bounding box center [278, 200] width 256 height 128
click at [290, 243] on div "Problem: Havlu Setlerinin Google'dan bütçe harcamaması Description: Ürünlerin p…" at bounding box center [278, 200] width 256 height 128
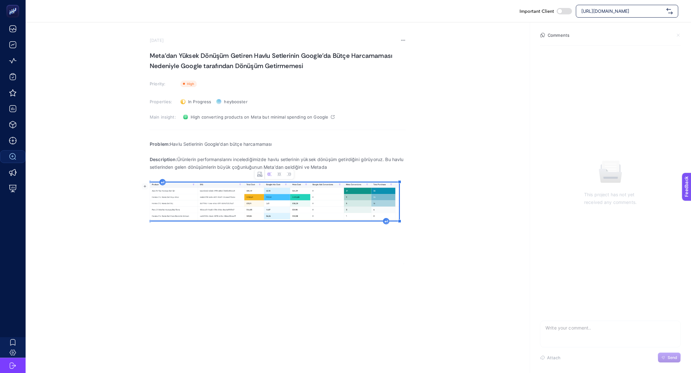
click at [351, 200] on img "Rich Text Editor. Editing area: main" at bounding box center [274, 202] width 249 height 38
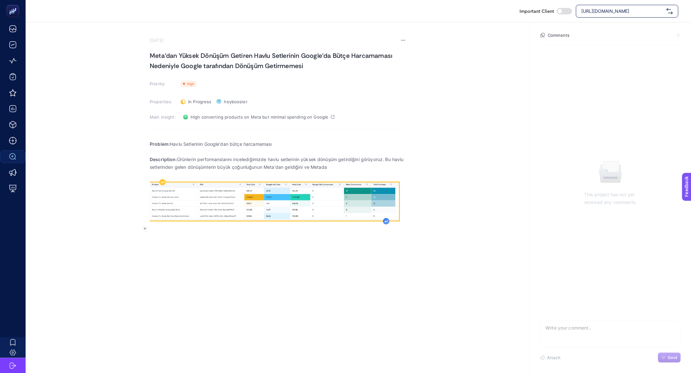
click at [387, 220] on icon "Rich Text Editor. Editing area: main" at bounding box center [386, 221] width 3 height 3
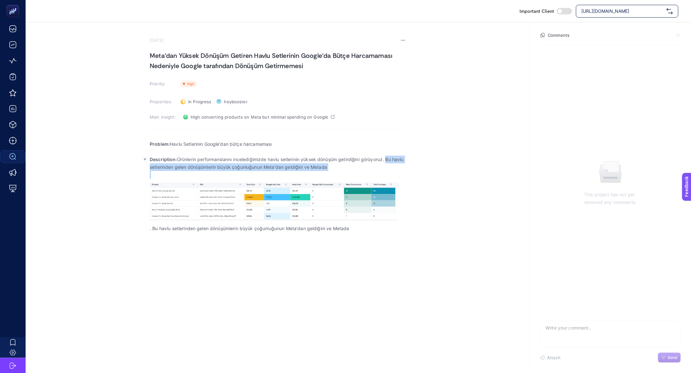
drag, startPoint x: 389, startPoint y: 161, endPoint x: 391, endPoint y: 174, distance: 13.3
click at [391, 174] on div "Problem: Havlu Setlerinin Google'dan bütçe harcamaması Description: Ürünlerin p…" at bounding box center [278, 200] width 256 height 128
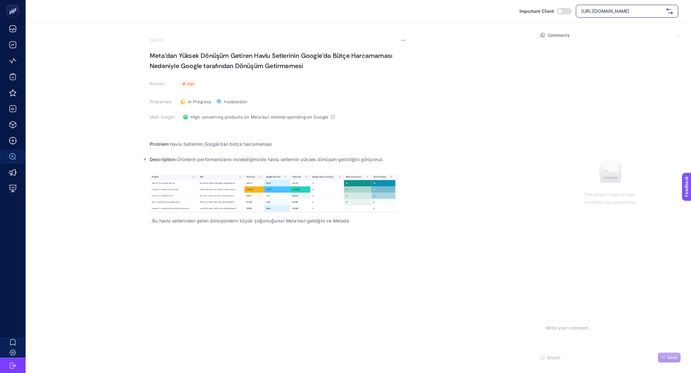
click at [149, 221] on section "September 3, 2025 Meta'dan Yüksek Dönüşüm Getiren Havlu Setlerinin Google'da Bü…" at bounding box center [358, 143] width 665 height 242
click at [155, 221] on p ". Bu havlu setlerinden gelen dönüşümlerin büyük çoğunluğunun Meta'dan geldiğini…" at bounding box center [278, 221] width 256 height 8
click at [379, 223] on p "Bu havlu setlerinden gelen dönüşümlerin büyük çoğunluğunun Meta'dan geldiğini v…" at bounding box center [278, 221] width 256 height 8
click at [403, 218] on p "Bu havlu setlerinden gelen dönüşümlerin büyük çoğunluğunun Meta'dan geldiğini v…" at bounding box center [278, 221] width 256 height 8
click at [403, 211] on div "Problem: Havlu Setlerinin Google'dan bütçe harcamaması Description: Ürünlerin p…" at bounding box center [278, 200] width 256 height 128
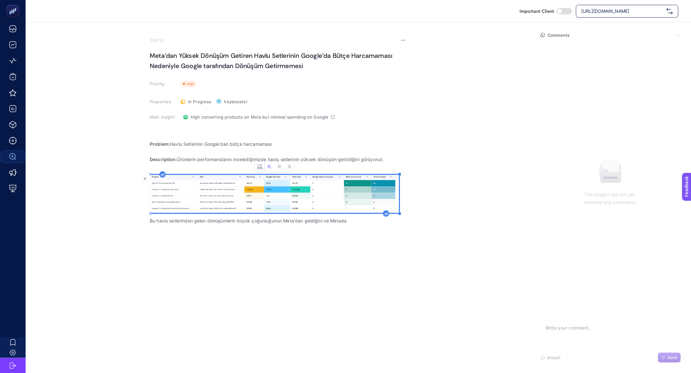
click at [396, 202] on img "Rich Text Editor. Editing area: main" at bounding box center [274, 194] width 249 height 38
click at [386, 211] on div "Rich Text Editor. Editing area: main" at bounding box center [386, 214] width 6 height 6
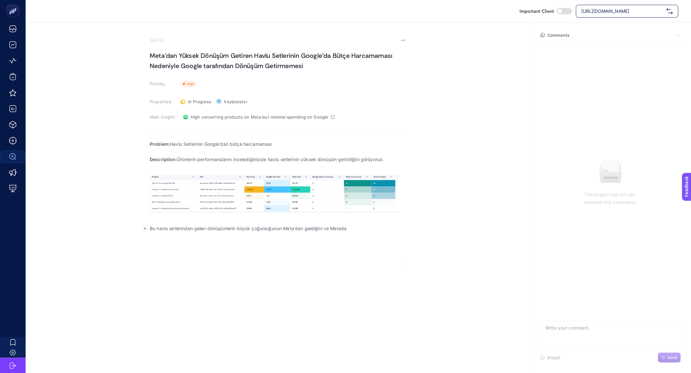
click at [359, 230] on p "Bu havlu setlerinden gelen dönüşümlerin büyük çoğunluğunun Meta'dan geldiğini v…" at bounding box center [278, 229] width 256 height 8
click at [405, 227] on p "Bu havlu setlerinden gelen dönüşümlerin büyük çoğunluğunun Meta'dan geldiğini v…" at bounding box center [278, 229] width 256 height 8
click at [339, 231] on p "Bu havlu setlerinden gelen dönüşümlerin büyük çoğunluğunun Meta'dan geldiğini v…" at bounding box center [278, 229] width 256 height 8
click at [349, 242] on div "Problem: Havlu Setlerinin Google'dan bütçe harcamaması Description: Ürünlerin p…" at bounding box center [278, 200] width 256 height 128
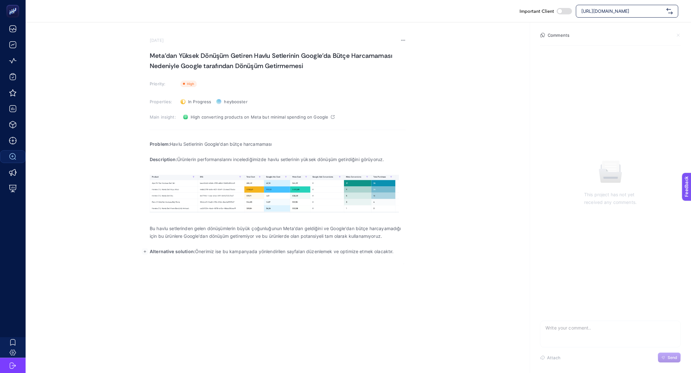
drag, startPoint x: 231, startPoint y: 250, endPoint x: 384, endPoint y: 258, distance: 153.8
click at [384, 258] on div "Problem: Havlu Setlerinin Google'dan bütçe harcamaması Description: Ürünlerin p…" at bounding box center [278, 200] width 256 height 128
click at [314, 256] on div "Problem: Havlu Setlerinin Google'dan bütçe harcamaması Description: Ürünlerin p…" at bounding box center [278, 200] width 256 height 128
click at [203, 68] on h1 "Meta'dan Yüksek Dönüşüm Getiren Havlu Setlerinin Google'da Bütçe Harcamaması Ne…" at bounding box center [278, 61] width 256 height 20
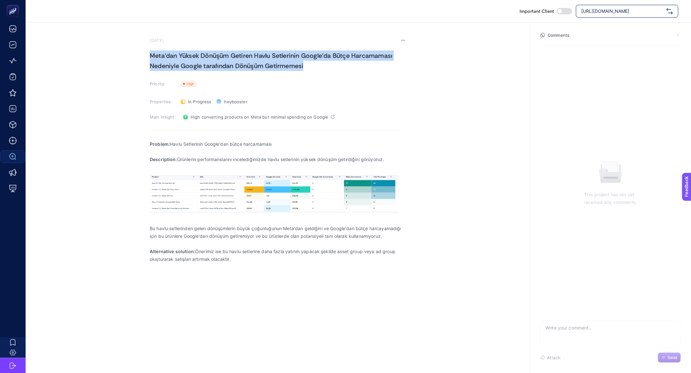
click at [203, 68] on h1 "Meta'dan Yüksek Dönüşüm Getiren Havlu Setlerinin Google'da Bütçe Harcamaması Ne…" at bounding box center [278, 61] width 256 height 20
copy h1 "Meta'dan Yüksek Dönüşüm Getiren Havlu Setlerinin Google'da Bütçe Harcamaması Ne…"
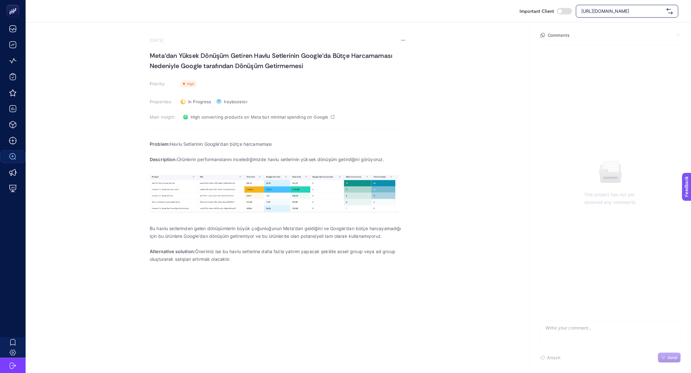
click at [195, 49] on section "September 3, 2025 Meta'dan Yüksek Dönüşüm Getiren Havlu Setlerinin Google'da Bü…" at bounding box center [278, 160] width 256 height 245
click at [197, 53] on h1 "Meta'dan Yüksek Dönüşüm Getiren Havlu Setlerinin Google'da Bütçe Harcamaması Ne…" at bounding box center [278, 61] width 256 height 20
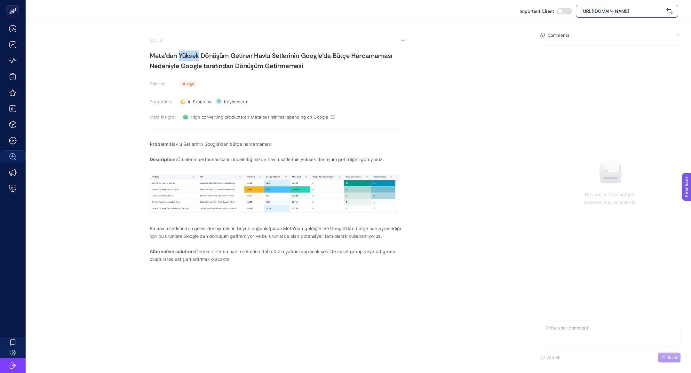
click at [197, 53] on h1 "Meta'dan Yüksek Dönüşüm Getiren Havlu Setlerinin Google'da Bütçe Harcamaması Ne…" at bounding box center [278, 61] width 256 height 20
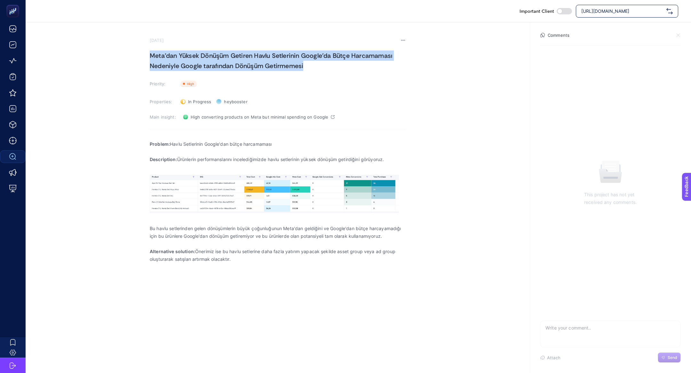
click at [197, 53] on h1 "Meta'dan Yüksek Dönüşüm Getiren Havlu Setlerinin Google'da Bütçe Harcamaması Ne…" at bounding box center [278, 61] width 256 height 20
copy h1 "Meta'dan Yüksek Dönüşüm Getiren Havlu Setlerinin Google'da Bütçe Harcamaması Ne…"
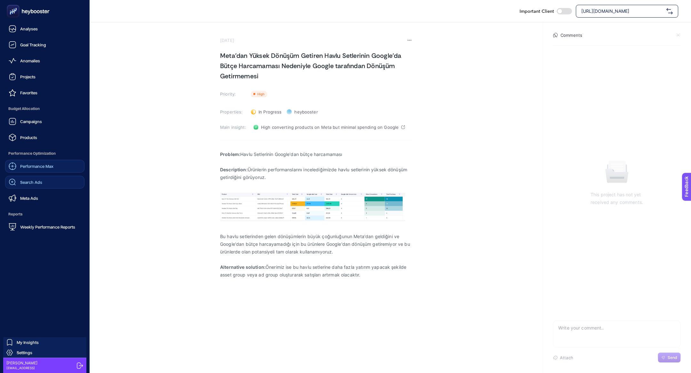
click at [27, 164] on span "Performance Max" at bounding box center [36, 166] width 33 height 5
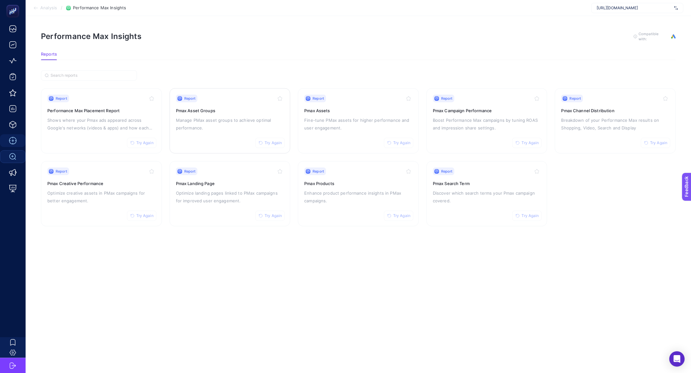
click at [189, 115] on div "Report Try Again Pmax Asset Groups Manage PMax asset groups to achieve optimal …" at bounding box center [230, 121] width 108 height 52
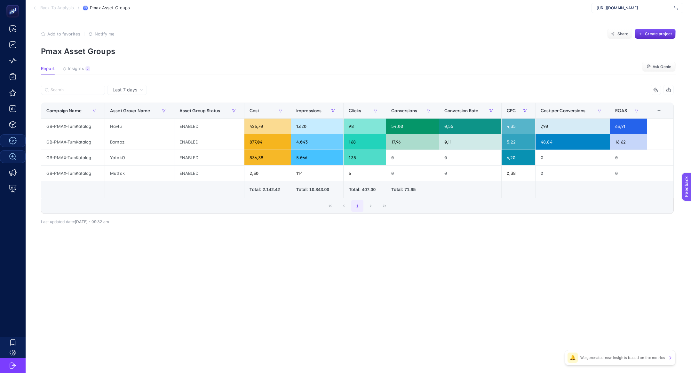
click at [135, 92] on span "Last 7 days" at bounding box center [125, 90] width 25 height 6
click at [133, 114] on li "Last 30 days" at bounding box center [127, 115] width 36 height 12
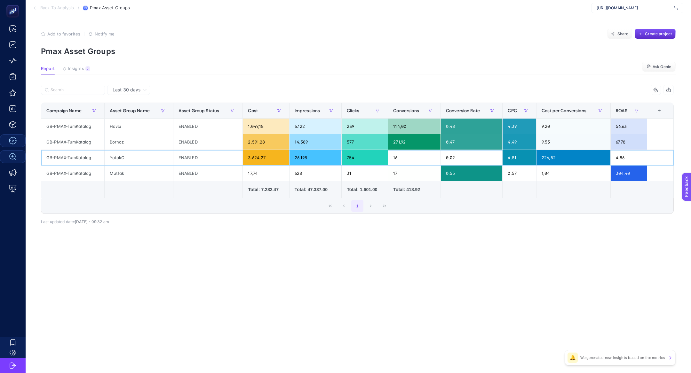
click at [115, 159] on div "YatakO" at bounding box center [139, 157] width 68 height 15
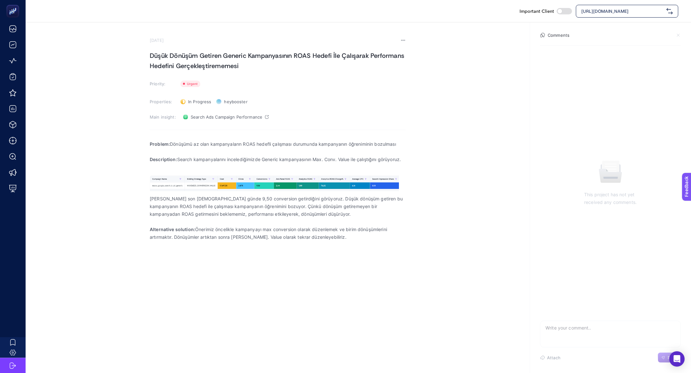
click at [170, 149] on p "Rich Text Editor. Editing area: main" at bounding box center [278, 152] width 256 height 8
click at [167, 144] on strong "Problem:" at bounding box center [160, 143] width 20 height 5
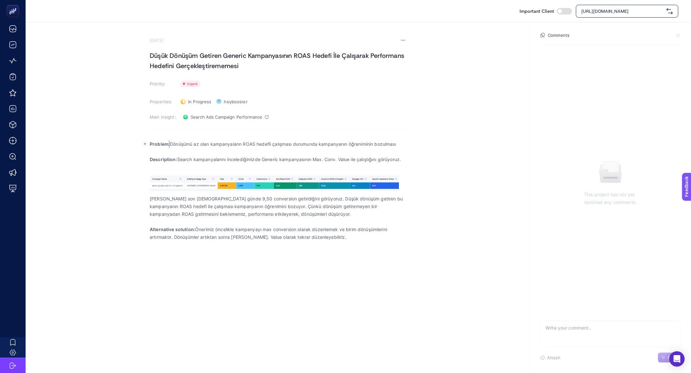
click at [167, 144] on strong "Problem:" at bounding box center [160, 143] width 20 height 5
copy p "Problem: Dönüşümü az olan kampanyaların ROAS hedefli çalışması durumunda kampan…"
click at [178, 207] on p "[PERSON_NAME] son [DEMOGRAPHIC_DATA] günde 9,50 conversion getirdiğini görüyoru…" at bounding box center [278, 206] width 256 height 23
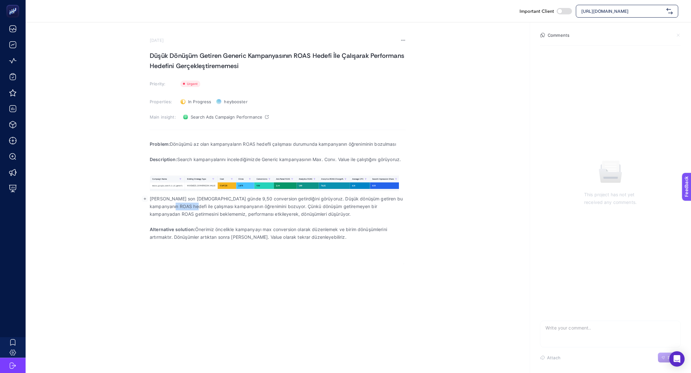
copy p "çalışması"
click at [178, 207] on p "[PERSON_NAME] son [DEMOGRAPHIC_DATA] günde 9,50 conversion getirdiğini görüyoru…" at bounding box center [278, 206] width 256 height 23
click at [178, 207] on p "Kampanyanın son 30 günde 9,50 conversion getirdiğini görüyoruz. Düşük dönüşüm g…" at bounding box center [278, 206] width 256 height 23
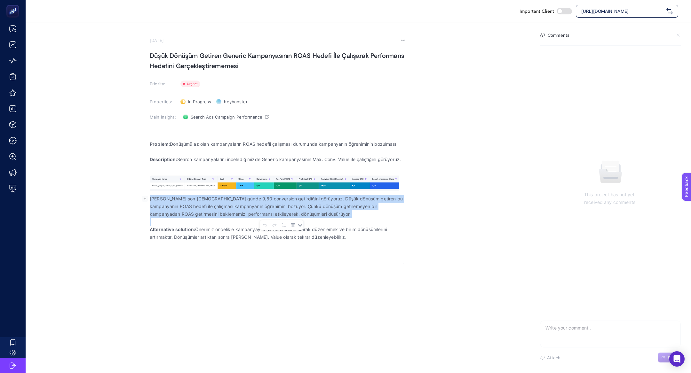
copy p "Kampanyanın son 30 günde 9,50 conversion getirdiğini görüyoruz. Düşük dönüşüm g…"
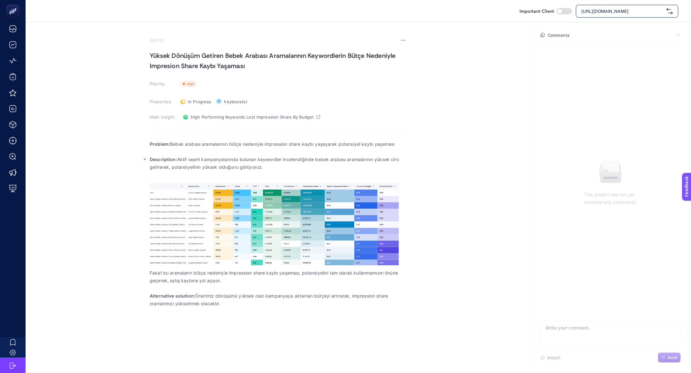
click at [222, 157] on p "Description: Aktif searh kampanyalarında bulunan keywordler incelendiğinde bebe…" at bounding box center [278, 163] width 256 height 15
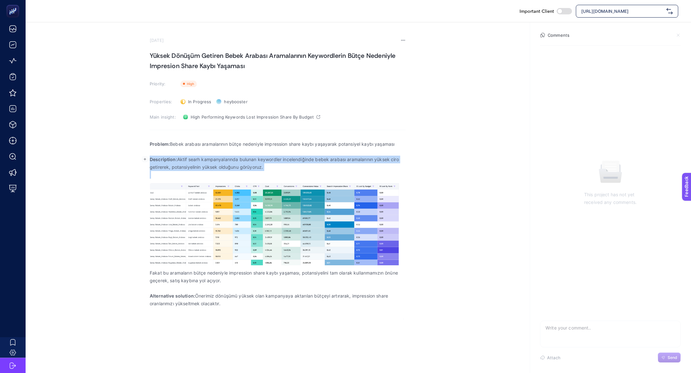
click at [222, 157] on p "Description: Aktif searh kampanyalarında bulunan keywordler incelendiğinde bebe…" at bounding box center [278, 163] width 256 height 15
copy p "Description: Aktif searh kampanyalarında bulunan keywordler incelendiğinde bebe…"
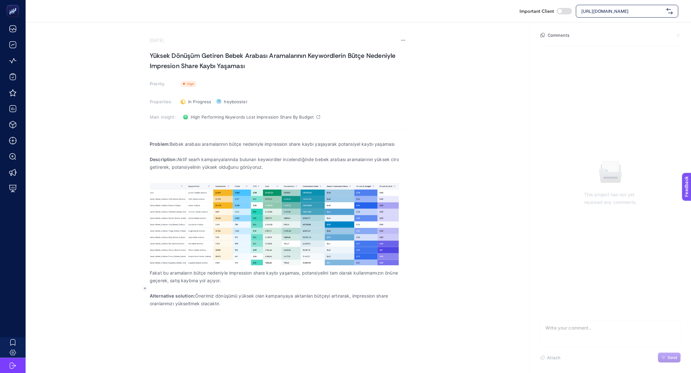
click at [189, 286] on p "Rich Text Editor. Editing area: main" at bounding box center [278, 289] width 256 height 8
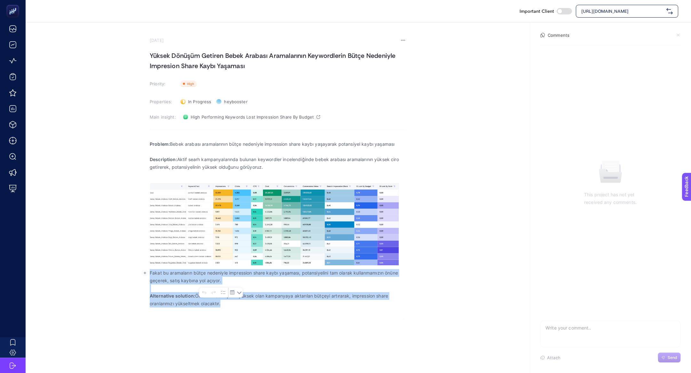
drag, startPoint x: 150, startPoint y: 274, endPoint x: 233, endPoint y: 302, distance: 87.9
click at [234, 305] on div "Problem: Bebek arabası aramalarının bütçe nedeniyle impression share kaybı yaşa…" at bounding box center [278, 227] width 256 height 183
copy div "Fakat bu aramaların bütçe nedeniyle impression share kaybı yaşaması, potansiyel…"
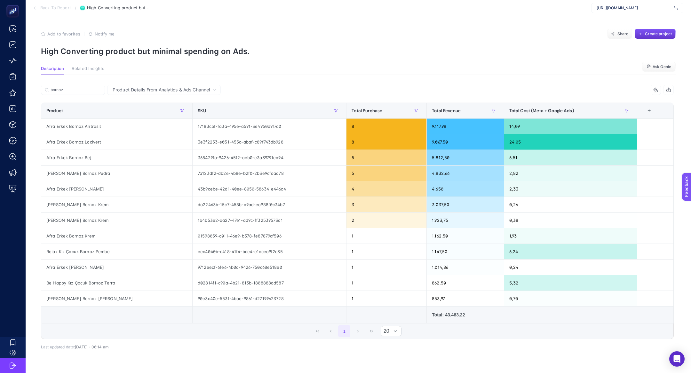
click at [662, 32] on span "Create project" at bounding box center [658, 33] width 27 height 5
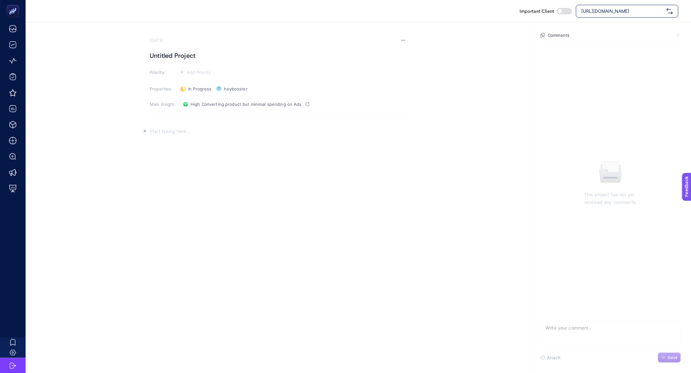
click at [202, 139] on div "Rich Text Editor. Editing area: main" at bounding box center [278, 187] width 256 height 128
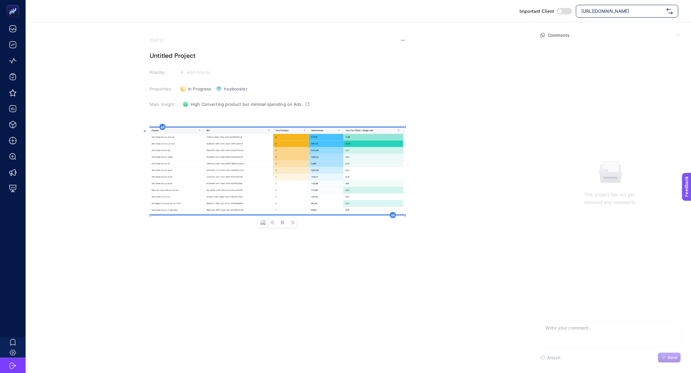
click at [155, 47] on section "September 3, 2025 Untitled Project Priority: Add Priority Properties: In Progre…" at bounding box center [278, 145] width 256 height 214
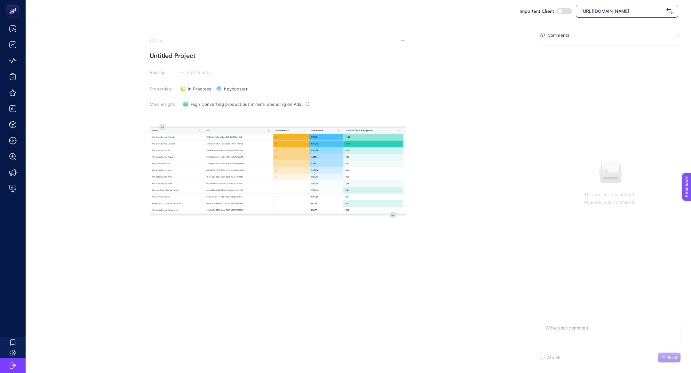
click at [159, 59] on h1 "Untitled Project" at bounding box center [278, 56] width 256 height 10
click at [211, 123] on section "September 3, 2025 Yük Priority: Add Priority Properties: In Progress Status hey…" at bounding box center [278, 145] width 256 height 214
click at [162, 128] on div "image widget. Press Enter to type after or press Shift + Enter to type before t…" at bounding box center [278, 187] width 256 height 128
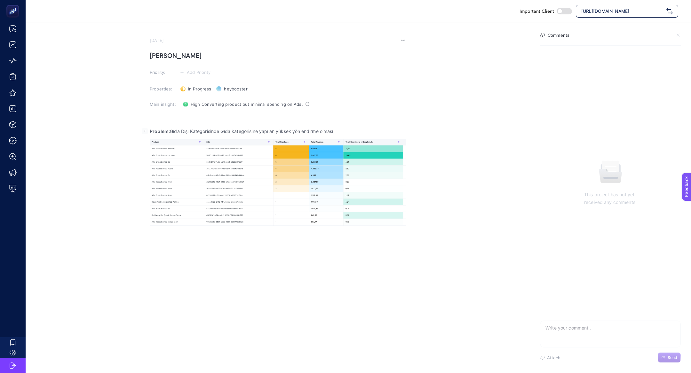
click at [179, 54] on h1 "Yük" at bounding box center [278, 56] width 256 height 10
click at [407, 41] on section "September 3, 2025 Yüksek Priority: Add Priority Properties: In Progress Status …" at bounding box center [358, 136] width 665 height 229
click at [405, 41] on icon at bounding box center [403, 40] width 5 height 5
click at [390, 54] on li "Delete" at bounding box center [390, 49] width 29 height 13
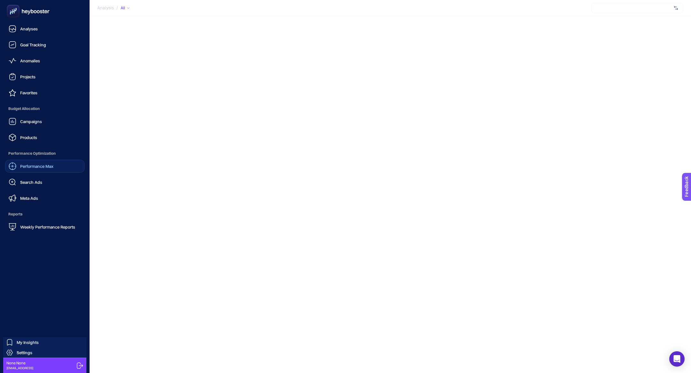
click at [46, 167] on span "Performance Max" at bounding box center [36, 166] width 33 height 5
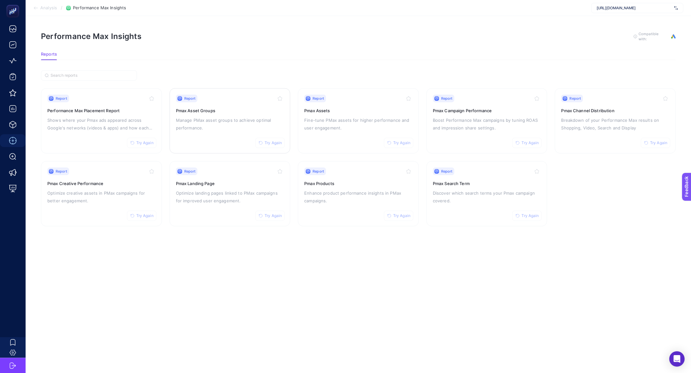
click at [260, 123] on p "Manage PMax asset groups to achieve optimal performance." at bounding box center [230, 123] width 108 height 15
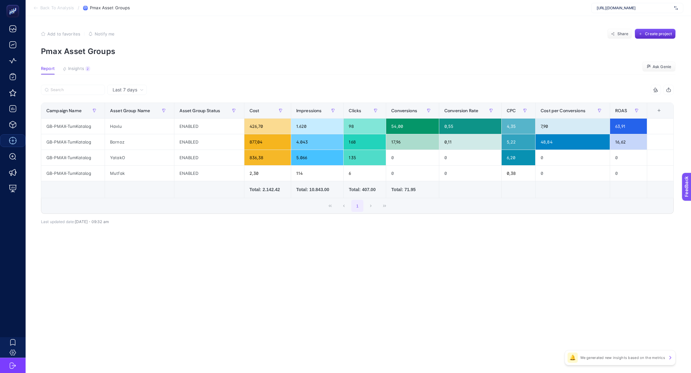
click at [137, 89] on span "Last 7 days" at bounding box center [125, 90] width 25 height 6
click at [140, 113] on li "Last 30 days" at bounding box center [127, 115] width 36 height 12
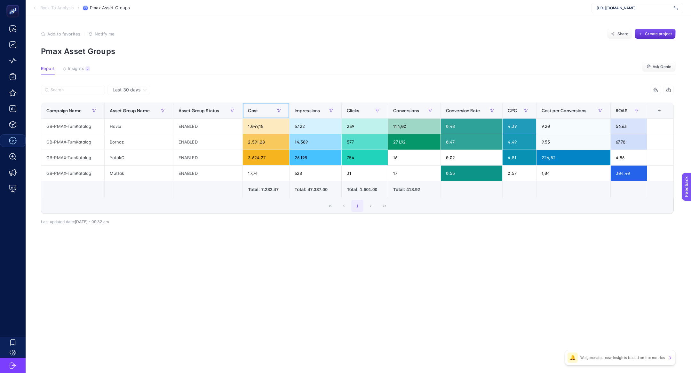
click at [254, 109] on span "Cost" at bounding box center [253, 110] width 10 height 5
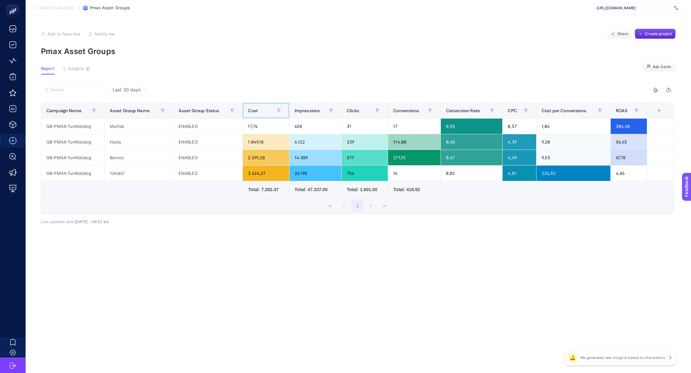
click at [254, 109] on span "Cost" at bounding box center [253, 110] width 10 height 5
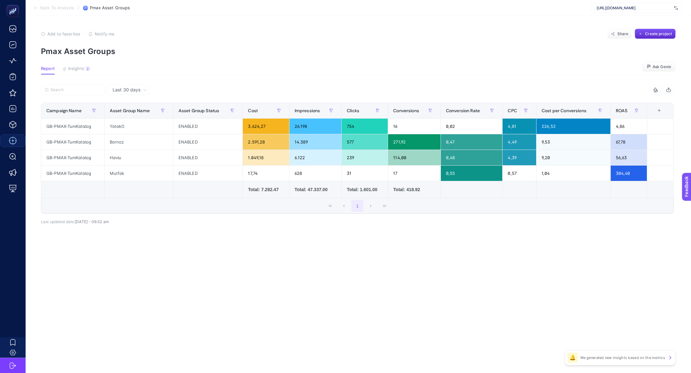
click at [204, 66] on section "Report Insights 2 We generated new insights based on the metrics Ask Genie" at bounding box center [358, 70] width 635 height 8
click at [664, 109] on div "+" at bounding box center [659, 110] width 12 height 5
click at [622, 137] on li "Conversions Value" at bounding box center [636, 139] width 53 height 12
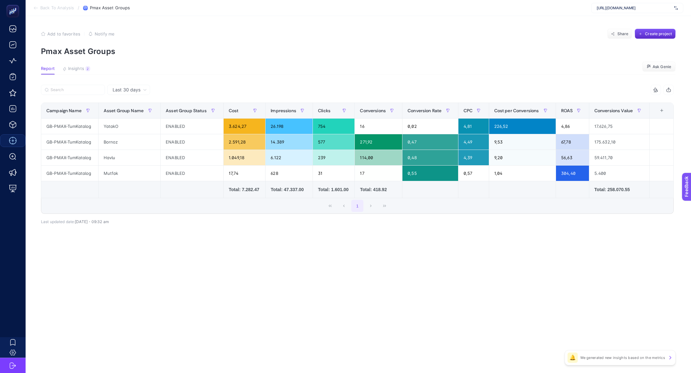
click at [655, 89] on icon at bounding box center [655, 89] width 5 height 5
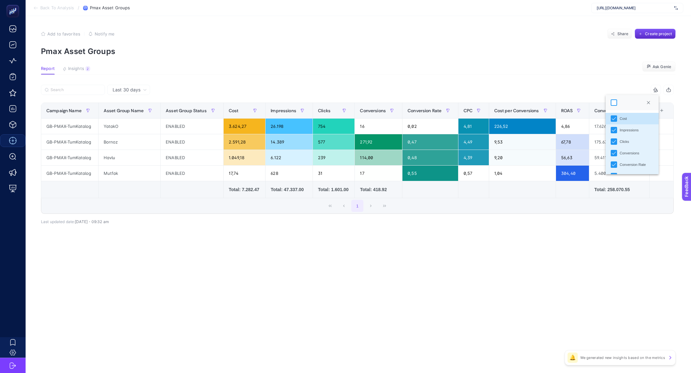
click at [614, 101] on div at bounding box center [614, 102] width 6 height 6
click at [590, 85] on div "9 items selected" at bounding box center [515, 90] width 316 height 10
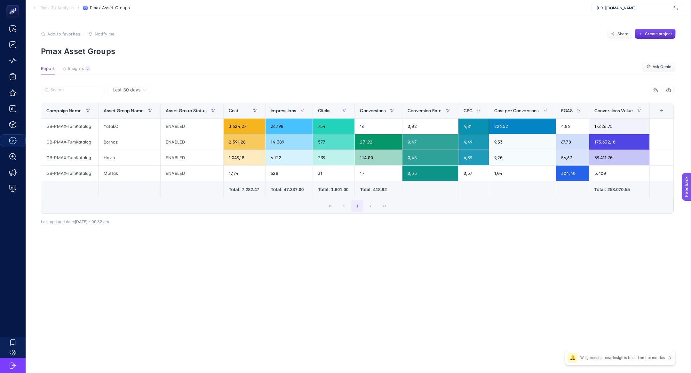
click at [498, 40] on section "Add to favorites false Notify me Share Create project Pmax Asset Groups" at bounding box center [358, 42] width 635 height 27
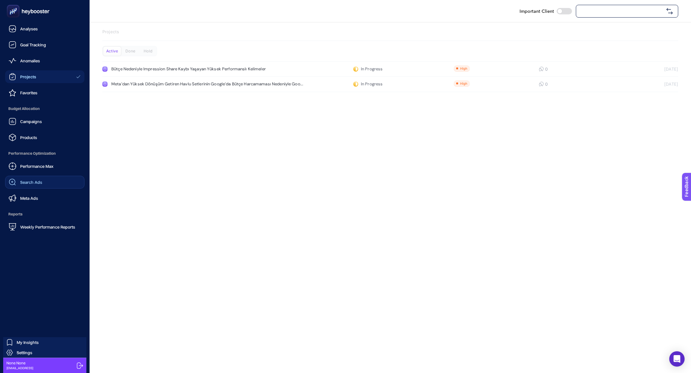
click at [57, 188] on link "Search Ads" at bounding box center [44, 182] width 79 height 13
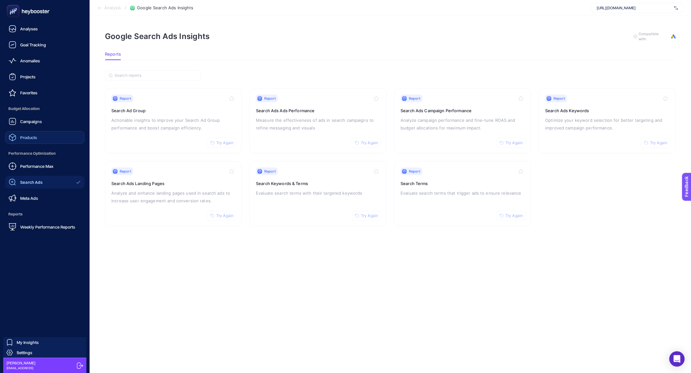
click at [42, 141] on link "Products" at bounding box center [44, 137] width 79 height 13
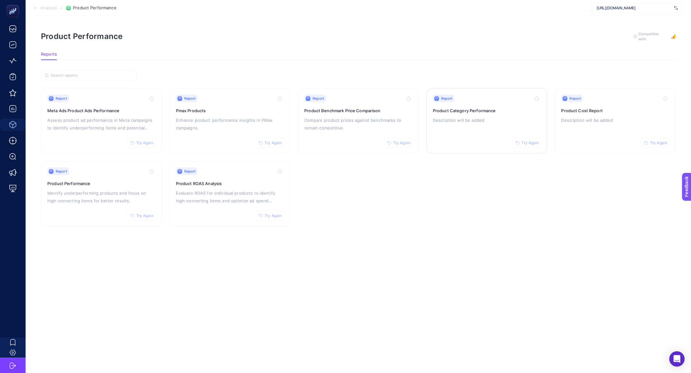
click at [482, 114] on div "Report Try Again Product Category Performance Description will be added" at bounding box center [487, 121] width 108 height 52
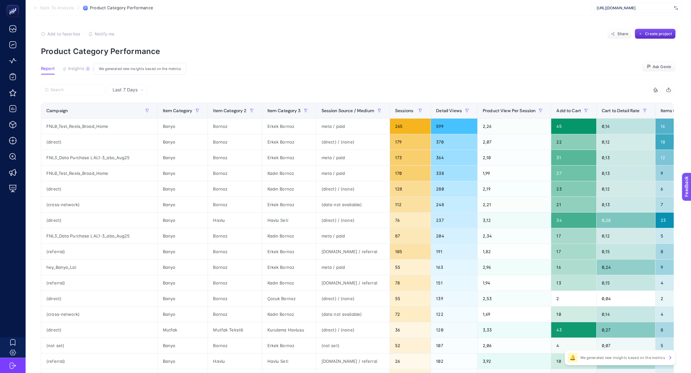
click at [84, 70] on button "Insights 3 We generated new insights based on the metrics" at bounding box center [76, 70] width 28 height 8
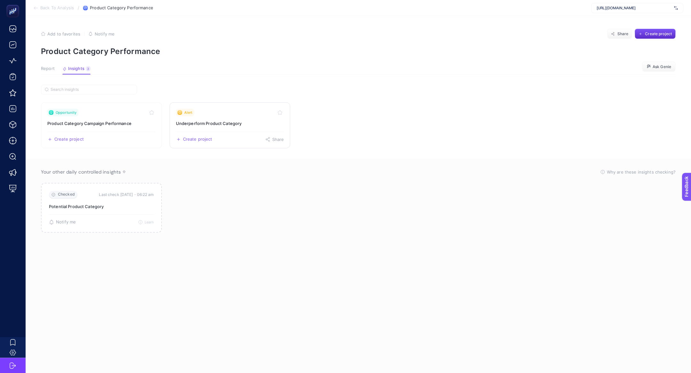
click at [208, 117] on link "Alert Underperform Product Category Create project Share" at bounding box center [230, 125] width 121 height 46
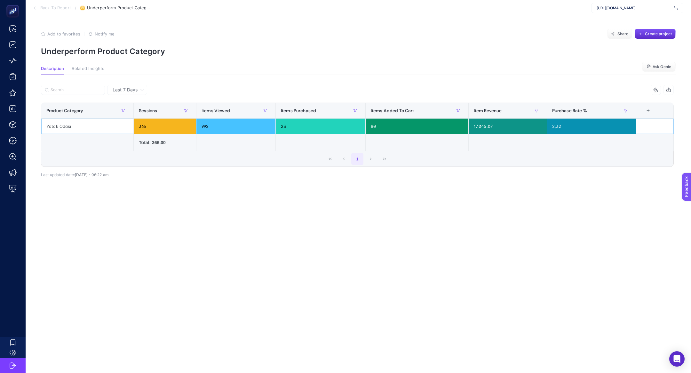
click at [51, 130] on div "Yatak Odası" at bounding box center [87, 126] width 92 height 15
click at [123, 91] on span "Last 7 Days" at bounding box center [125, 90] width 25 height 6
click at [134, 110] on li "Last 30 Days" at bounding box center [127, 115] width 36 height 12
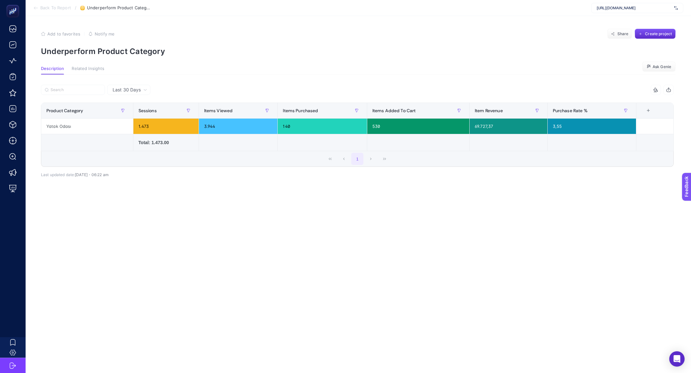
click at [175, 197] on div "Last 30 Days 6 items selected Product Category Sessions Items Viewed Items Purc…" at bounding box center [357, 148] width 643 height 126
click at [425, 17] on article "Add to favorites false Notify me Share Create project Underperform Product Cate…" at bounding box center [358, 194] width 665 height 357
click at [657, 36] on span "Create project" at bounding box center [658, 33] width 27 height 5
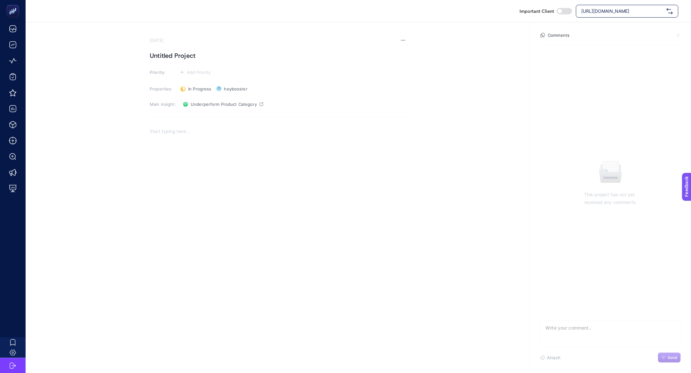
click at [182, 59] on h1 "Untitled Project" at bounding box center [278, 56] width 256 height 10
click at [206, 144] on div "Rich Text Editor. Editing area: main" at bounding box center [278, 187] width 256 height 128
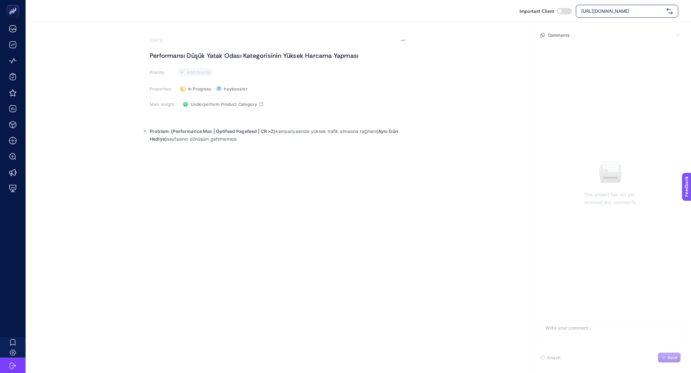
click at [205, 74] on span "Add Priority" at bounding box center [199, 72] width 24 height 5
click at [195, 84] on rect at bounding box center [193, 85] width 20 height 6
drag, startPoint x: 172, startPoint y: 134, endPoint x: 280, endPoint y: 161, distance: 111.7
click at [281, 161] on div "Problem: {Performance Max | Optifeed Pagefeed | CR >2} kampanyasında yüksek tra…" at bounding box center [278, 190] width 256 height 128
drag, startPoint x: 171, startPoint y: 131, endPoint x: 327, endPoint y: 145, distance: 157.3
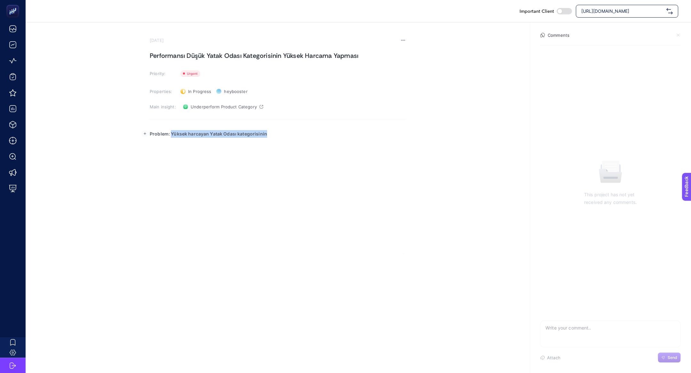
click at [327, 145] on div "Problem: Yüksek harcayan Yatak Odası kategorisinin" at bounding box center [278, 190] width 256 height 128
click at [305, 141] on div "Problem: Yüksek harcayan Yatak Odası kategorisinin" at bounding box center [278, 190] width 256 height 128
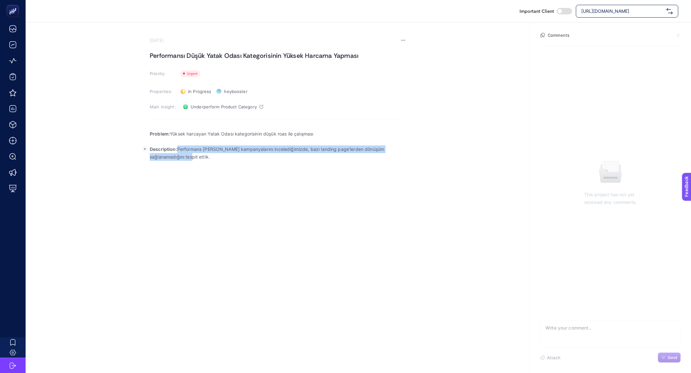
drag, startPoint x: 178, startPoint y: 147, endPoint x: 205, endPoint y: 179, distance: 41.7
click at [205, 179] on div "Problem: Yüksek harcayan Yatak Odası kategorisinin düşük roas ile çalışması Des…" at bounding box center [278, 190] width 256 height 128
drag, startPoint x: 177, startPoint y: 148, endPoint x: 200, endPoint y: 166, distance: 29.2
click at [200, 166] on div "Problem: Yüksek harcayan Yatak Odası kategorisinin düşük roas ile çalışması Des…" at bounding box center [278, 190] width 256 height 128
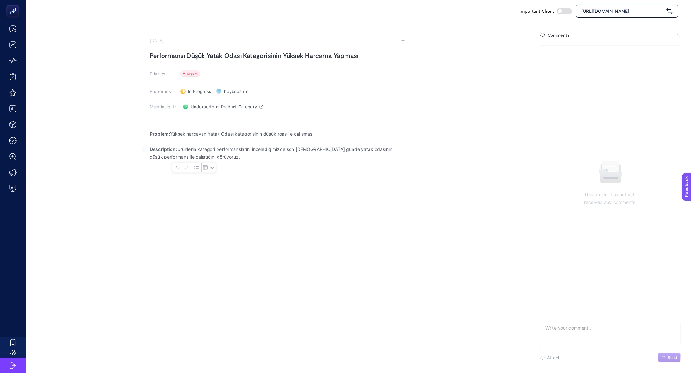
click at [209, 159] on p "Description: Ürünlerin kategori performanslarını incelediğimizde son 30 günde y…" at bounding box center [278, 153] width 256 height 15
click at [144, 165] on rect "button" at bounding box center [145, 164] width 6 height 6
click at [142, 180] on button "Upload image from computer" at bounding box center [144, 178] width 10 height 10
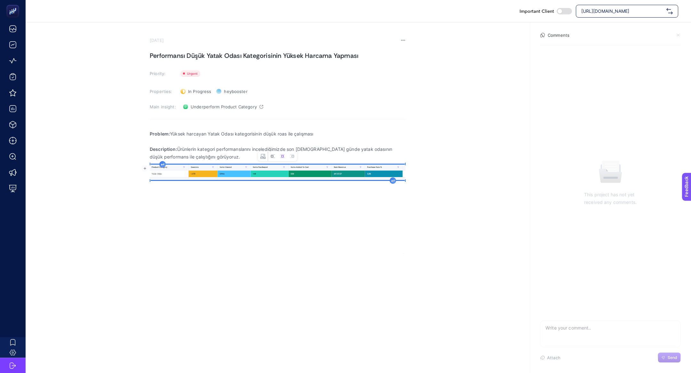
click at [273, 157] on icon "Image toolbar" at bounding box center [272, 156] width 3 height 2
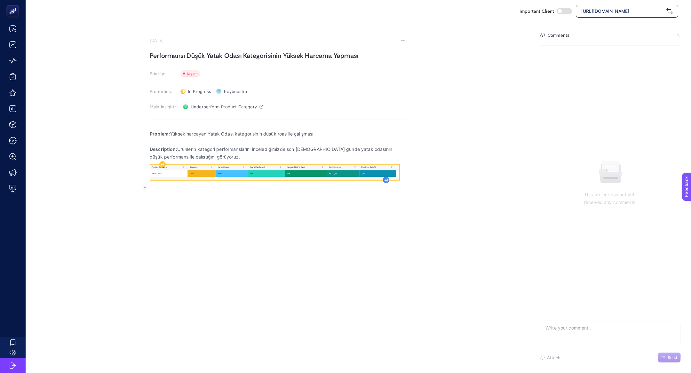
click at [387, 180] on div "Rich Text Editor. Editing area: main" at bounding box center [386, 180] width 6 height 6
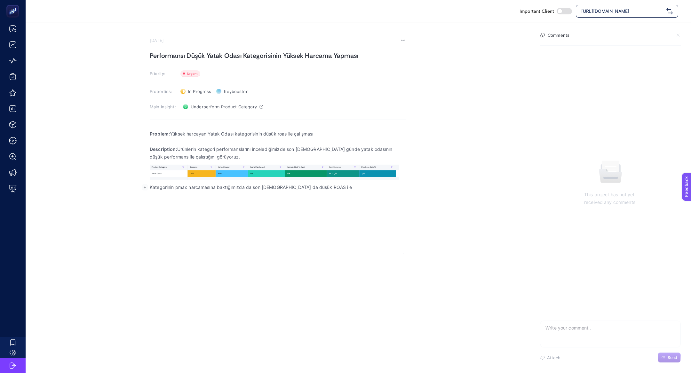
click at [324, 188] on p "Kategorinin pmax harcamasına baktığımızda da son 30 da düşük ROAS ile" at bounding box center [278, 188] width 256 height 8
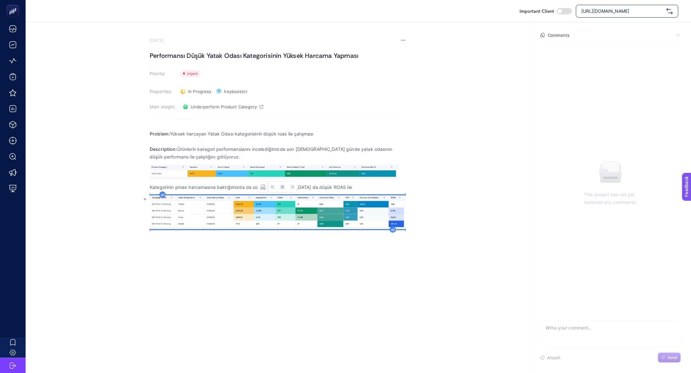
click at [326, 194] on div "Problem: Yüksek harcayan Yatak Odası kategorisinin düşük roas ile çalışması Des…" at bounding box center [278, 190] width 256 height 128
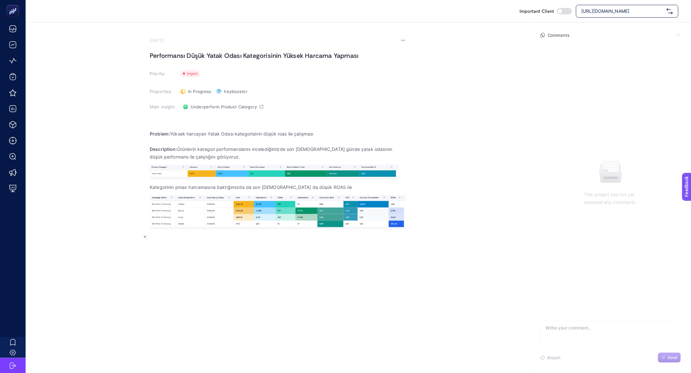
click at [324, 189] on p "Kategorinin pmax harcamasına baktığımızda da son 30 da düşük ROAS ile" at bounding box center [278, 188] width 256 height 8
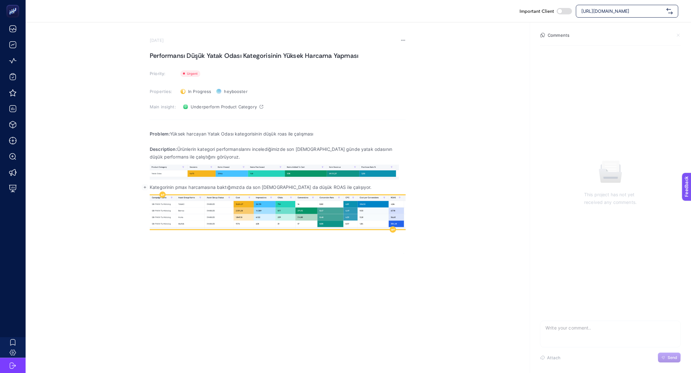
click at [365, 226] on img "Rich Text Editor. Editing area: main" at bounding box center [278, 212] width 256 height 34
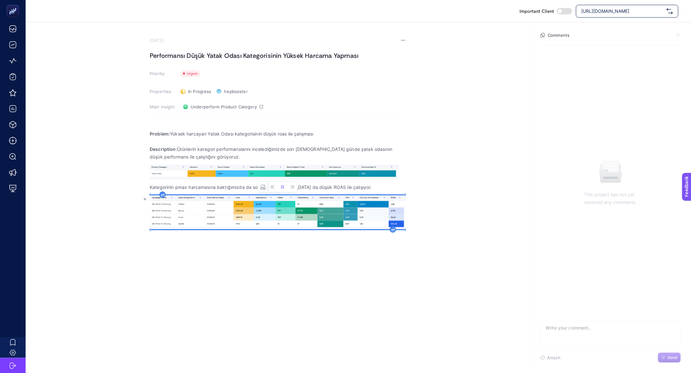
click at [391, 231] on icon "Rich Text Editor. Editing area: main" at bounding box center [392, 230] width 3 height 3
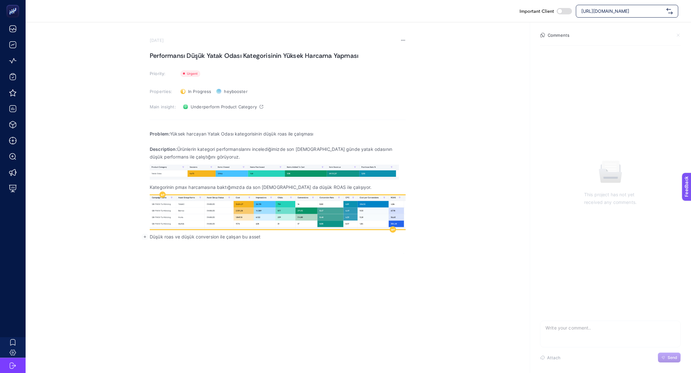
click at [292, 208] on img "Rich Text Editor. Editing area: main" at bounding box center [278, 212] width 256 height 34
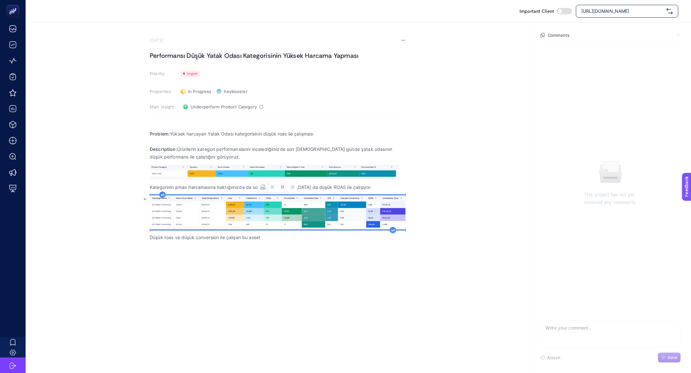
click at [278, 241] on p "Düşük roas ve düşük conversion ile çalışan bu asset" at bounding box center [278, 238] width 256 height 8
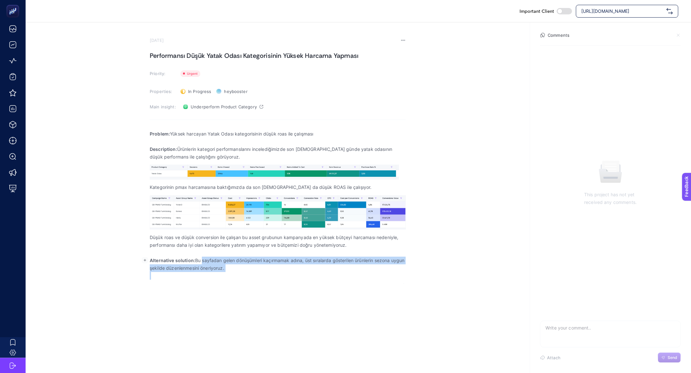
drag, startPoint x: 203, startPoint y: 259, endPoint x: 344, endPoint y: 298, distance: 145.9
click at [342, 298] on div "Important Client https://greenblack.com.tr September 3, 2025 Performansı Düşük …" at bounding box center [345, 186] width 691 height 373
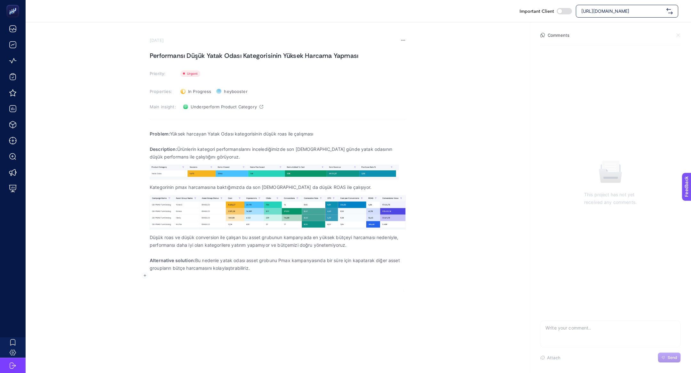
click at [290, 50] on section "September 3, 2025 Performansı Düşük Yatak Odası Kategorisinin Yüksek Harcama Ya…" at bounding box center [278, 165] width 256 height 254
click at [291, 52] on h1 "Performansı Düşük Yatak Odası Kategorisinin Yüksek Harcama Yapması" at bounding box center [278, 56] width 256 height 10
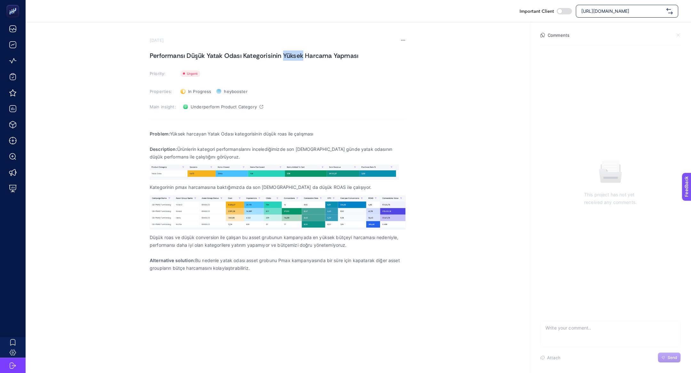
click at [291, 52] on h1 "Performansı Düşük Yatak Odası Kategorisinin Yüksek Harcama Yapması" at bounding box center [278, 56] width 256 height 10
copy h1 "Performansı Düşük Yatak Odası Kategorisinin Yüksek Harcama Yapması"
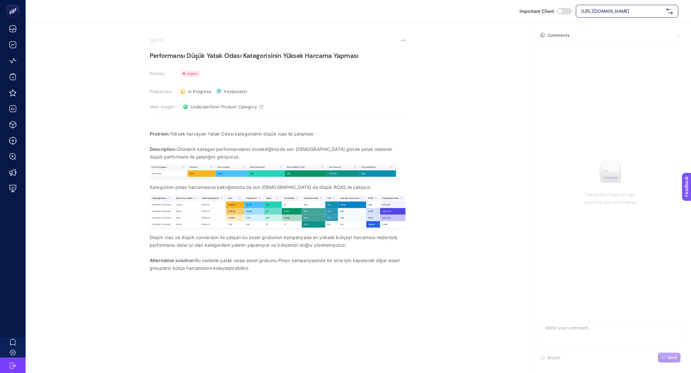
click at [640, 16] on div "https://greenblack.com.tr" at bounding box center [627, 11] width 102 height 13
type input "reis"
click at [633, 33] on div "Reis Kuyumculuk" at bounding box center [627, 39] width 102 height 13
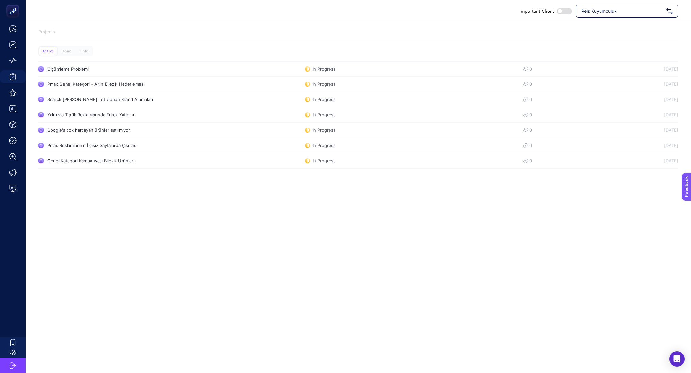
click at [623, 22] on div "Projects Active Done Hold Ölçümleme Problemi In Progress 0 16.06.2025 Pmax Gene…" at bounding box center [358, 99] width 665 height 155
click at [623, 14] on div "Reis Kuyumculuk" at bounding box center [627, 11] width 102 height 13
type input "koçta"
click at [623, 28] on div "Koçtaş" at bounding box center [627, 26] width 102 height 13
checkbox input "true"
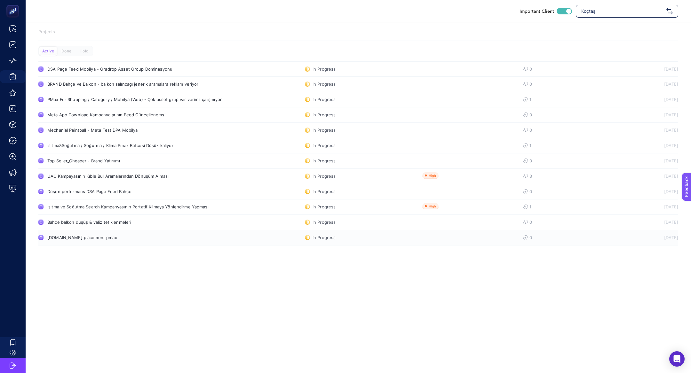
click at [103, 241] on link "Poki.com placement pmax In Progress 0 27.08.2025" at bounding box center [358, 237] width 640 height 15
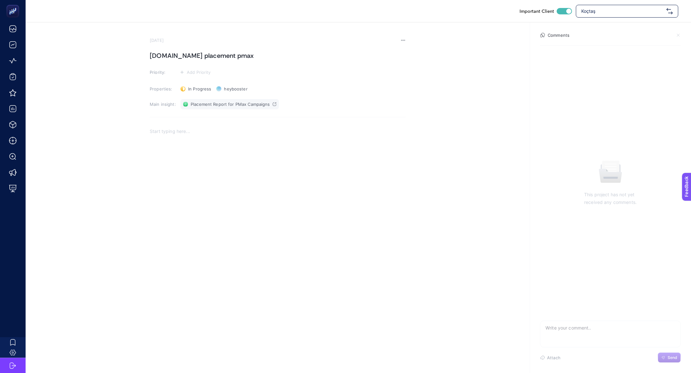
click at [210, 103] on span "Placement Report for PMax Campaigns" at bounding box center [230, 104] width 79 height 5
click at [208, 106] on span "Placement Report for PMax Campaigns" at bounding box center [230, 104] width 79 height 5
click at [219, 159] on div "Rich Text Editor. Editing area: main" at bounding box center [278, 187] width 256 height 128
click at [186, 55] on h1 "Poki.com placement pmax" at bounding box center [278, 56] width 256 height 10
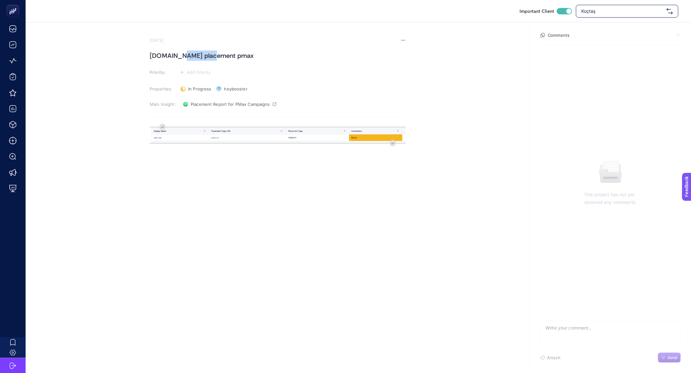
click at [186, 55] on h1 "Poki.com placement pmax" at bounding box center [278, 56] width 256 height 10
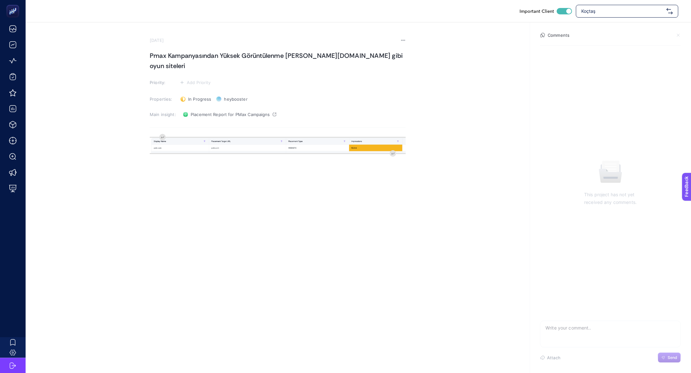
click at [229, 55] on h1 "Pmax Kampanyasından Yüksek Görüntülenme Alan Poki.com gibi oyun siteleri" at bounding box center [278, 61] width 256 height 20
click at [202, 80] on span "Add Priority" at bounding box center [199, 82] width 24 height 5
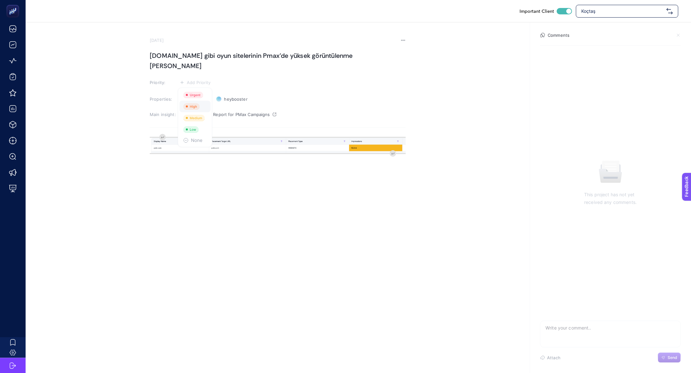
click at [202, 112] on li at bounding box center [194, 118] width 31 height 12
click at [230, 163] on div "image widget. Press Enter to type after or press Shift + Enter to type before t…" at bounding box center [278, 200] width 256 height 128
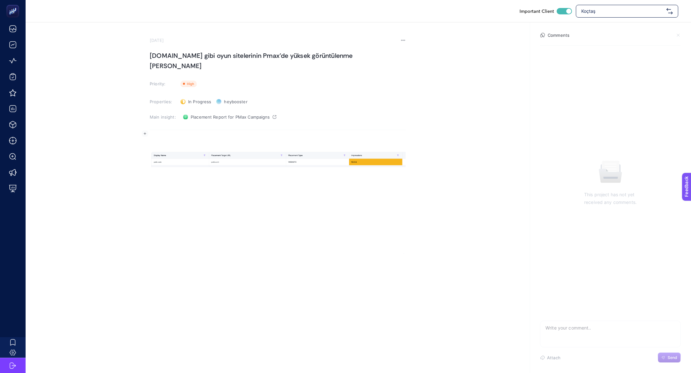
click at [163, 136] on div "Rich Text Editor. Editing area: main" at bounding box center [278, 200] width 256 height 128
click at [179, 140] on p "Problem: Deprem Applerinde Görünür Olma" at bounding box center [278, 144] width 256 height 8
click at [209, 140] on p "Problem: Oyun Applerinde Görünür Olma" at bounding box center [278, 144] width 256 height 8
click at [176, 141] on strong "Problem: Oyun" at bounding box center [166, 143] width 33 height 5
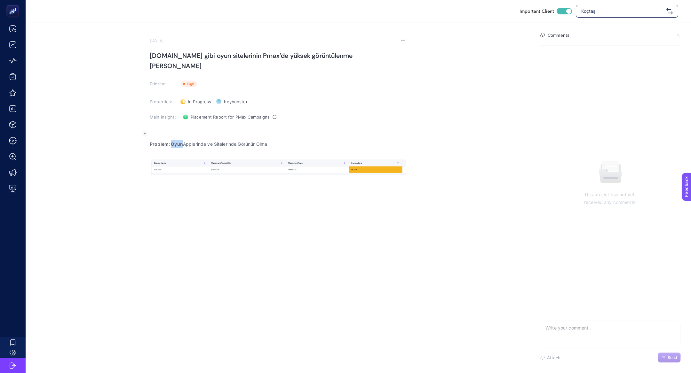
click at [176, 141] on strong "Problem: Oyun" at bounding box center [166, 143] width 33 height 5
click at [292, 140] on p "Problem: Oyun Applerinde ve Sitelerinde Görünür Olma" at bounding box center [278, 144] width 256 height 8
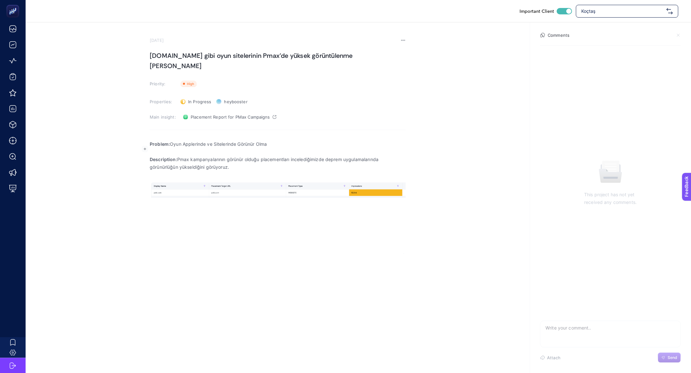
click at [334, 156] on p "Description: Pmax kampanyalarının görünür olduğu placementları incelediğimizde …" at bounding box center [278, 163] width 256 height 15
click at [318, 184] on img "Rich Text Editor. Editing area: main" at bounding box center [278, 190] width 256 height 15
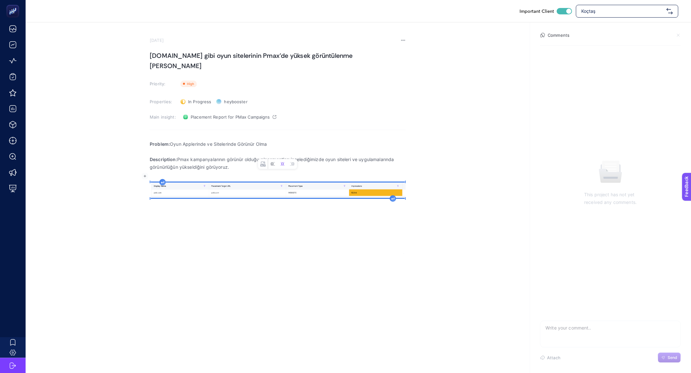
click at [273, 163] on icon "Image toolbar" at bounding box center [272, 164] width 5 height 5
click at [387, 197] on icon "Rich Text Editor. Editing area: main" at bounding box center [386, 198] width 3 height 3
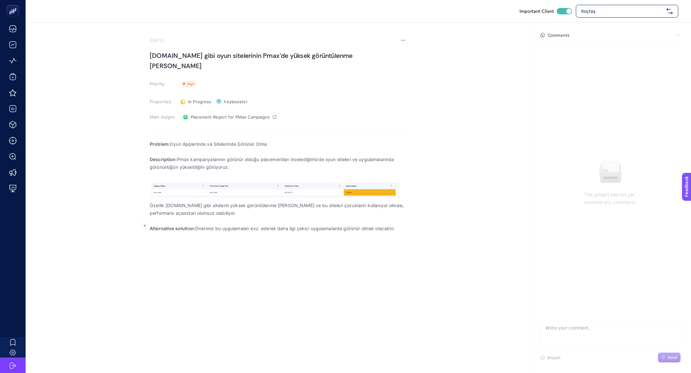
click at [252, 225] on p "Alternative solution: Önerimiz bu uygulamaları exc. ederek daha ilgi çekici uyg…" at bounding box center [278, 229] width 256 height 8
click at [365, 225] on p "Alternative solution: Önerimiz bu uygulamaları ve siteleri exc. ederek daha ilg…" at bounding box center [278, 232] width 256 height 15
click at [217, 59] on h1 "Poki.com gibi oyun sitelerinin Pmax'de yüksek görüntülenme alması" at bounding box center [278, 61] width 256 height 20
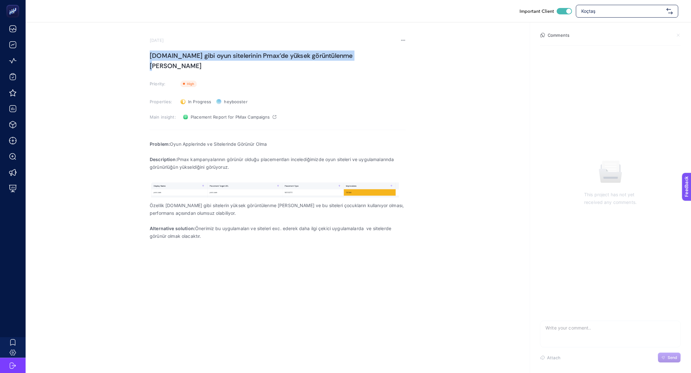
click at [217, 59] on h1 "Poki.com gibi oyun sitelerinin Pmax'de yüksek görüntülenme alması" at bounding box center [278, 61] width 256 height 20
copy h1 "Poki.com gibi oyun sitelerinin Pmax'de yüksek görüntülenme alması"
click at [188, 60] on h1 "Poki.com gibi oyun sitelerinin Pmax'de yüksek görüntülenme alması" at bounding box center [278, 61] width 256 height 20
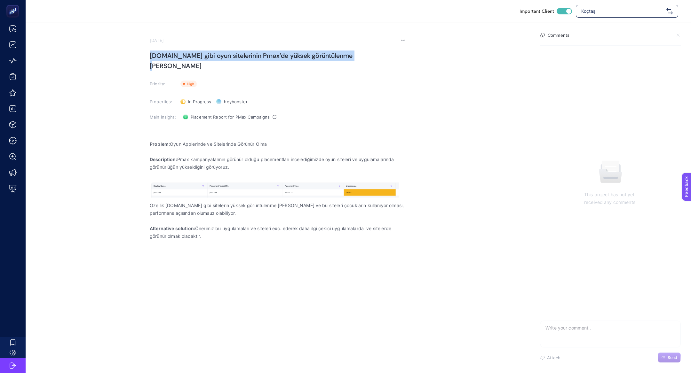
copy h1 "Poki.com gibi oyun sitelerinin Pmax'de yüksek görüntülenme alması"
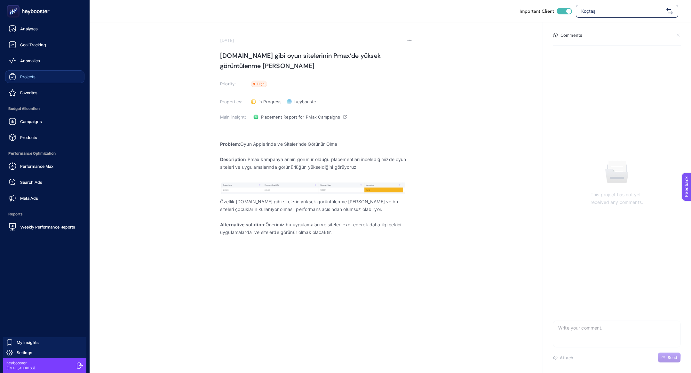
click at [17, 80] on div "Projects" at bounding box center [22, 77] width 27 height 8
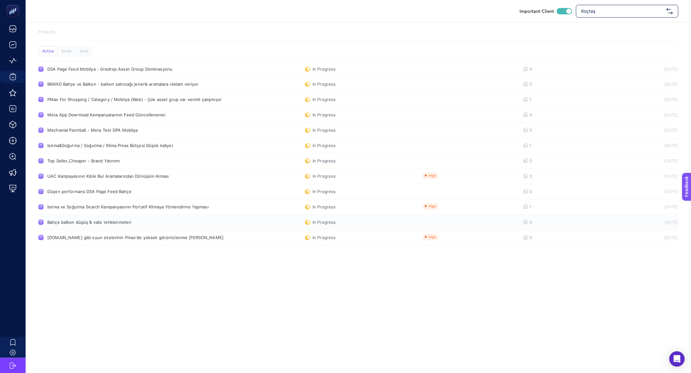
click at [111, 224] on div "Bahçe balkon düşüş & valiz tetiklenmeleri" at bounding box center [121, 222] width 148 height 5
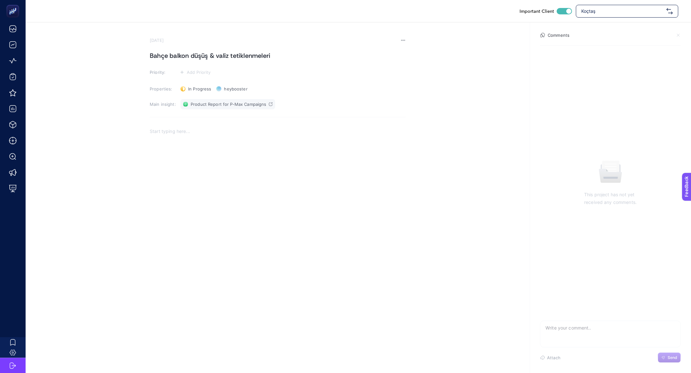
click at [236, 100] on link "Product Report for P-Max Campaigns" at bounding box center [227, 104] width 95 height 10
click at [171, 58] on h1 "Bahçe balkon düşüş & valiz tetiklenmeleri" at bounding box center [278, 56] width 256 height 10
drag, startPoint x: 192, startPoint y: 54, endPoint x: 297, endPoint y: 57, distance: 105.3
click at [297, 57] on h1 "Bahçe balkon düşüş & valiz tetiklenmeleri" at bounding box center [278, 56] width 256 height 10
click at [221, 133] on p "Rich Text Editor. Editing area: main" at bounding box center [278, 132] width 256 height 8
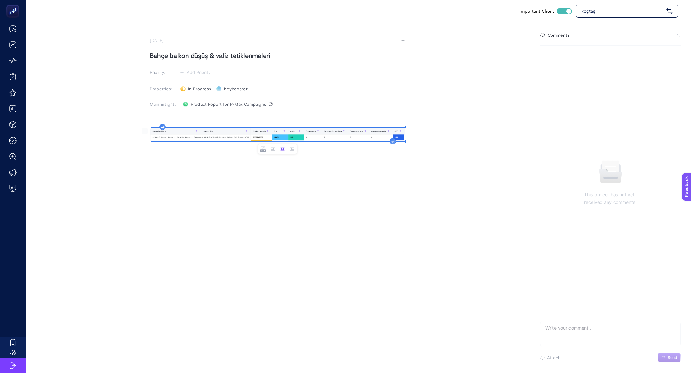
click at [191, 54] on h1 "Bahçe balkon düşüş & valiz tetiklenmeleri" at bounding box center [278, 56] width 256 height 10
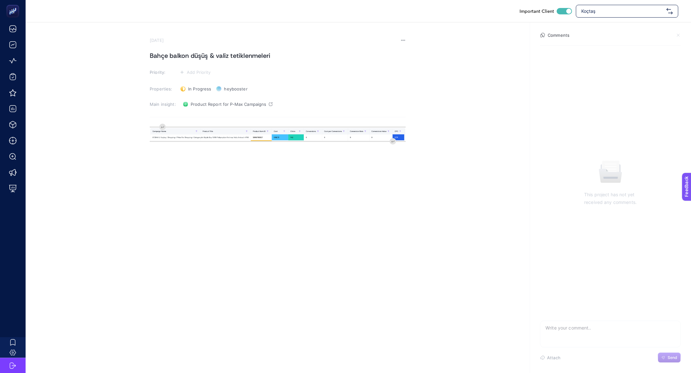
click at [191, 54] on h1 "Bahçe balkon düşüş & valiz tetiklenmeleri" at bounding box center [278, 56] width 256 height 10
click at [184, 52] on h1 "Bahçe balkon düşüş & valiz tetiklenmeleri" at bounding box center [278, 56] width 256 height 10
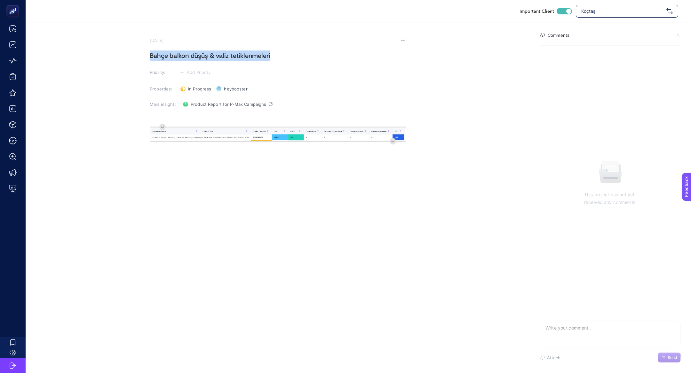
click at [184, 52] on h1 "Bahçe balkon düşüş & valiz tetiklenmeleri" at bounding box center [278, 56] width 256 height 10
click at [350, 56] on h1 "Performans Düşüşü Yaşayan Bahçe Balkon Kampanyasının Valiz Ürünlerine Yatırım Ya" at bounding box center [278, 56] width 256 height 10
click at [188, 66] on section "August 27, 2025 Performans Düşüşü Yaşayan Bahçe Balkon Kampanyasının Valizlere …" at bounding box center [278, 145] width 256 height 214
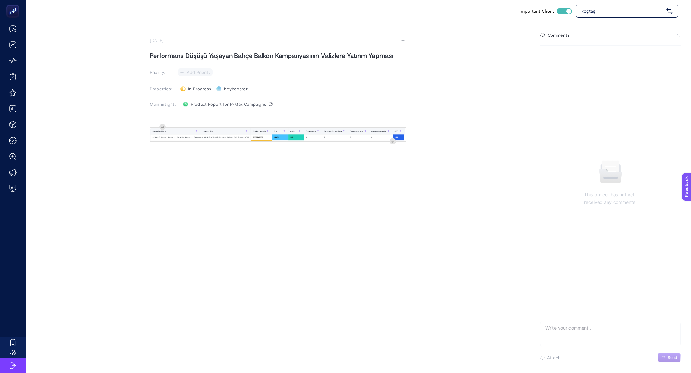
click at [191, 70] on span "Add Priority" at bounding box center [199, 72] width 24 height 5
click at [194, 85] on icon at bounding box center [195, 85] width 10 height 3
click at [567, 321] on textarea at bounding box center [610, 331] width 140 height 20
click at [567, 325] on textarea at bounding box center [610, 331] width 140 height 20
type textarea "sorunumuz devam ediyor"
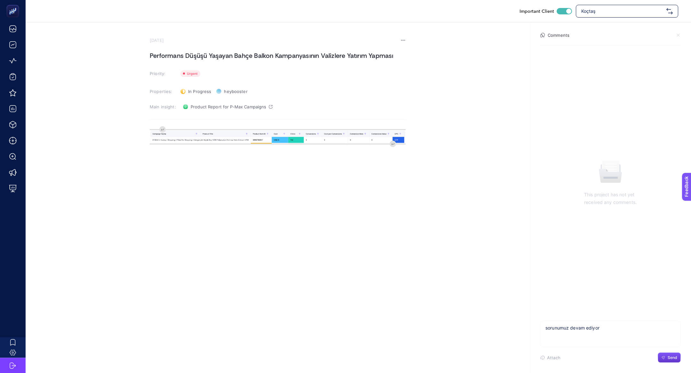
click at [672, 359] on span "Send" at bounding box center [673, 357] width 10 height 5
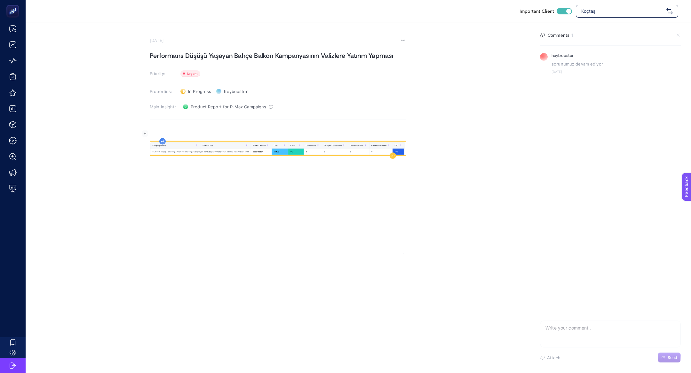
click at [161, 128] on div "Rich Text Editor. Editing area: main" at bounding box center [278, 190] width 256 height 128
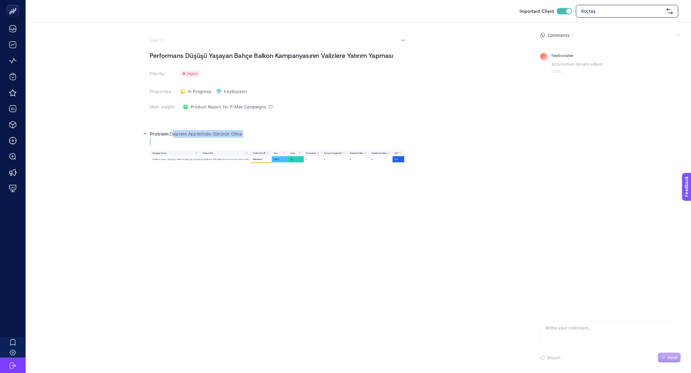
drag, startPoint x: 173, startPoint y: 134, endPoint x: 254, endPoint y: 143, distance: 81.4
click at [254, 143] on div "Problem: Deprem Applerinde Görünür Olma" at bounding box center [278, 190] width 256 height 128
click at [617, 13] on span "Koçtaş" at bounding box center [622, 11] width 83 height 6
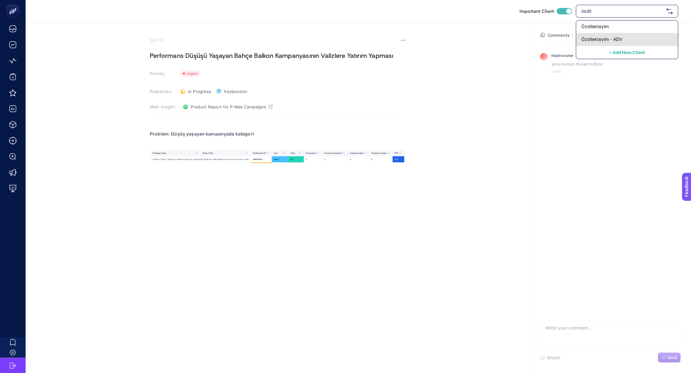
type input "özdil"
click at [610, 36] on span "Özdilekteyim - ADV" at bounding box center [601, 39] width 41 height 6
checkbox input "false"
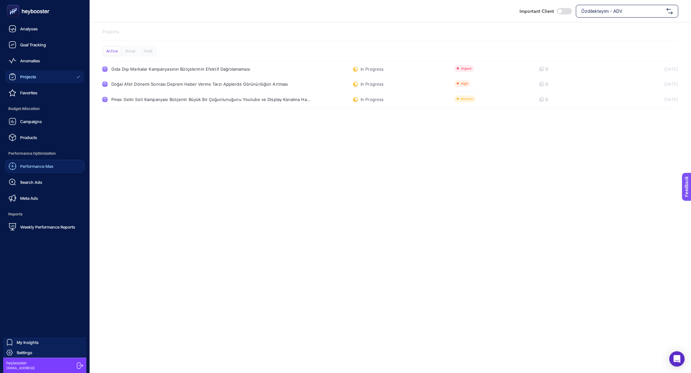
click at [37, 163] on div "Performance Max" at bounding box center [31, 167] width 45 height 8
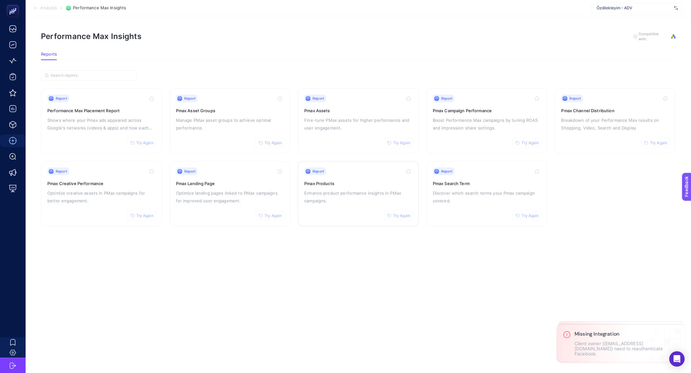
click at [391, 211] on button "Try Again" at bounding box center [398, 216] width 29 height 10
click at [366, 201] on p "Enhance product performance insights in PMax campaigns." at bounding box center [358, 196] width 108 height 15
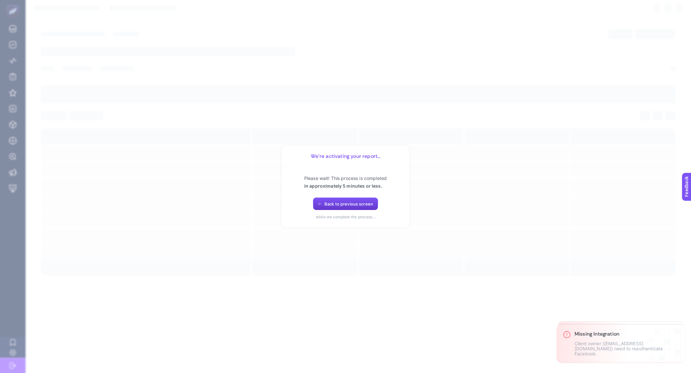
click at [317, 201] on button "Back to previous screen" at bounding box center [345, 204] width 65 height 13
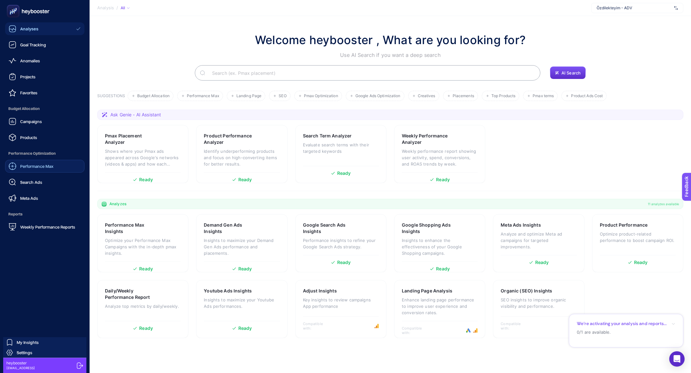
click at [44, 166] on span "Performance Max" at bounding box center [36, 166] width 33 height 5
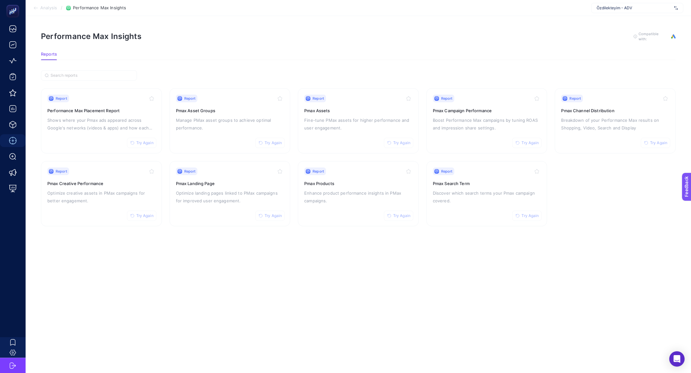
click at [602, 11] on div "Özdilekteyim - ADV" at bounding box center [637, 8] width 92 height 10
type input "koçt"
click at [625, 24] on div "Koçtaş" at bounding box center [637, 21] width 91 height 10
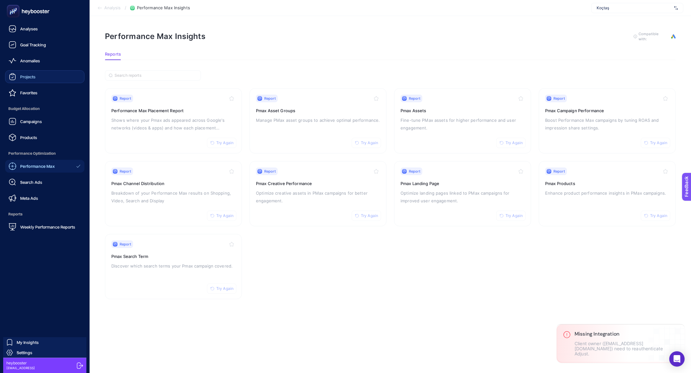
click at [18, 74] on div "Projects" at bounding box center [22, 77] width 27 height 8
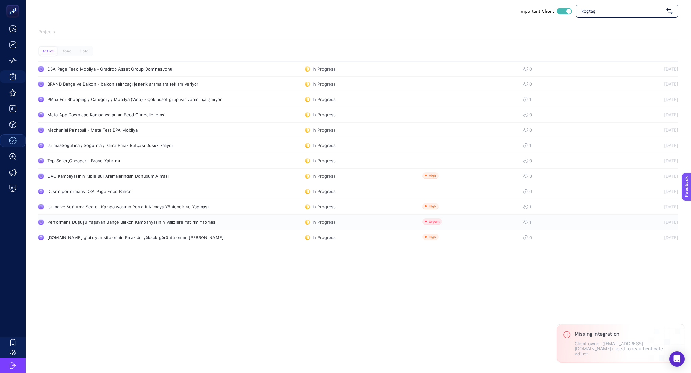
click at [152, 223] on div "Performans Düşüşü Yaşayan Bahçe Balkon Kampanyasının Valizlere Yatırım Yapması" at bounding box center [131, 222] width 169 height 5
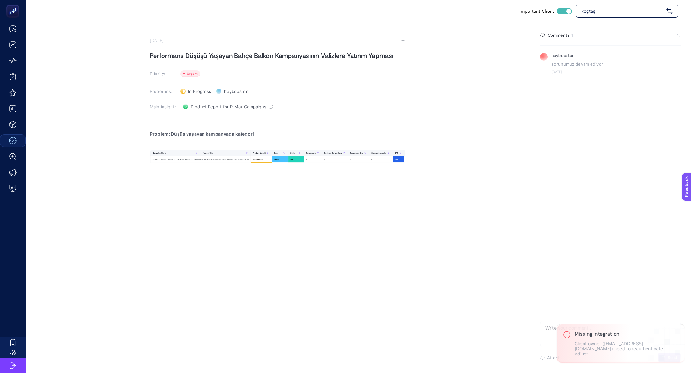
click at [250, 140] on p "Rich Text Editor. Editing area: main" at bounding box center [278, 142] width 256 height 8
click at [264, 132] on p "Problem: Düşüş yaşayan kampanyada kategori" at bounding box center [278, 134] width 256 height 8
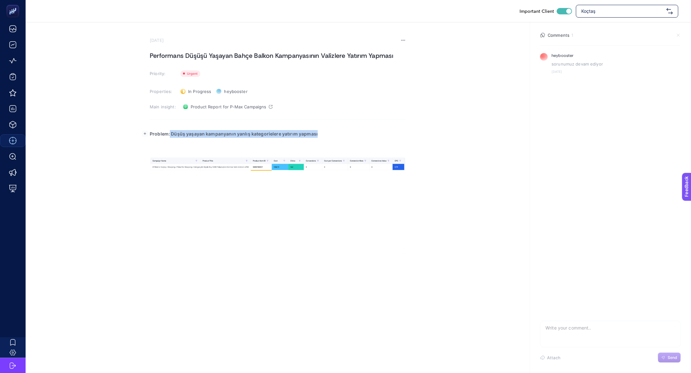
drag, startPoint x: 170, startPoint y: 132, endPoint x: 421, endPoint y: 134, distance: 251.8
click at [422, 135] on section "August 27, 2025 Performans Düşüşü Yaşayan Bahçe Balkon Kampanyasının Valizlere …" at bounding box center [358, 138] width 665 height 232
click at [244, 132] on p "Problem: Düşüş yaşayan kampanyanın yanlış kategorielere yatırım yapması" at bounding box center [278, 134] width 256 height 8
click at [244, 145] on p "Rich Text Editor. Editing area: main" at bounding box center [278, 142] width 256 height 8
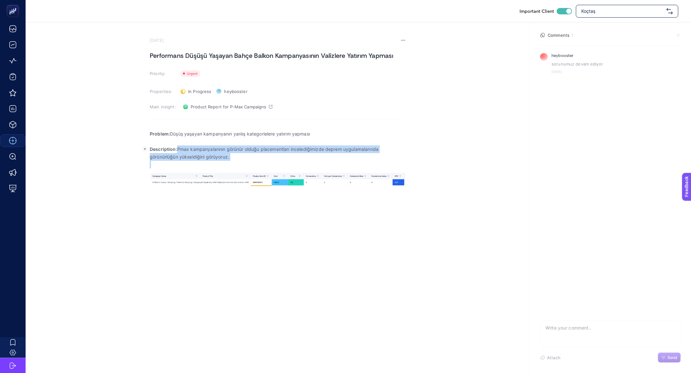
drag, startPoint x: 177, startPoint y: 149, endPoint x: 302, endPoint y: 168, distance: 126.4
click at [302, 168] on div "Problem: Düşüş yaşayan kampanyanın yanlış kategorielere yatırım yapması Descrip…" at bounding box center [278, 190] width 256 height 128
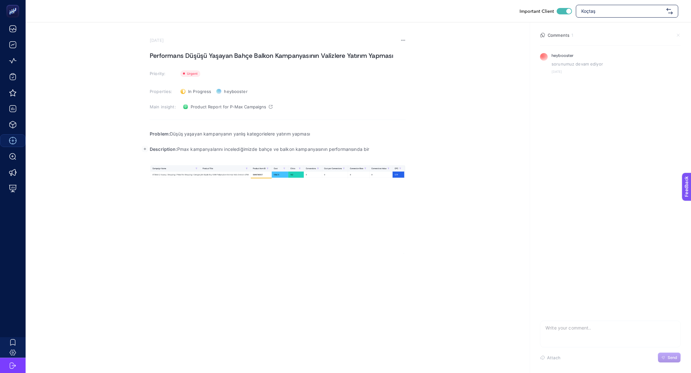
click at [364, 209] on div "Problem: Düşüş yaşayan kampanyanın yanlış kategorielere yatırım yapması Descrip…" at bounding box center [278, 190] width 256 height 128
click at [387, 180] on div "Problem: Düşüş yaşayan kampanyanın yanlış kategorielere yatırım yapması Descrip…" at bounding box center [278, 190] width 256 height 128
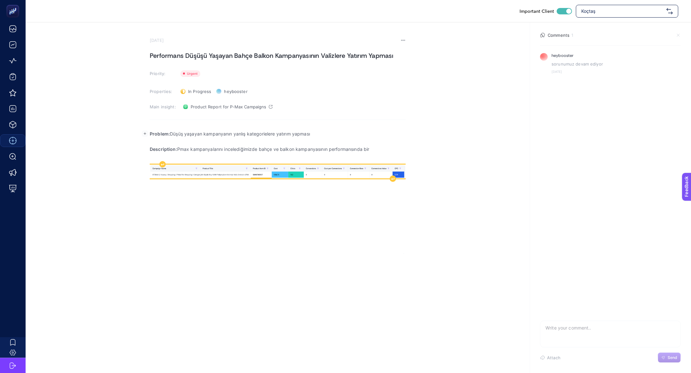
click at [391, 171] on img "Rich Text Editor. Editing area: main" at bounding box center [278, 171] width 256 height 13
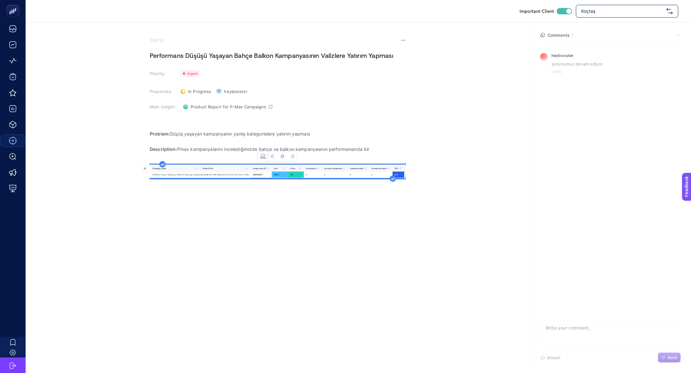
click at [392, 178] on icon "Rich Text Editor. Editing area: main" at bounding box center [392, 179] width 3 height 3
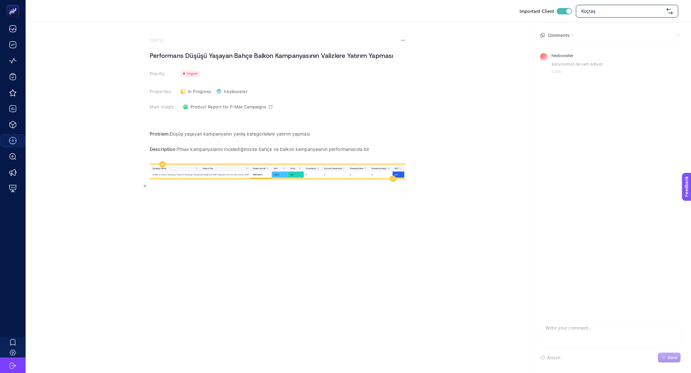
click at [363, 171] on img "Rich Text Editor. Editing area: main" at bounding box center [278, 171] width 256 height 13
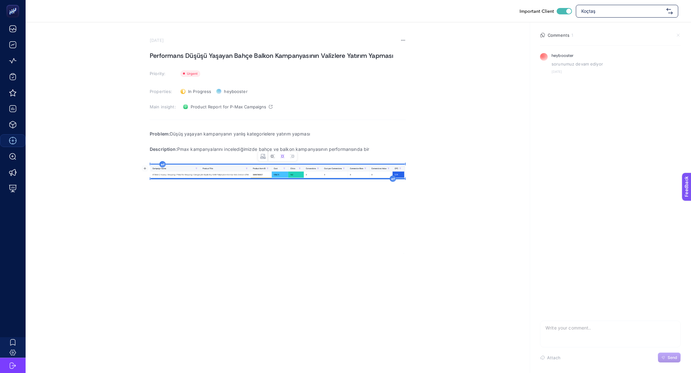
click at [268, 158] on button "Left aligned image" at bounding box center [273, 157] width 10 height 10
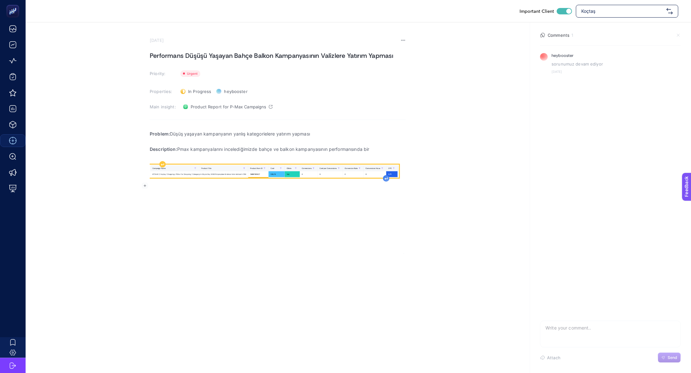
click at [385, 176] on div "Rich Text Editor. Editing area: main" at bounding box center [386, 178] width 6 height 6
click at [386, 178] on icon "Rich Text Editor. Editing area: main" at bounding box center [386, 179] width 3 height 3
click at [386, 180] on icon "Rich Text Editor. Editing area: main" at bounding box center [386, 179] width 3 height 3
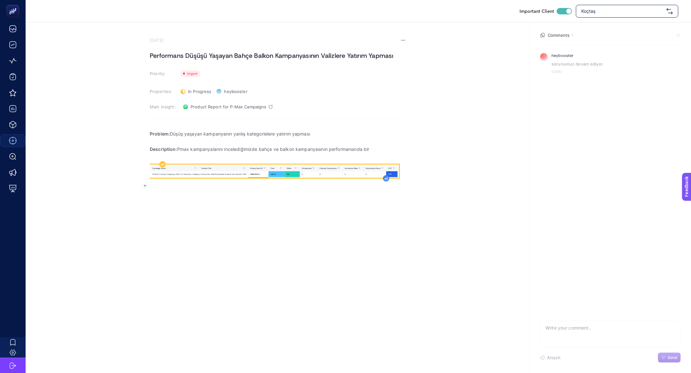
click at [386, 180] on icon "Rich Text Editor. Editing area: main" at bounding box center [386, 179] width 3 height 3
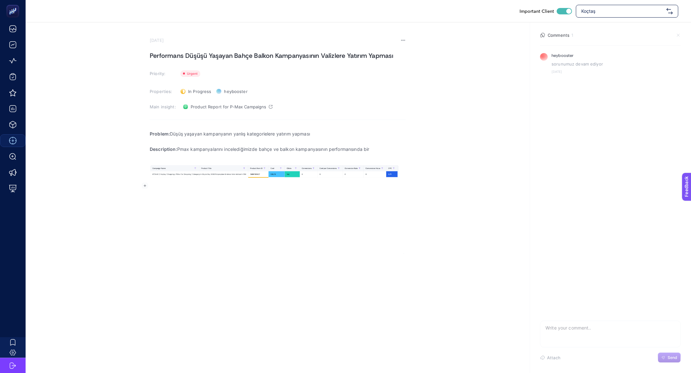
click at [352, 193] on p "Rich Text Editor. Editing area: main" at bounding box center [278, 194] width 256 height 8
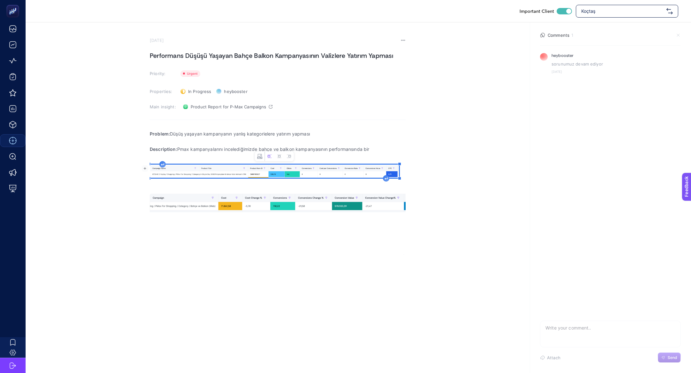
click at [354, 171] on img "Rich Text Editor. Editing area: main" at bounding box center [274, 171] width 249 height 13
click at [327, 157] on p "Rich Text Editor. Editing area: main" at bounding box center [278, 157] width 256 height 8
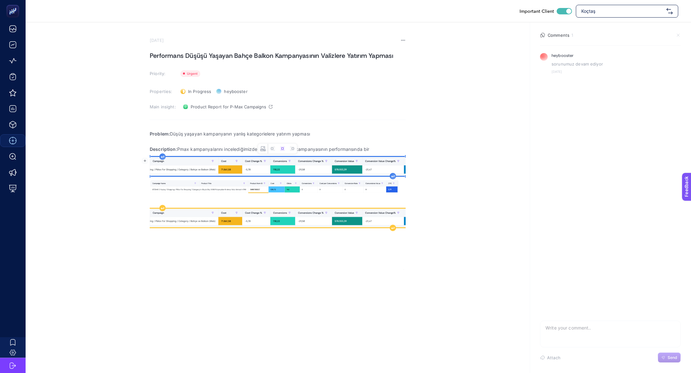
click at [376, 216] on img "Rich Text Editor. Editing area: main" at bounding box center [278, 218] width 256 height 19
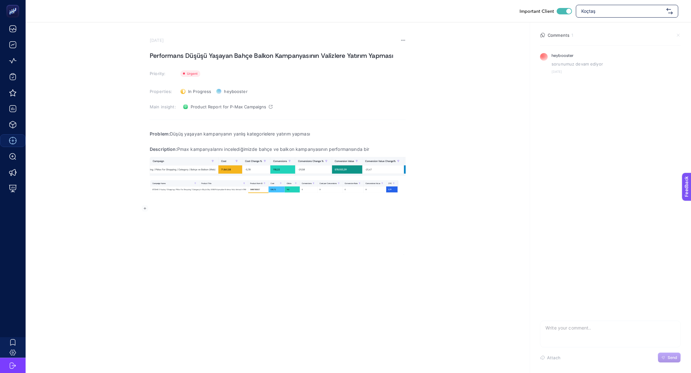
click at [388, 146] on p "Description: Pmax kampanyalarını incelediğimizde bahçe ve balkon kampanyasının …" at bounding box center [278, 150] width 256 height 8
click at [409, 147] on section "August 27, 2025 Performans Düşüşü Yaşayan Bahçe Balkon Kampanyasının Valizlere …" at bounding box center [358, 138] width 665 height 233
click at [393, 144] on p "Rich Text Editor. Editing area: main" at bounding box center [278, 142] width 256 height 8
click at [400, 147] on p "Description: Pmax kampanyalarını incelediğimizde bahçe ve balkon kampanyasının …" at bounding box center [278, 150] width 256 height 8
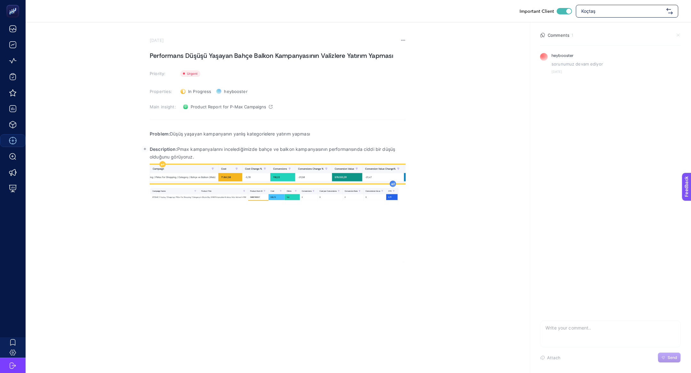
click at [394, 184] on icon "Rich Text Editor. Editing area: main" at bounding box center [392, 184] width 3 height 3
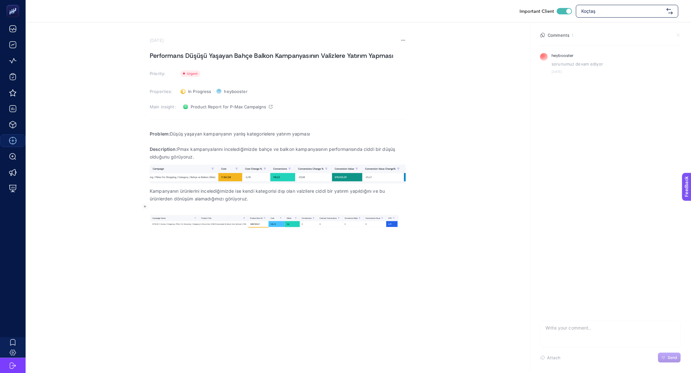
click at [253, 204] on p "Rich Text Editor. Editing area: main" at bounding box center [278, 207] width 256 height 8
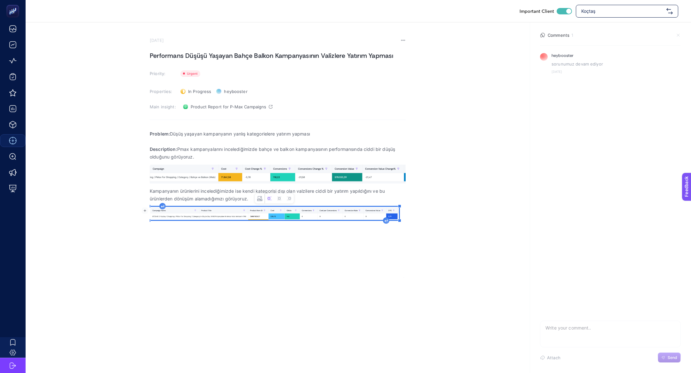
click at [381, 216] on img "Rich Text Editor. Editing area: main" at bounding box center [274, 213] width 249 height 13
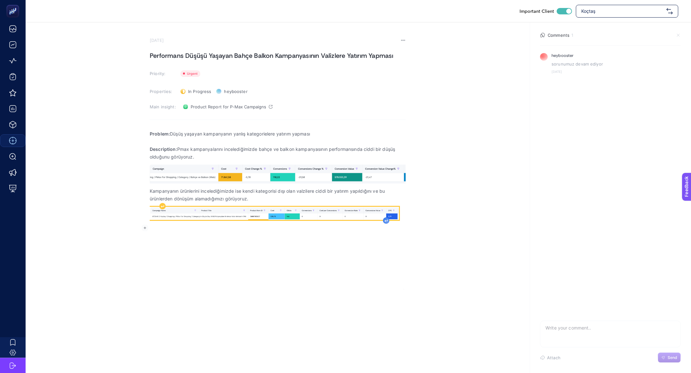
click at [387, 220] on icon "Rich Text Editor. Editing area: main" at bounding box center [386, 221] width 3 height 3
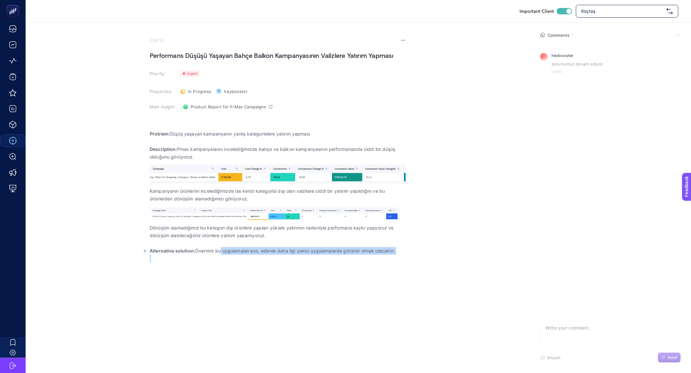
drag, startPoint x: 218, startPoint y: 252, endPoint x: 432, endPoint y: 258, distance: 214.1
click at [432, 258] on section "August 27, 2025 Performans Düşüşü Yaşayan Bahçe Balkon Kampanyasının Valizlere …" at bounding box center [358, 171] width 665 height 298
click at [281, 50] on section "August 27, 2025 Performans Düşüşü Yaşayan Bahçe Balkon Kampanyasının Valizlere …" at bounding box center [278, 187] width 256 height 298
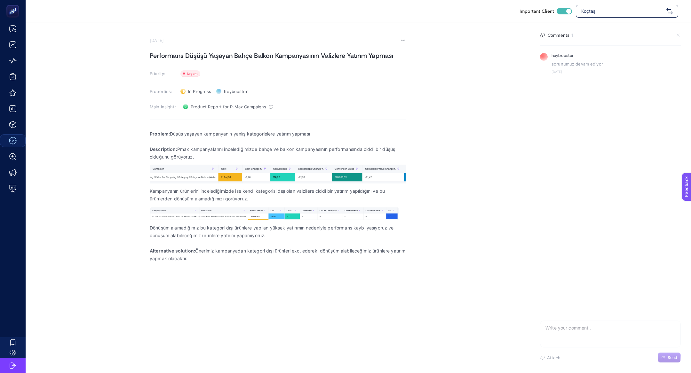
click at [283, 58] on h1 "Performans Düşüşü Yaşayan Bahçe Balkon Kampanyasının Valizlere Yatırım Yapması" at bounding box center [278, 56] width 256 height 10
copy h1 "Performans Düşüşü Yaşayan Bahçe Balkon Kampanyasının Valizlere Yatırım Yapması"
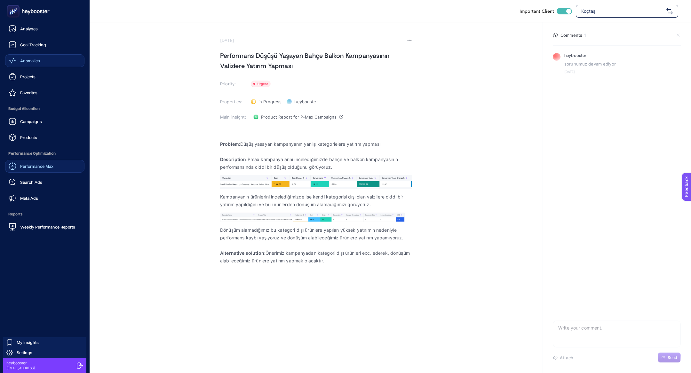
click at [16, 63] on div "Anomalies" at bounding box center [24, 61] width 31 height 8
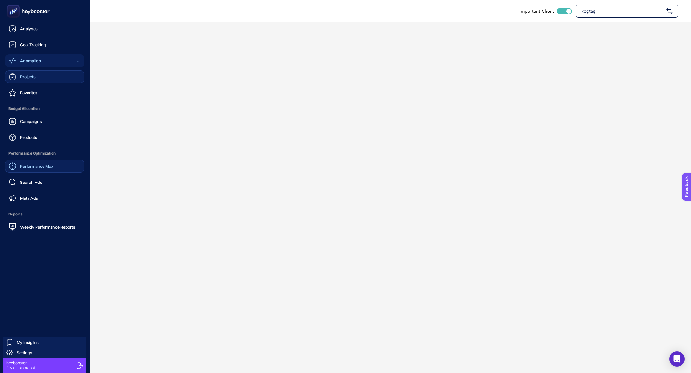
click at [18, 79] on div "Projects" at bounding box center [22, 77] width 27 height 8
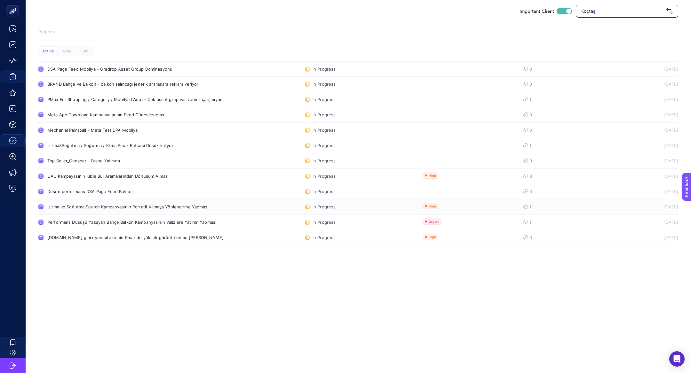
click at [146, 209] on div "Isıtma ve Soğutma Search Kampanyasının Portatif Klimaya Yönlendirme Yapması" at bounding box center [127, 206] width 161 height 5
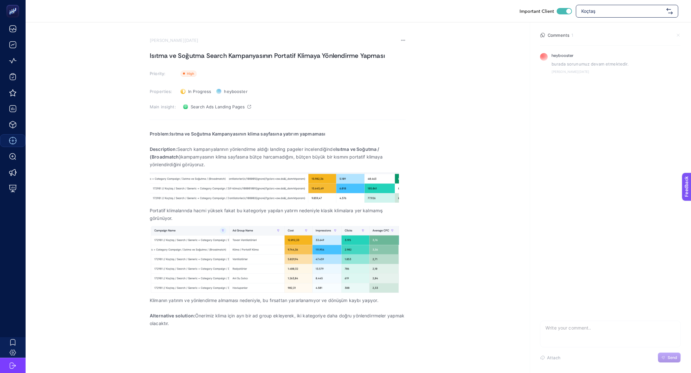
click at [184, 55] on h1 "Isıtma ve Soğutma Search Kampanyasının Portatif Klimaya Yönlendirme Yapması" at bounding box center [278, 56] width 256 height 10
copy h1 "Isıtma ve Soğutma Search Kampanyasının Portatif Klimaya Yönlendirme Yapması"
click at [230, 105] on span "Search Ads Landing Pages" at bounding box center [218, 106] width 54 height 5
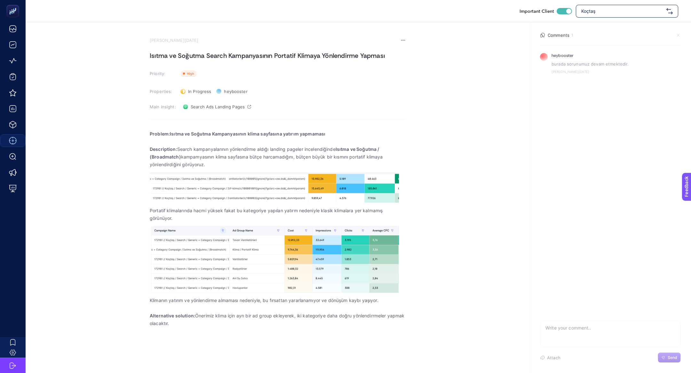
click at [630, 1] on div "Important Client Koçtaş" at bounding box center [358, 11] width 665 height 22
click at [630, 12] on span "Koçtaş" at bounding box center [622, 11] width 83 height 6
type input "reis"
click at [609, 28] on span "Reis Kuyumculuk" at bounding box center [599, 26] width 36 height 6
checkbox input "false"
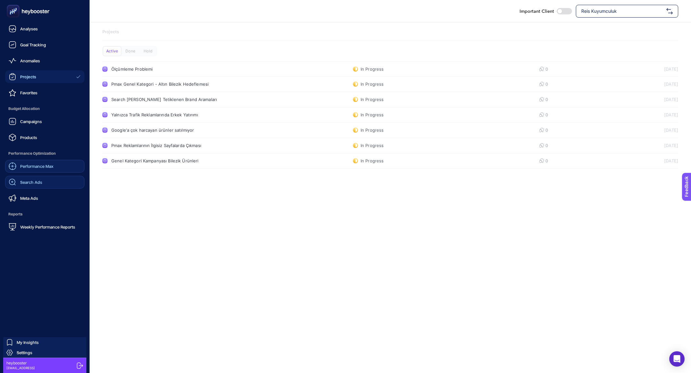
click at [35, 186] on div "Search Ads" at bounding box center [26, 183] width 34 height 8
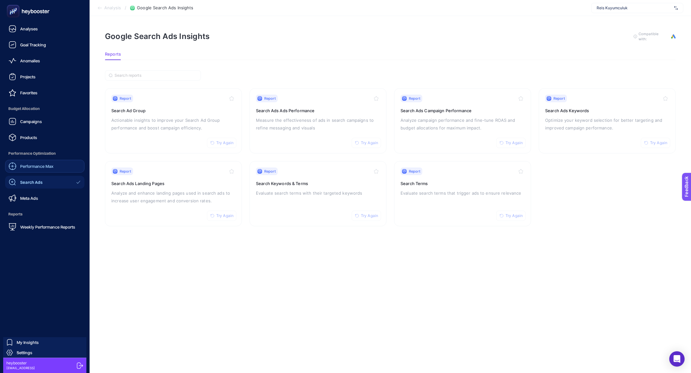
click at [43, 167] on span "Performance Max" at bounding box center [36, 166] width 33 height 5
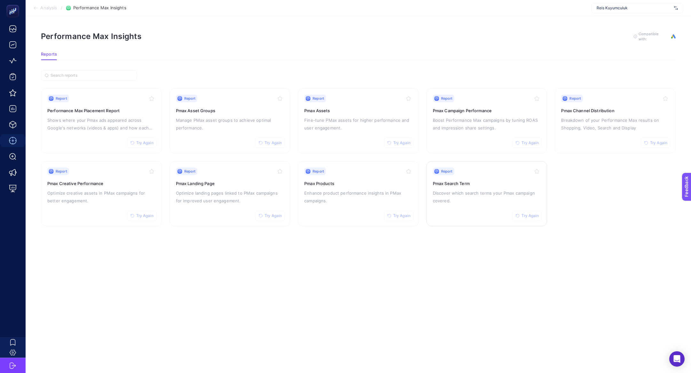
click at [470, 180] on h3 "Pmax Search Term" at bounding box center [487, 183] width 108 height 6
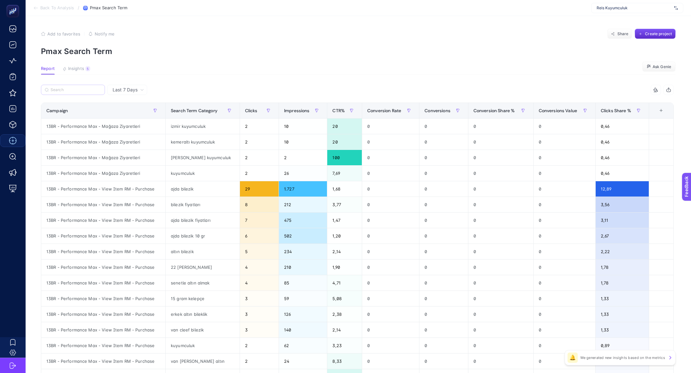
click at [74, 86] on label at bounding box center [73, 90] width 64 height 10
click at [74, 88] on input "Search" at bounding box center [76, 90] width 51 height 5
click at [76, 90] on input "Search" at bounding box center [76, 90] width 50 height 5
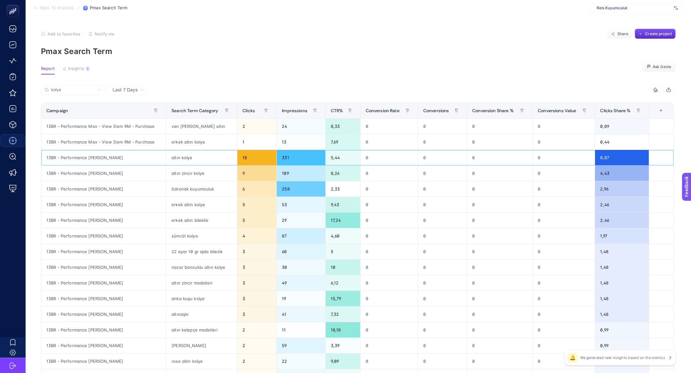
click at [93, 160] on div "13BR - Performance Max - Kolye" at bounding box center [103, 157] width 125 height 15
copy tr "13BR - Performance Max - Kolye"
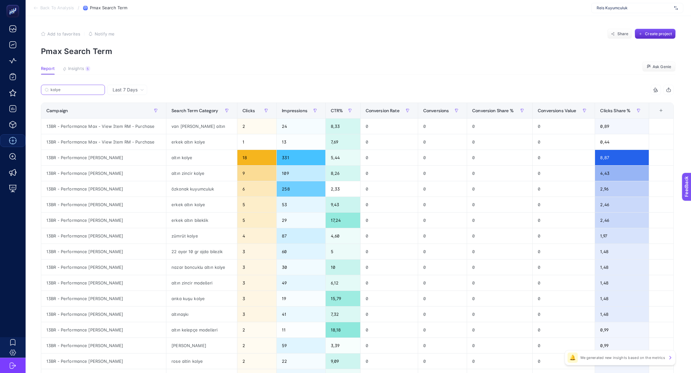
click at [68, 88] on input "kolye" at bounding box center [76, 90] width 51 height 5
click at [68, 88] on input "kolye" at bounding box center [73, 90] width 44 height 5
paste input "13BR - Performance Max - K"
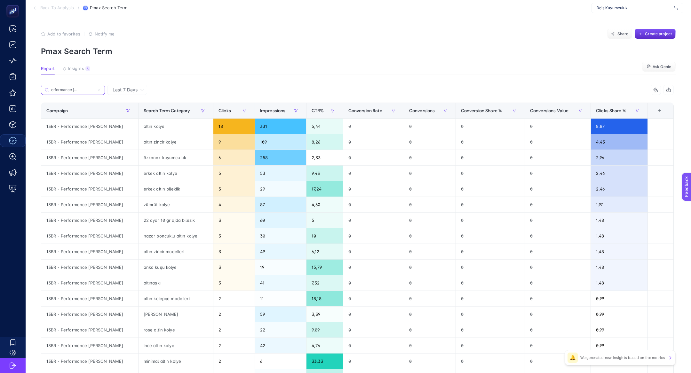
type input "13BR - Performance Max - Kolye"
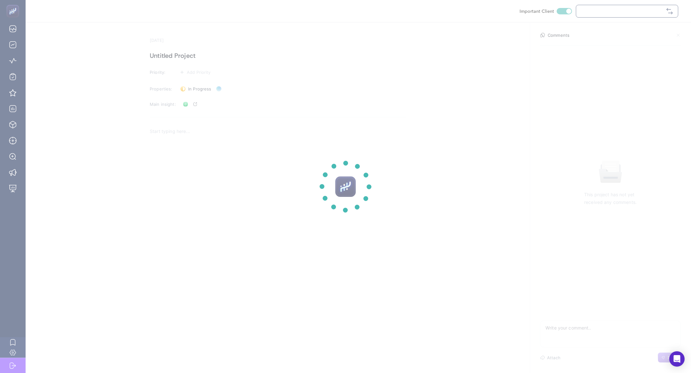
checkbox input "true"
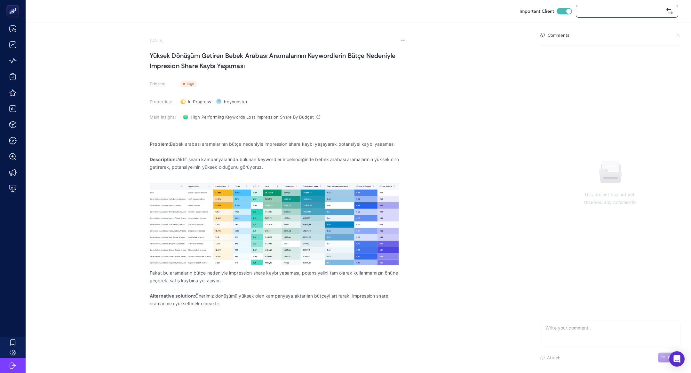
checkbox input "true"
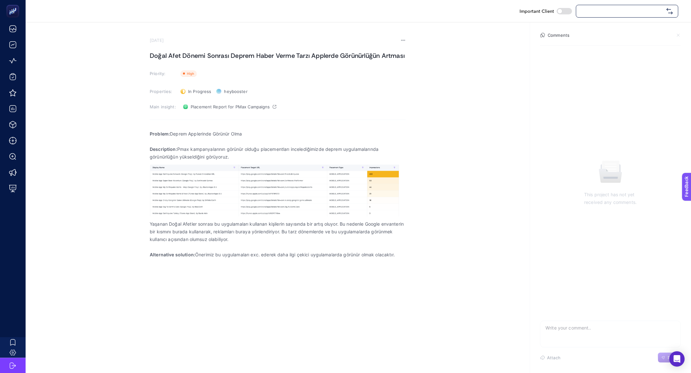
click at [187, 136] on p "Problem: Deprem Applerinde Görünür Olma" at bounding box center [278, 134] width 256 height 8
checkbox input "true"
click at [187, 136] on p "Problem: Deprem Applerinde Görünür Olma" at bounding box center [278, 134] width 256 height 8
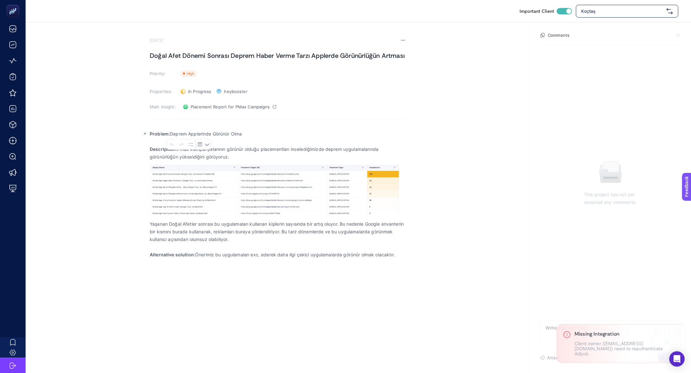
click at [187, 136] on p "Problem: Deprem Applerinde Görünür Olma" at bounding box center [278, 134] width 256 height 8
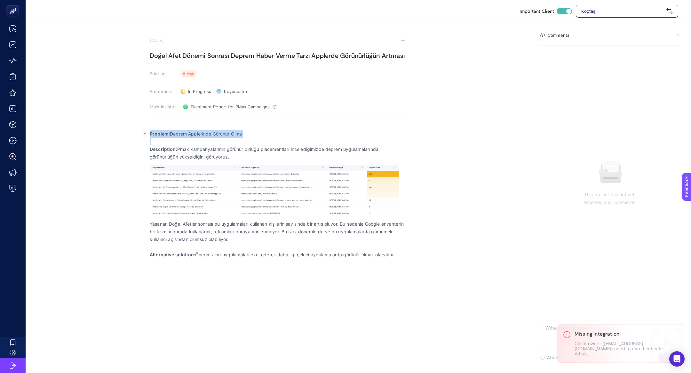
click at [187, 136] on p "Problem: Deprem Applerinde Görünür Olma" at bounding box center [278, 134] width 256 height 8
copy p "Problem: Deprem Applerinde Görünür Olma"
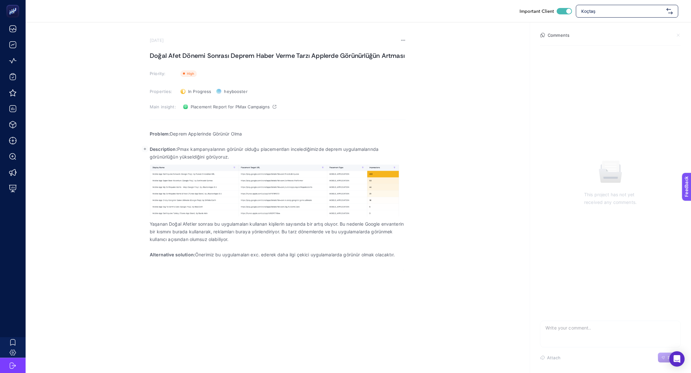
click at [192, 153] on p "Description: Pmax kampanyalarının görünür olduğu placementları incelediğimizde …" at bounding box center [278, 153] width 256 height 15
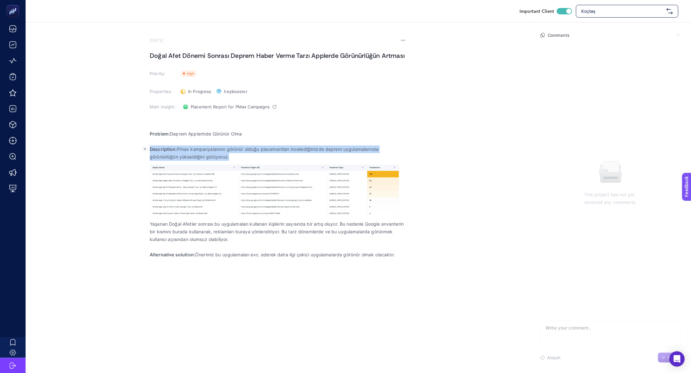
click at [192, 153] on p "Description: Pmax kampanyalarının görünür olduğu placementları incelediğimizde …" at bounding box center [278, 153] width 256 height 15
copy p "Description: Pmax kampanyalarının görünür olduğu placementları incelediğimizde …"
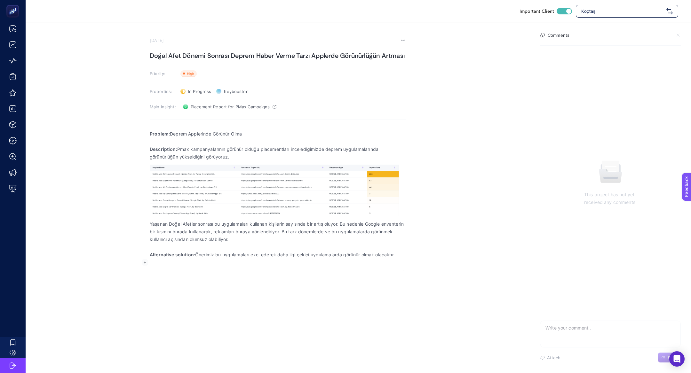
click at [201, 265] on p "Rich Text Editor. Editing area: main" at bounding box center [278, 263] width 256 height 8
click at [197, 252] on p "Alternative solution: Önerimiz bu uygulamaları exc. ederek daha ilgi çekici uyg…" at bounding box center [278, 255] width 256 height 8
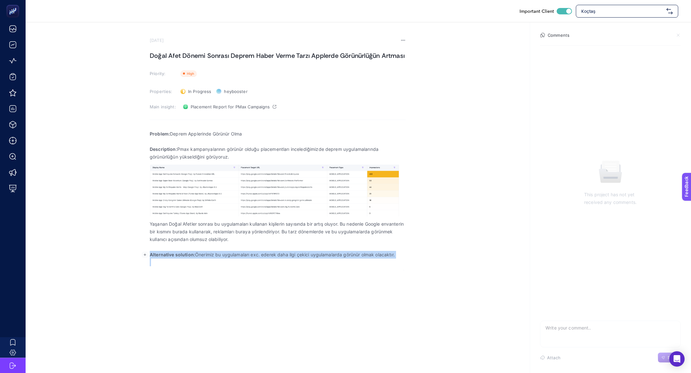
copy p "Alternative solution: Önerimiz bu uygulamaları exc. ederek daha ilgi çekici uyg…"
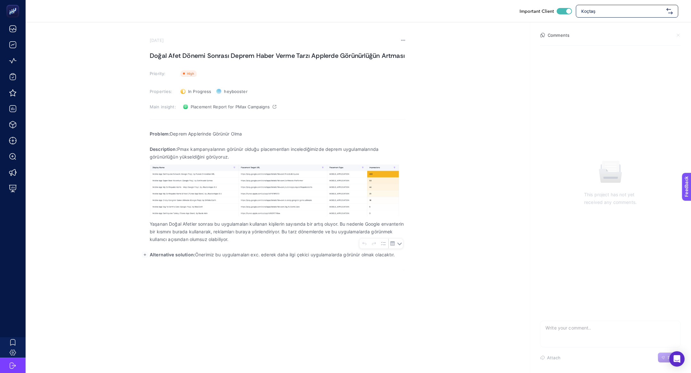
click at [158, 141] on p "Rich Text Editor. Editing area: main" at bounding box center [278, 142] width 256 height 8
click at [158, 136] on strong "Problem:" at bounding box center [160, 133] width 20 height 5
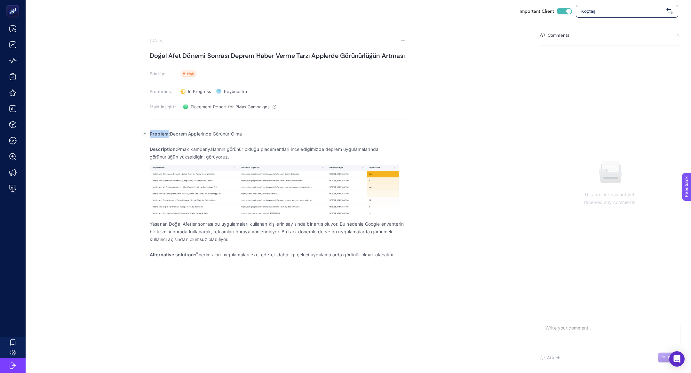
click at [158, 136] on strong "Problem:" at bounding box center [160, 133] width 20 height 5
copy p "Problem: Deprem Applerinde Görünür Olma"
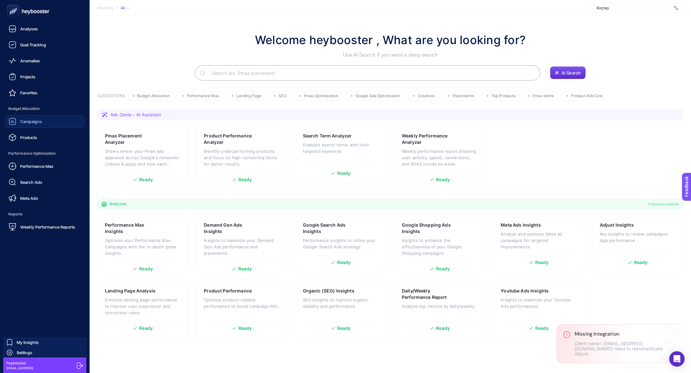
click at [32, 115] on link "Campaigns" at bounding box center [44, 121] width 79 height 13
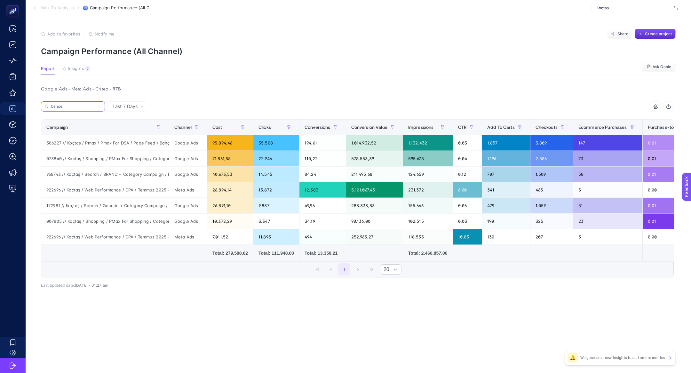
click at [64, 107] on input "bahçe" at bounding box center [73, 106] width 44 height 5
paste input "Bahçe ve Balkon (Web)"
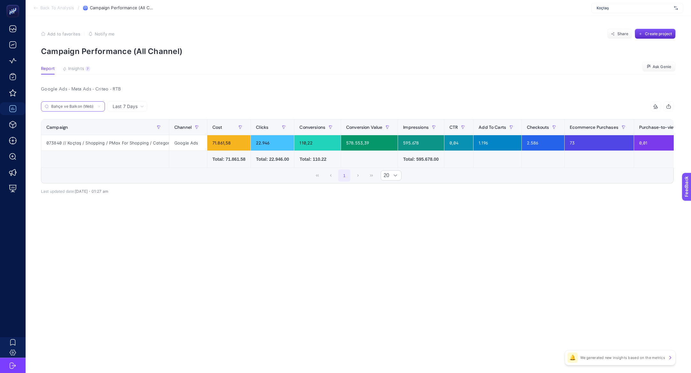
scroll to position [0, 234]
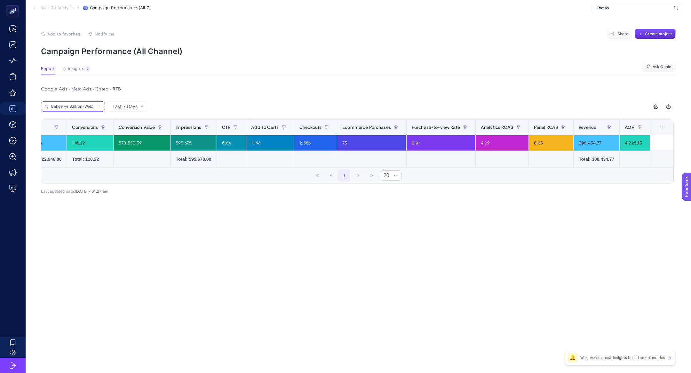
type input "Bahçe ve Balkon (Web)"
click at [663, 125] on div "+" at bounding box center [662, 127] width 12 height 5
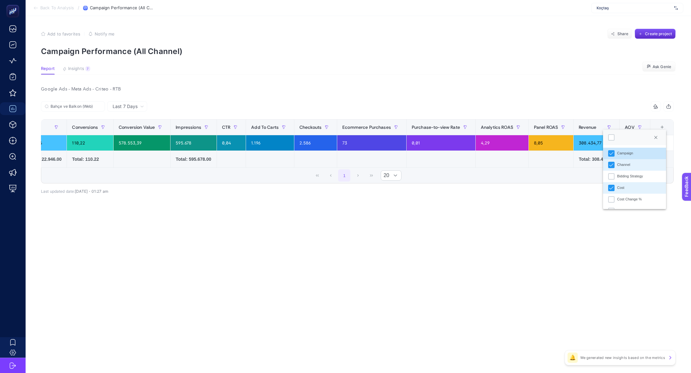
scroll to position [4, 32]
click at [614, 138] on div at bounding box center [611, 137] width 6 height 6
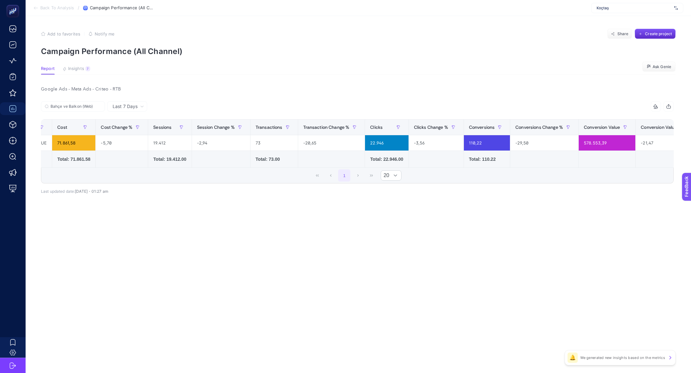
click at [657, 109] on icon at bounding box center [655, 106] width 5 height 5
click at [604, 121] on div at bounding box center [604, 119] width 6 height 6
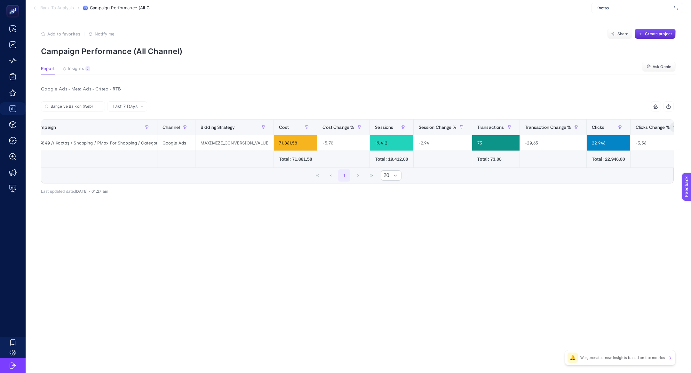
scroll to position [0, 0]
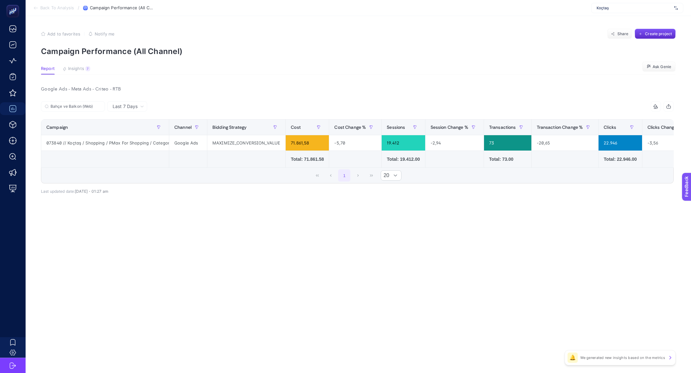
click at [439, 266] on article "Add to favorites false Notify me Share Create project Campaign Performance (All…" at bounding box center [358, 194] width 665 height 357
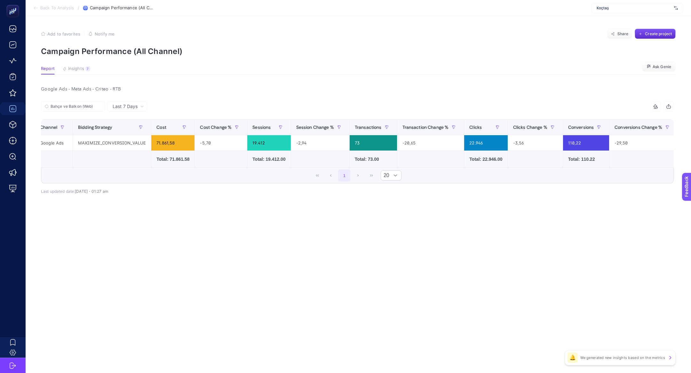
scroll to position [0, 140]
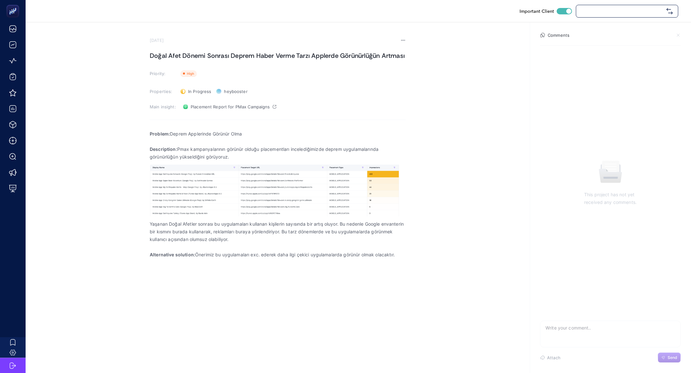
checkbox input "true"
click at [193, 156] on p "Description: Pmax kampanyalarının görünür olduğu placementları incelediğimizde …" at bounding box center [278, 153] width 256 height 15
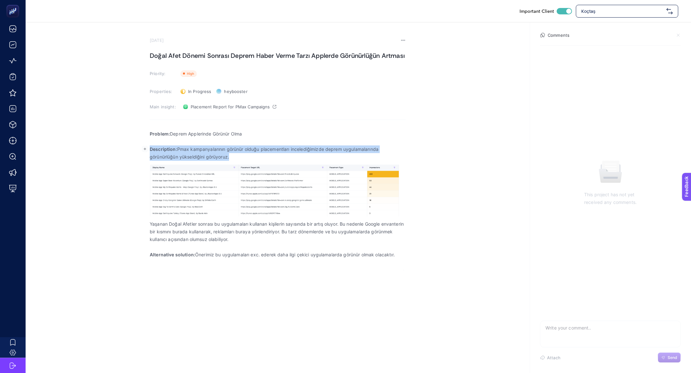
click at [193, 156] on p "Description: Pmax kampanyalarının görünür olduğu placementları incelediğimizde …" at bounding box center [278, 153] width 256 height 15
copy p "Description: Pmax kampanyalarının görünür olduğu placementları incelediğimizde …"
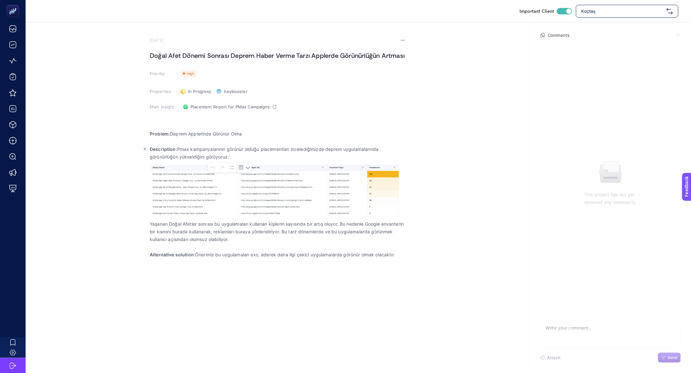
click at [241, 265] on p "Rich Text Editor. Editing area: main" at bounding box center [278, 263] width 256 height 8
click at [241, 258] on p "Alternative solution: Önerimiz bu uygulamaları exc. ederek daha ilgi çekici uyg…" at bounding box center [278, 255] width 256 height 8
copy p "uygulamaları"
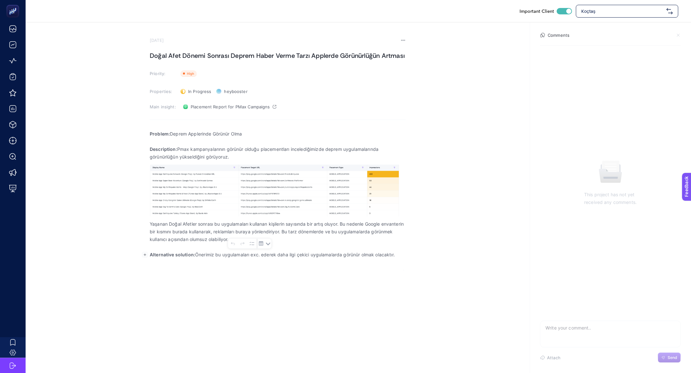
click at [177, 251] on p "Alternative solution: Önerimiz bu uygulamaları exc. ederek daha ilgi çekici uyg…" at bounding box center [278, 255] width 256 height 8
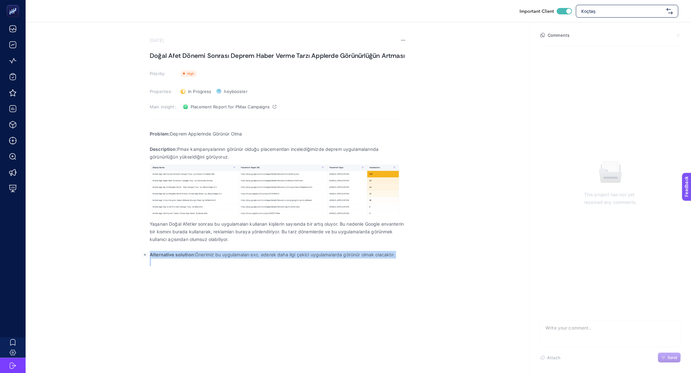
click at [177, 251] on p "Alternative solution: Önerimiz bu uygulamaları exc. ederek daha ilgi çekici uyg…" at bounding box center [278, 255] width 256 height 8
copy p "Alternative solution: Önerimiz bu uygulamaları exc. ederek daha ilgi çekici uyg…"
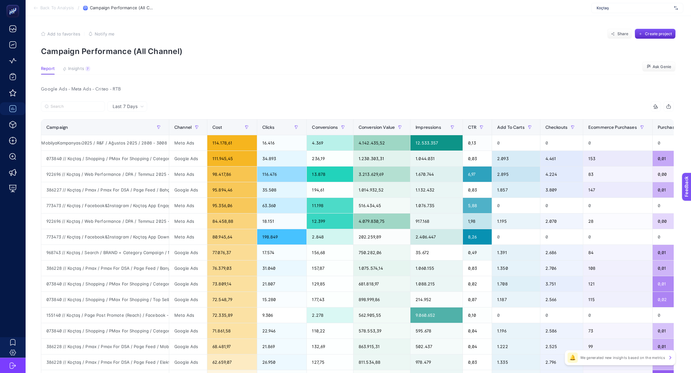
scroll to position [0, 44]
click at [71, 105] on input "Search" at bounding box center [76, 106] width 51 height 5
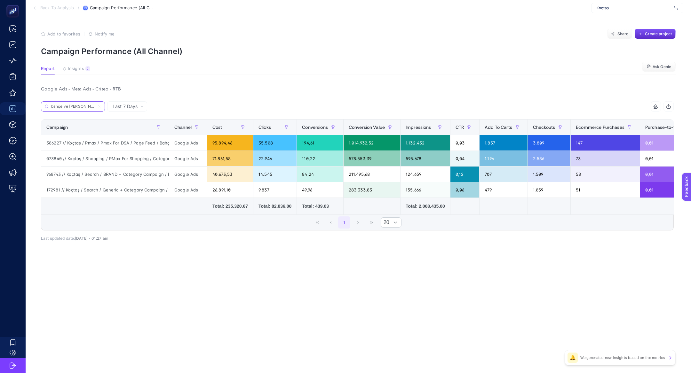
scroll to position [0, 245]
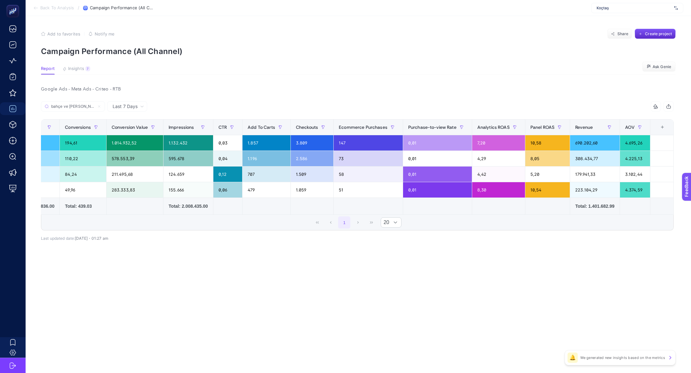
click at [657, 127] on div "+" at bounding box center [662, 127] width 12 height 5
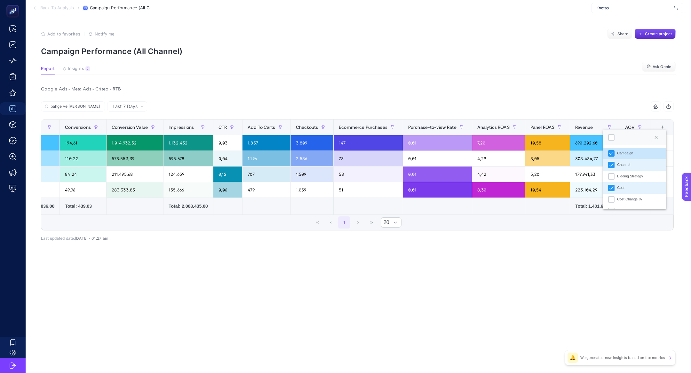
scroll to position [4, 32]
click at [612, 135] on div at bounding box center [611, 137] width 6 height 6
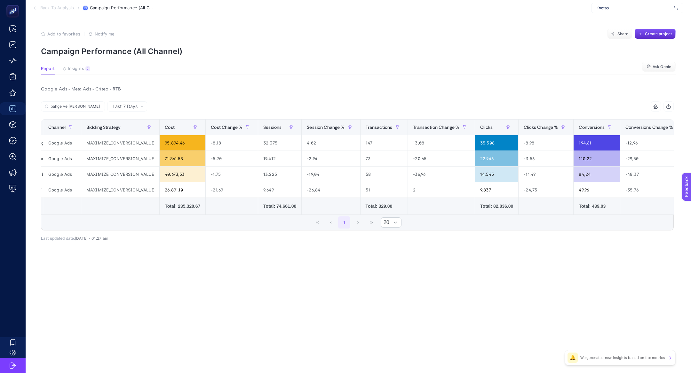
scroll to position [0, 0]
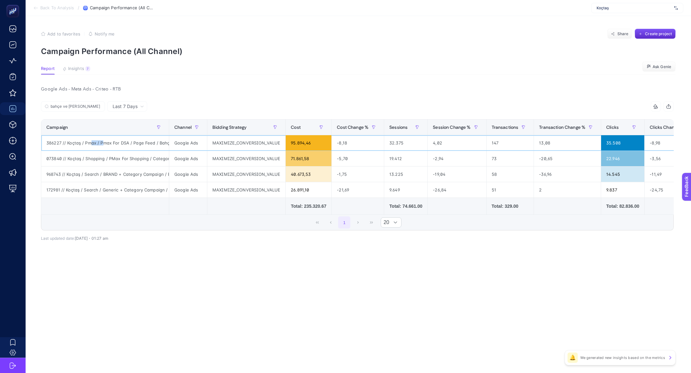
drag, startPoint x: 104, startPoint y: 143, endPoint x: 68, endPoint y: 149, distance: 36.7
click at [73, 147] on div "386227 // Koçtaş / Pmax / Pmax For DSA / Page Feed / Bahçe ve Balkon" at bounding box center [105, 142] width 128 height 15
click at [107, 142] on div "386227 // Koçtaş / Pmax / Pmax For DSA / Page Feed / Bahçe ve Balkon" at bounding box center [105, 142] width 128 height 15
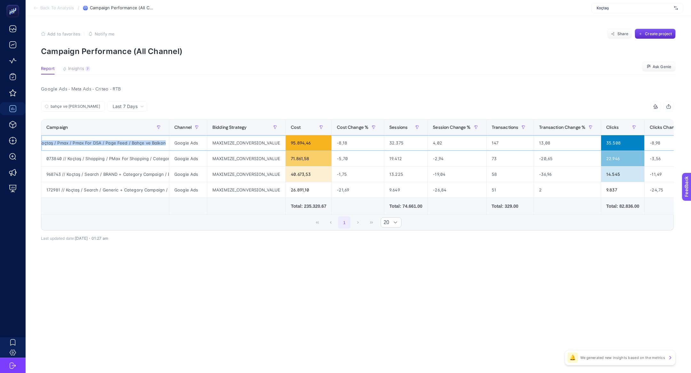
click at [107, 142] on div "386227 // Koçtaş / Pmax / Pmax For DSA / Page Feed / Bahçe ve Balkon" at bounding box center [105, 142] width 128 height 15
click at [105, 158] on div "073840 // Koçtaş / Shopping / PMax For Shopping / Category / Bahçe ve Balkon (W…" at bounding box center [105, 158] width 128 height 15
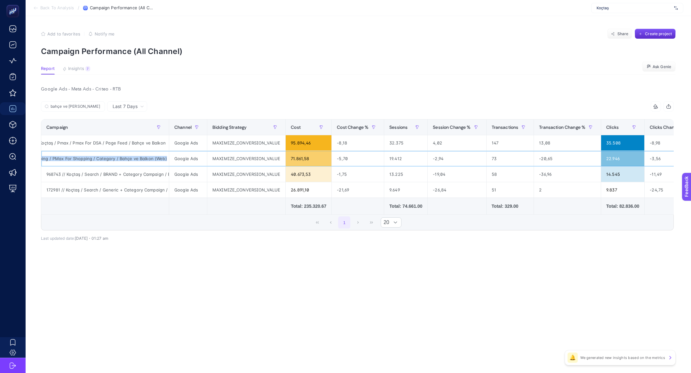
click at [105, 158] on div "073840 // Koçtaş / Shopping / PMax For Shopping / Category / Bahçe ve Balkon (W…" at bounding box center [105, 158] width 128 height 15
copy tr "073840 // Koçtaş / Shopping / PMax For Shopping / Category / Bahçe ve Balkon (W…"
click at [81, 107] on input "bahçe ve [PERSON_NAME]" at bounding box center [76, 106] width 51 height 5
click at [81, 107] on input "bahçe ve [PERSON_NAME]" at bounding box center [73, 106] width 44 height 5
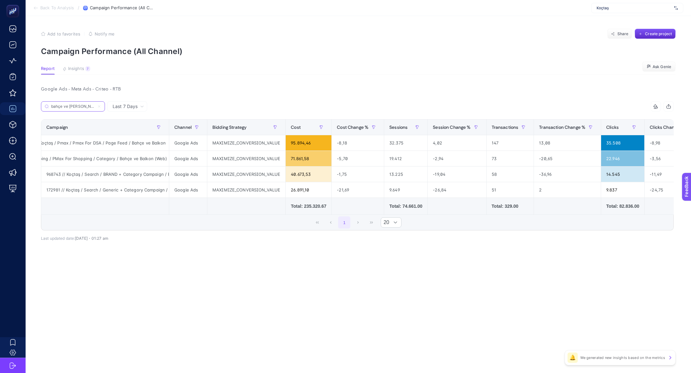
click at [81, 107] on input "bahçe ve [PERSON_NAME]" at bounding box center [73, 106] width 44 height 5
paste input "073840 // Koçtaş / Shopping / PMax For Shopping / Category / Bahçe ve Balkon (W…"
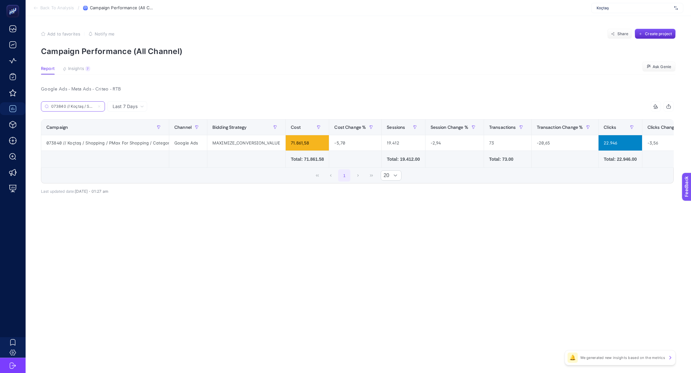
scroll to position [0, 116]
type input "073840 // Koçtaş / Shopping / PMax For Shopping / Category / Bahçe ve Balkon (W…"
click at [258, 61] on article "Add to favorites false Notify me Share Create project Campaign Performance (All…" at bounding box center [358, 194] width 665 height 357
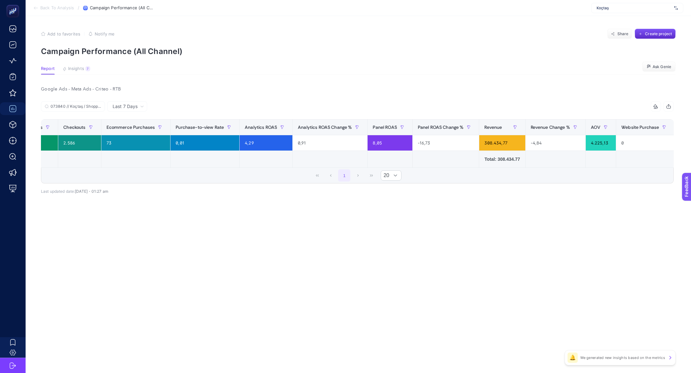
scroll to position [0, 1098]
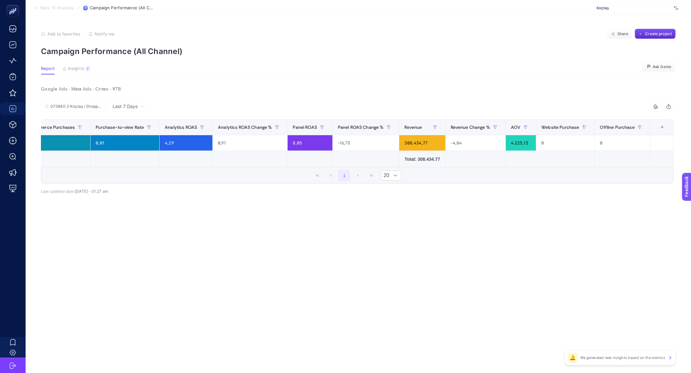
click at [664, 125] on div "+" at bounding box center [662, 127] width 12 height 5
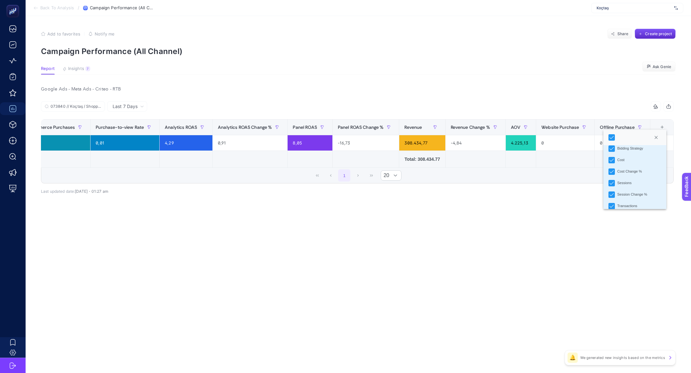
scroll to position [37, 0]
click at [613, 173] on icon "Sessions" at bounding box center [611, 173] width 4 height 4
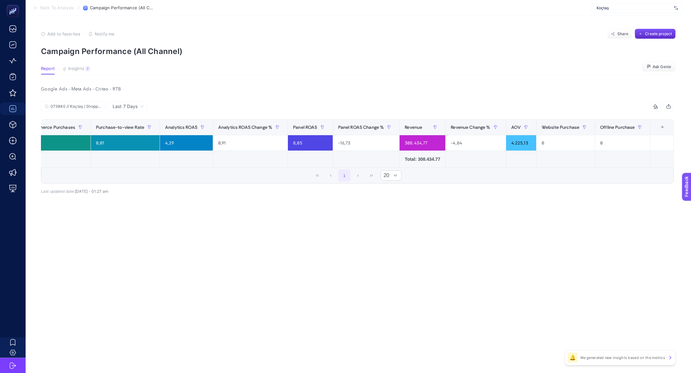
click at [661, 125] on div "+" at bounding box center [662, 127] width 12 height 5
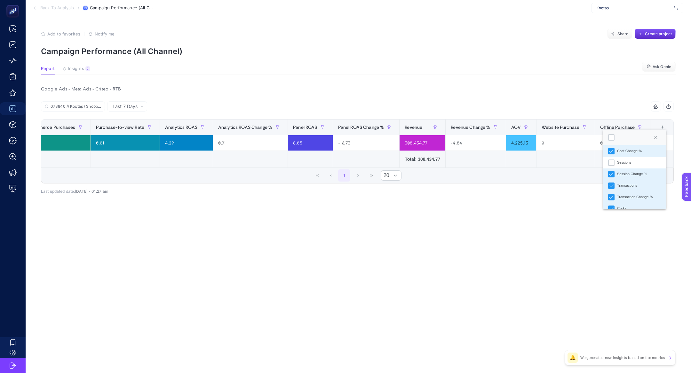
scroll to position [49, 0]
click at [631, 174] on div "Session Change %" at bounding box center [632, 173] width 30 height 5
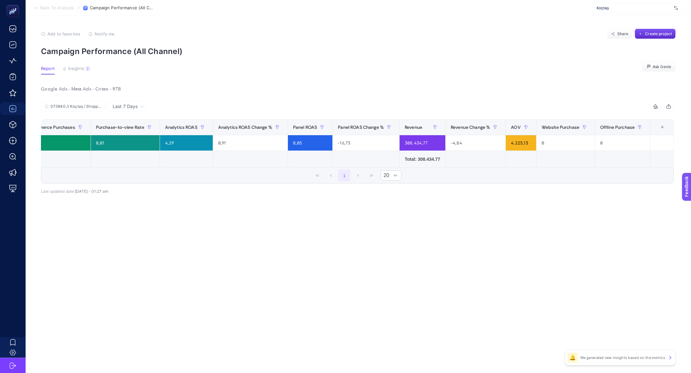
scroll to position [0, 995]
click at [664, 126] on div "+" at bounding box center [662, 127] width 12 height 5
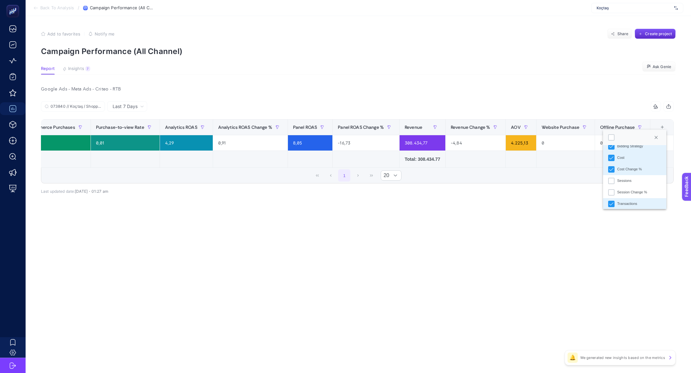
scroll to position [34, 0]
click at [625, 205] on li "Transactions" at bounding box center [634, 201] width 63 height 12
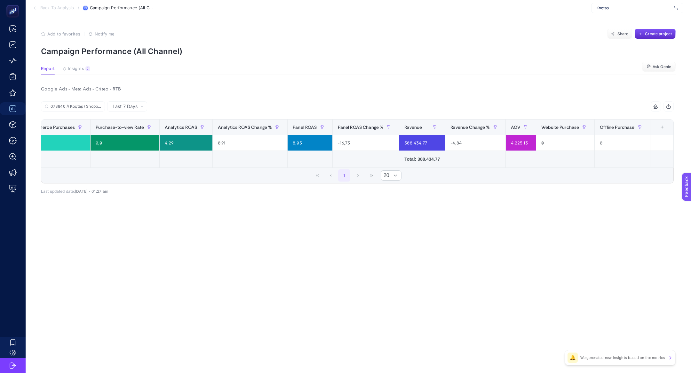
scroll to position [0, 947]
click at [661, 130] on div "+" at bounding box center [662, 127] width 12 height 5
click at [638, 185] on div "Transaction Change %" at bounding box center [635, 184] width 36 height 5
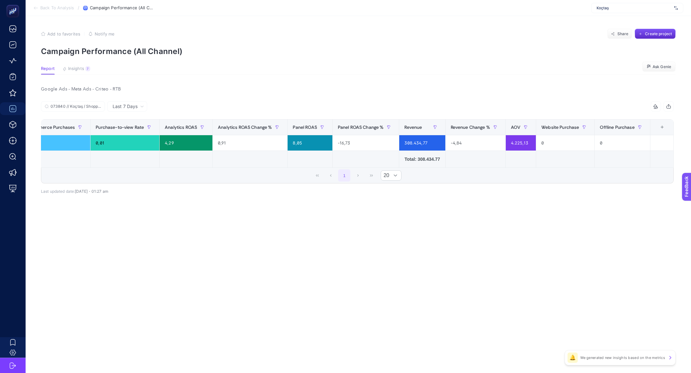
scroll to position [0, 880]
click at [661, 127] on div "+" at bounding box center [662, 127] width 12 height 5
click at [638, 195] on li "Clicks" at bounding box center [634, 198] width 63 height 12
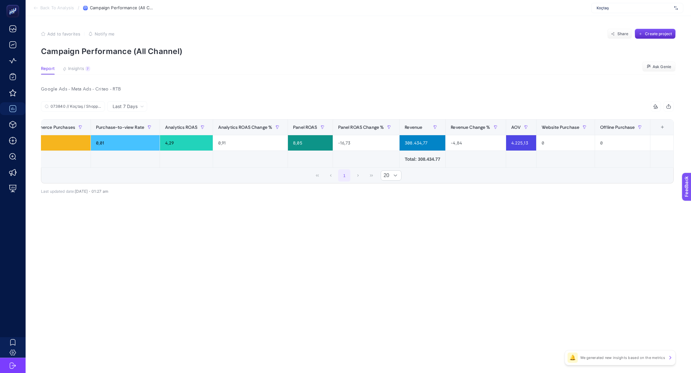
click at [660, 128] on div "+" at bounding box center [662, 127] width 12 height 5
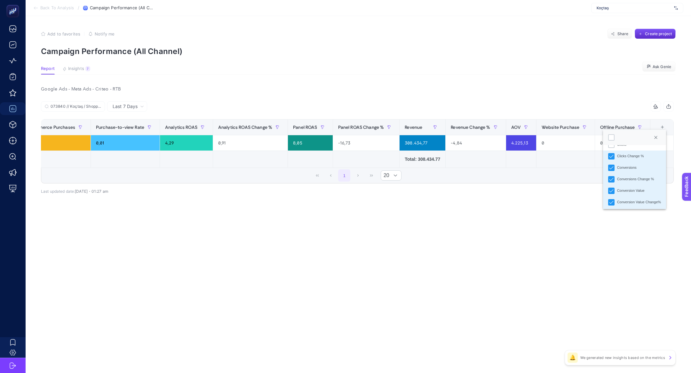
click at [626, 156] on div "Clicks Change %" at bounding box center [630, 156] width 27 height 5
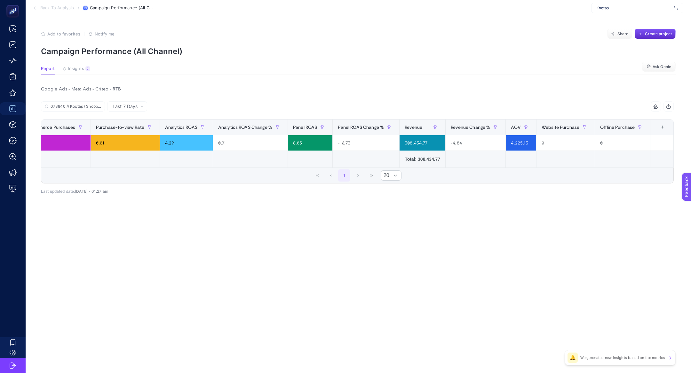
click at [663, 129] on div "+" at bounding box center [662, 127] width 12 height 5
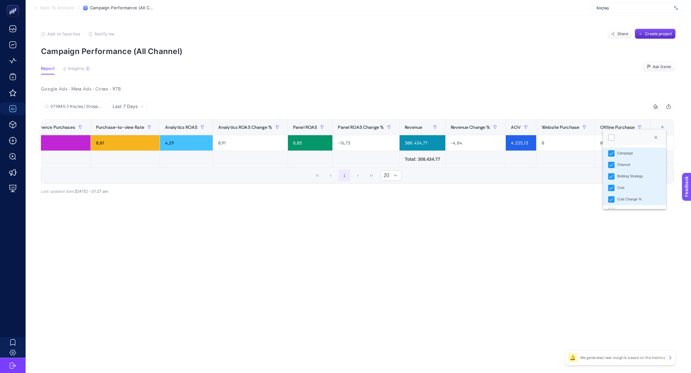
click at [615, 166] on li "Channel" at bounding box center [634, 165] width 63 height 12
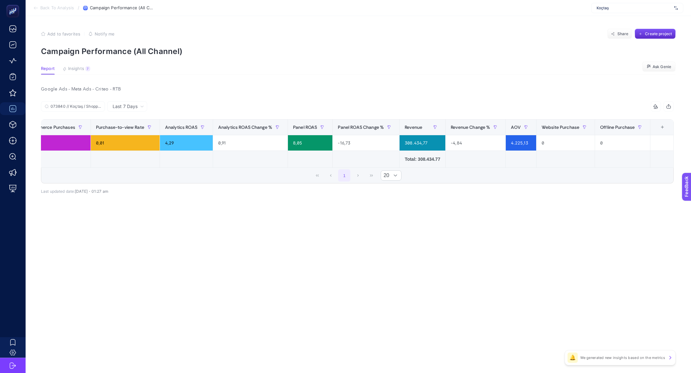
click at [664, 123] on th "23 items selected +" at bounding box center [661, 128] width 23 height 16
click at [664, 124] on th "23 items selected +" at bounding box center [661, 128] width 23 height 16
click at [663, 125] on div "+" at bounding box center [662, 127] width 12 height 5
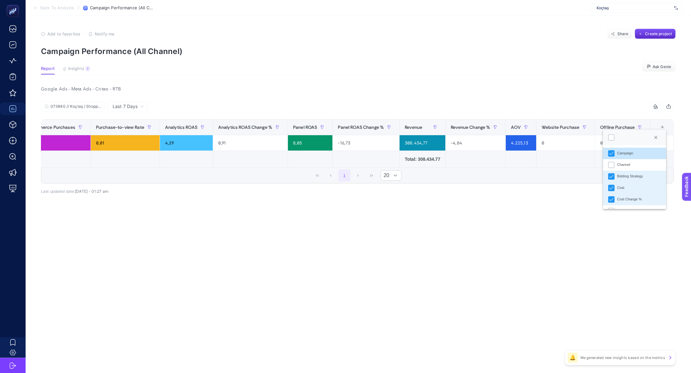
click at [616, 182] on li "Cost" at bounding box center [634, 188] width 63 height 12
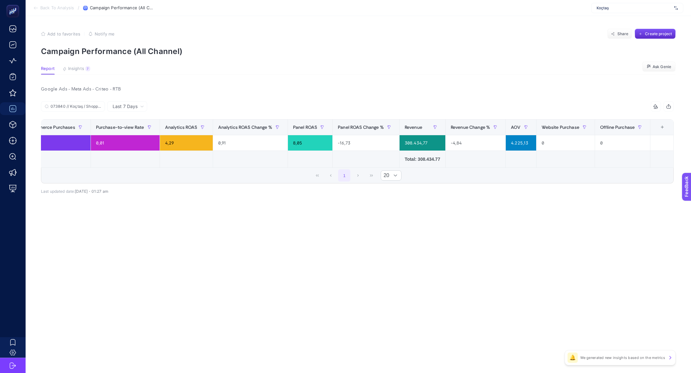
click at [669, 128] on th "22 items selected +" at bounding box center [661, 128] width 23 height 16
click at [666, 128] on div "+" at bounding box center [662, 127] width 12 height 5
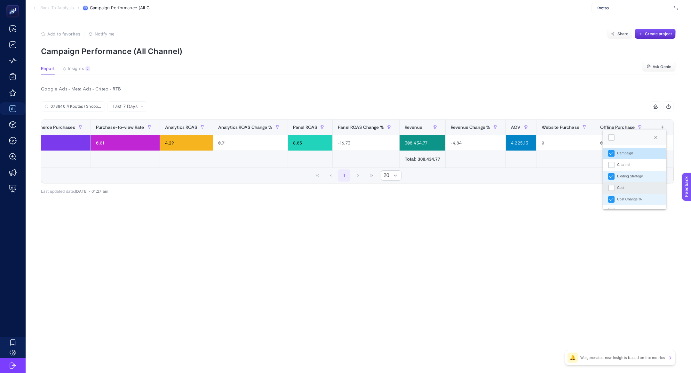
click at [630, 190] on li "Cost" at bounding box center [634, 188] width 63 height 12
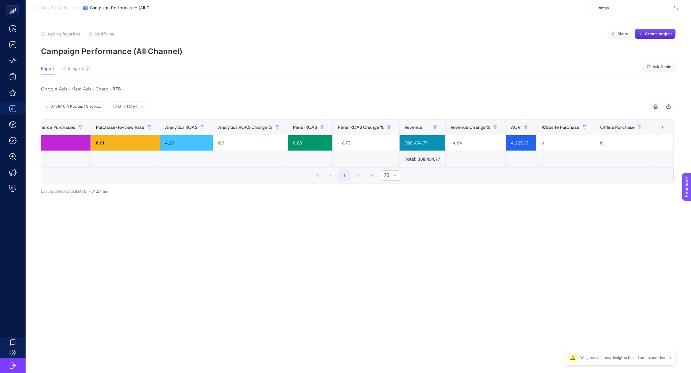
click at [658, 124] on th "23 items selected +" at bounding box center [661, 128] width 23 height 16
click at [660, 125] on div "+" at bounding box center [662, 127] width 12 height 5
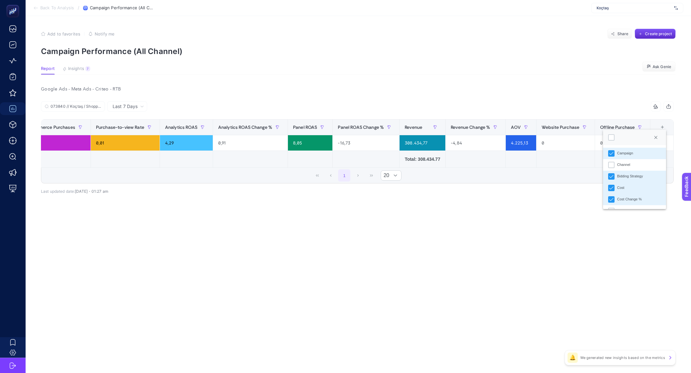
click at [622, 179] on li "Bidding Strategy" at bounding box center [634, 177] width 63 height 12
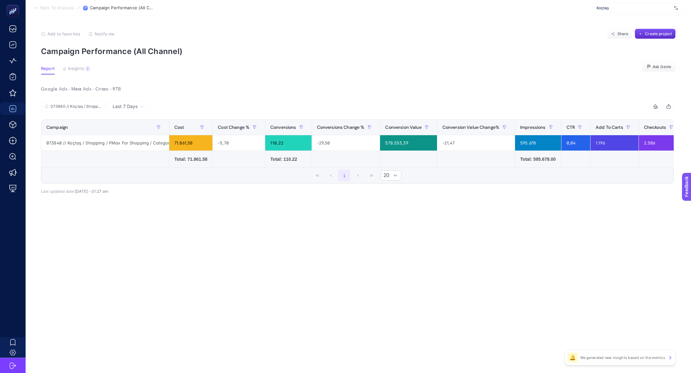
click at [505, 241] on article "Add to favorites false Notify me Share Create project Campaign Performance (All…" at bounding box center [358, 194] width 665 height 357
click at [150, 209] on div "Last 7 Days 073840 // Koçtaş / Shopping / PMax For Shopping / Category / Bahçe …" at bounding box center [357, 161] width 643 height 121
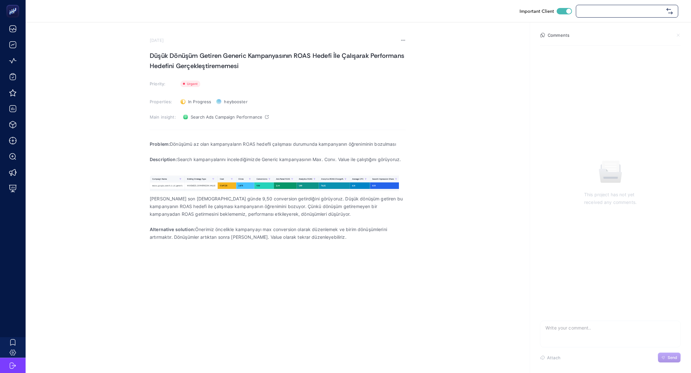
checkbox input "true"
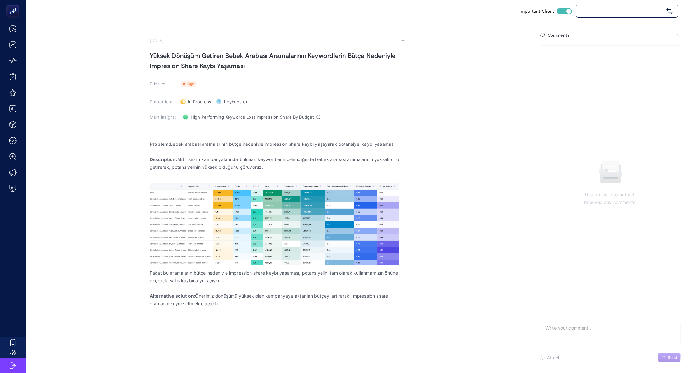
checkbox input "true"
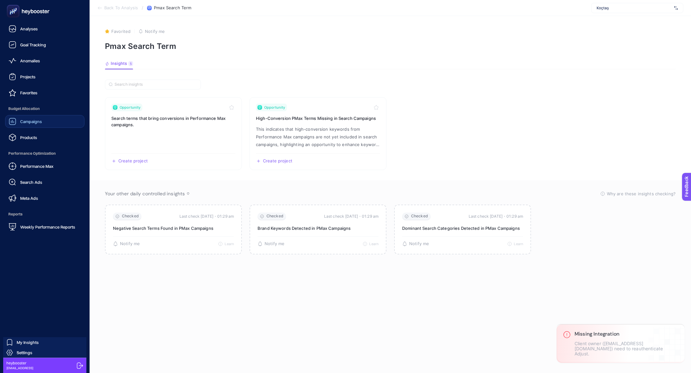
click at [27, 121] on span "Campaigns" at bounding box center [31, 121] width 22 height 5
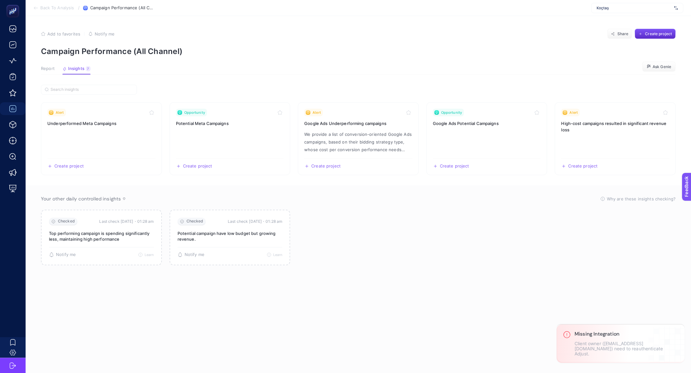
click at [603, 12] on div "Koçtaş" at bounding box center [637, 8] width 92 height 10
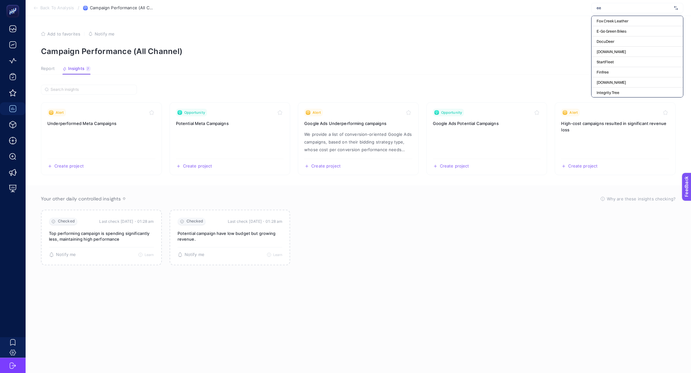
type input "e"
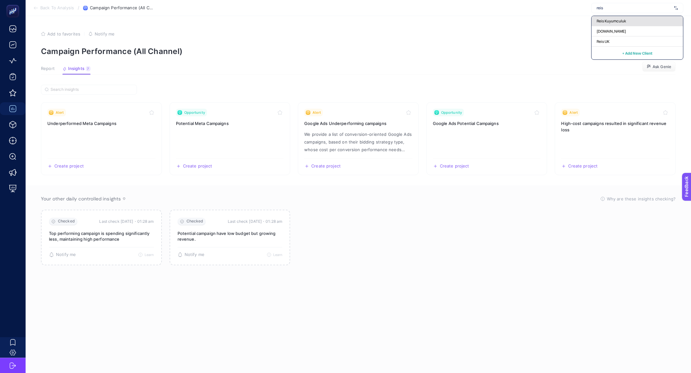
type input "reis"
click at [617, 19] on span "Reis Kuyumculuk" at bounding box center [611, 21] width 29 height 5
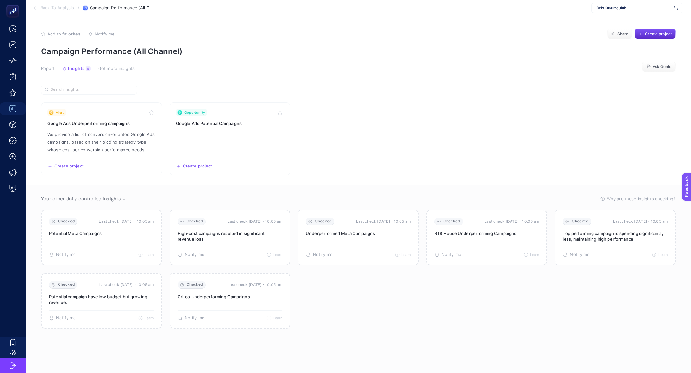
click at [52, 71] on span "Report" at bounding box center [48, 68] width 14 height 5
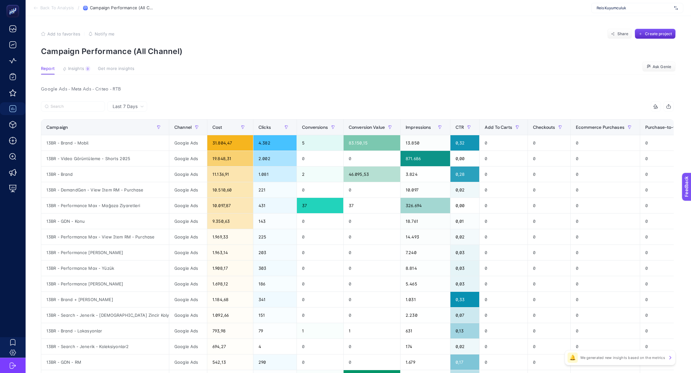
click at [605, 4] on div "Reis Kuyumculuk" at bounding box center [637, 8] width 92 height 10
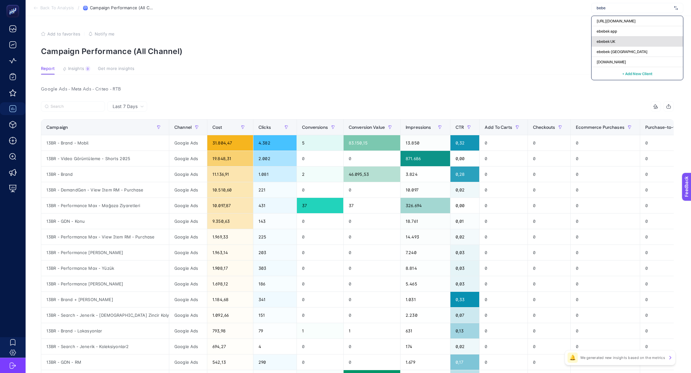
type input "bebe"
click at [611, 47] on div "ebebek UK" at bounding box center [637, 52] width 91 height 10
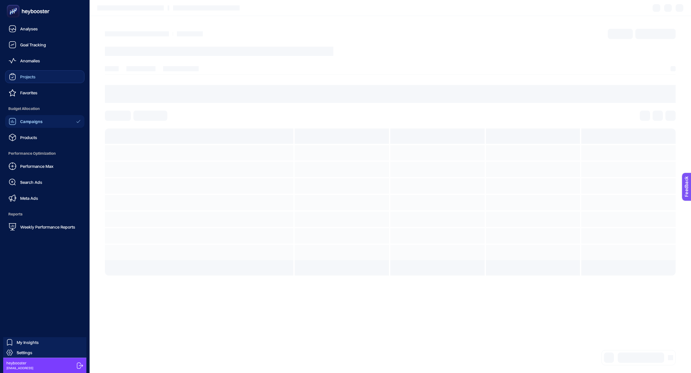
click at [28, 80] on div "Projects" at bounding box center [22, 77] width 27 height 8
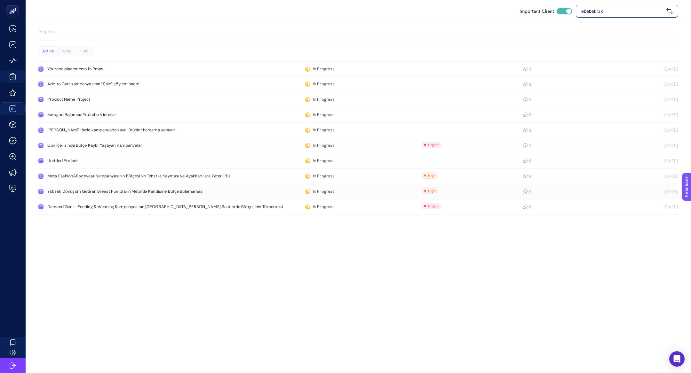
click at [112, 191] on div "Yüksek Dönüşüm Getiren Breast Pumpların Meta'da Kendisine Bütçe Bulamaması" at bounding box center [125, 191] width 156 height 5
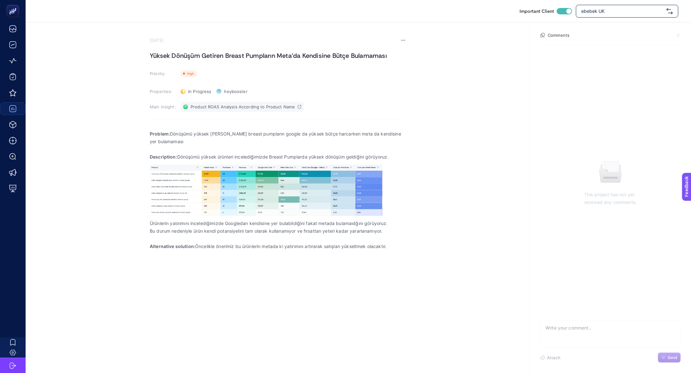
click at [204, 103] on link "Product ROAS Analysis According to Product Name" at bounding box center [241, 107] width 123 height 10
click at [177, 58] on h1 "Yüksek Dönüşüm Getiren Breast Pumpların Meta'da Kendisine Bütçe Bulamaması" at bounding box center [278, 56] width 256 height 10
copy h1 "Yüksek Dönüşüm Getiren Breast Pumpların Meta'da Kendisine Bütçe Bulamaması"
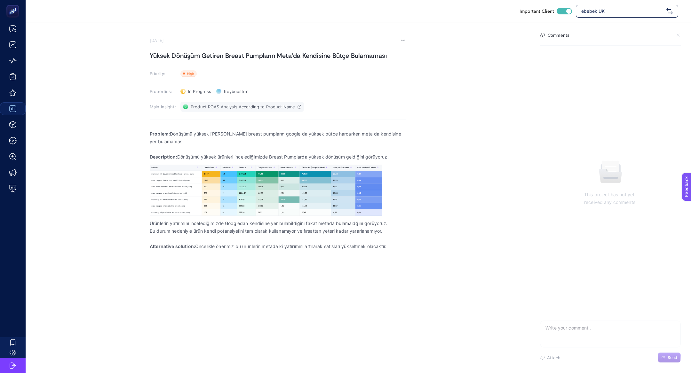
click at [209, 105] on span "Product ROAS Analysis According to Product Name" at bounding box center [243, 106] width 104 height 5
click at [221, 59] on h1 "Yüksek Dönüşüm Getiren Breast Pumpların Meta'da Kendisine Bütçe Bulamaması" at bounding box center [278, 56] width 256 height 10
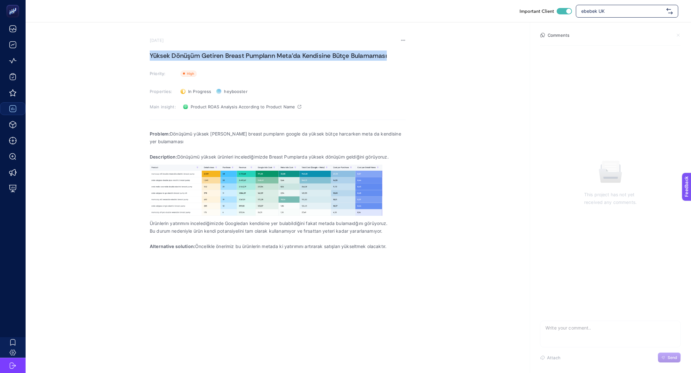
copy h1 "Yüksek Dönüşüm Getiren Breast Pumpların Meta'da Kendisine Bütçe Bulamaması"
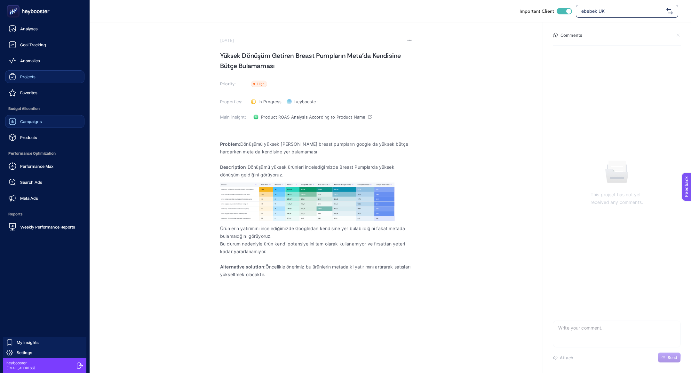
click at [33, 81] on link "Projects" at bounding box center [44, 76] width 79 height 13
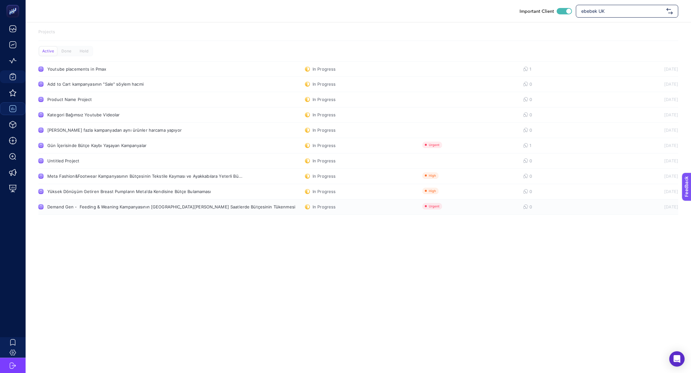
click at [155, 214] on link "Demand Gen - Feeding & Weaning Kampanyasının Sabah Erken Saatlerde Bütçesinin T…" at bounding box center [358, 207] width 640 height 15
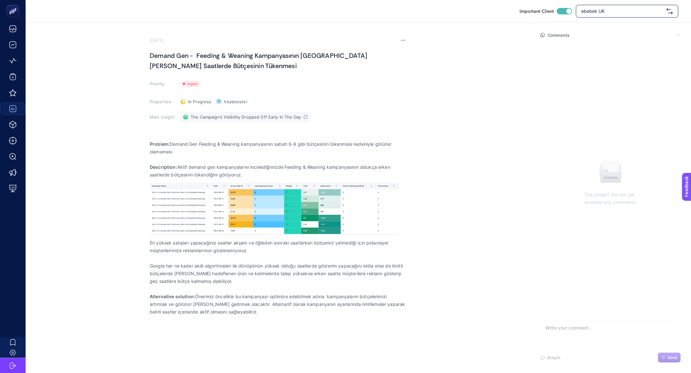
click at [214, 117] on span "The Campaign’s Visibility Dropped Off Early In The Day" at bounding box center [246, 117] width 110 height 5
click at [191, 97] on div "In Progress Status" at bounding box center [196, 102] width 36 height 10
click at [202, 130] on li "Done" at bounding box center [199, 135] width 40 height 10
click at [584, 330] on textarea at bounding box center [610, 331] width 140 height 20
type textarea "sorunumuz düzelniş görünüyor"
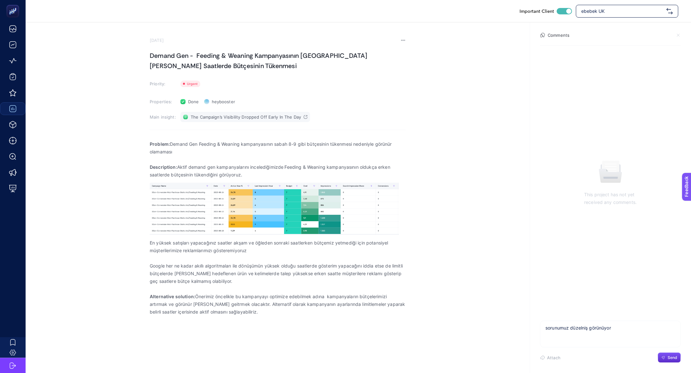
click at [220, 114] on link "The Campaign’s Visibility Dropped Off Early In The Day" at bounding box center [245, 117] width 130 height 10
click at [675, 363] on section "Comments This project has not yet received any comments. sorunumuz düzelniş gör…" at bounding box center [610, 197] width 161 height 351
click at [675, 359] on span "Send" at bounding box center [673, 357] width 10 height 5
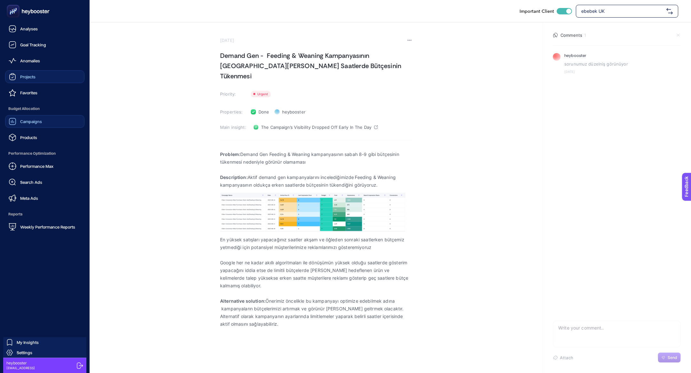
click at [16, 76] on div "Projects" at bounding box center [22, 77] width 27 height 8
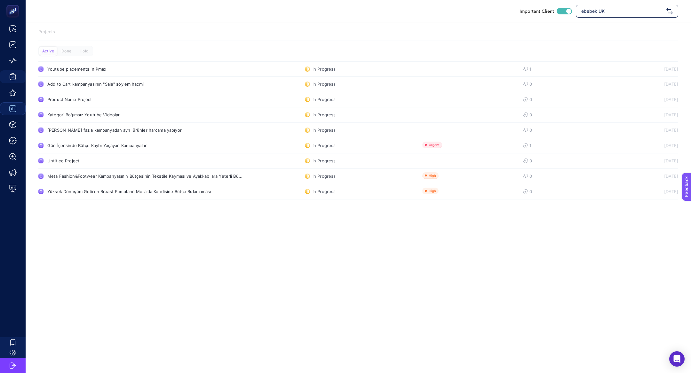
click at [597, 9] on span "ebebek UK" at bounding box center [622, 11] width 83 height 6
type input "mediama"
click at [607, 39] on span "https://www.mediamarkt.com.tr/" at bounding box center [605, 39] width 48 height 6
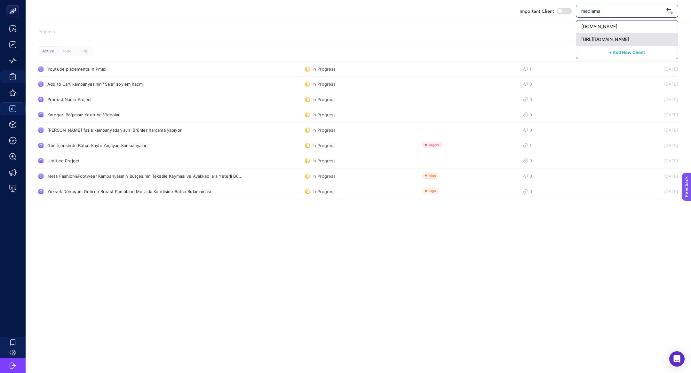
checkbox input "false"
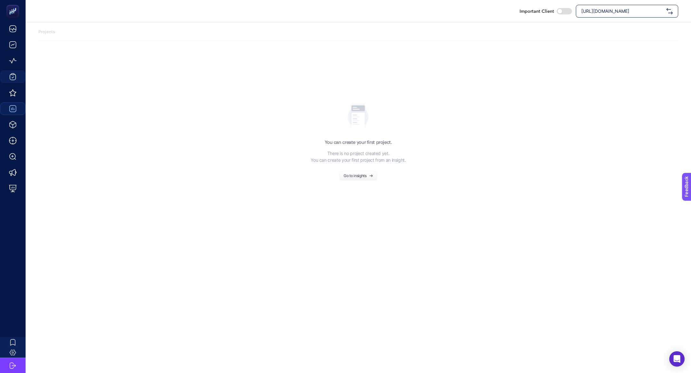
click at [616, 18] on div "Important Client https://www.mediamarkt.com.tr/" at bounding box center [358, 11] width 665 height 22
click at [613, 15] on div "https://www.mediamarkt.com.tr/" at bounding box center [627, 11] width 102 height 13
type input "mediama"
click at [611, 28] on span "mediamarkt.com.tr" at bounding box center [599, 26] width 36 height 6
checkbox input "true"
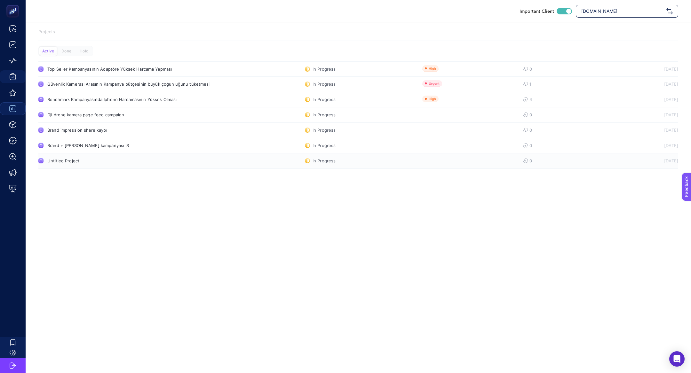
click at [107, 163] on link "Untitled Project In Progress 0 26.08.2025" at bounding box center [358, 161] width 640 height 15
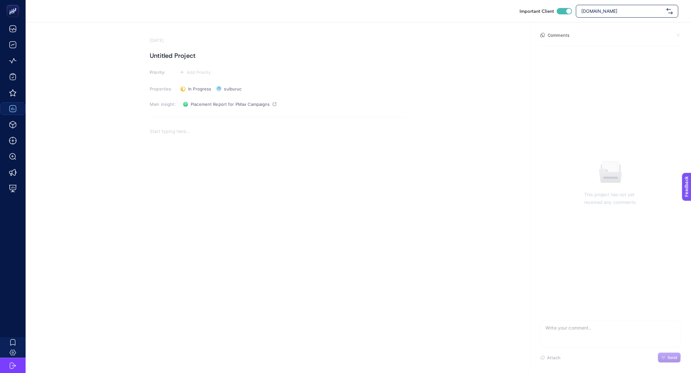
click at [230, 114] on section "August 26, 2025 Untitled Project Priority: Add Priority Properties: In Progress…" at bounding box center [278, 145] width 256 height 214
click at [624, 10] on span "mediamarkt.com.tr" at bounding box center [622, 11] width 83 height 6
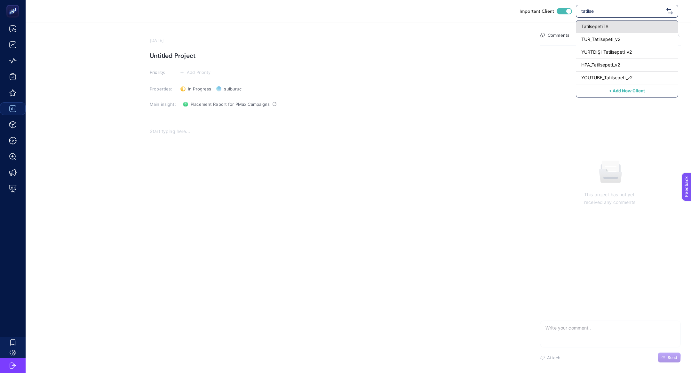
type input "tatilse"
click at [629, 33] on div "TatilsepetiTS" at bounding box center [627, 39] width 102 height 13
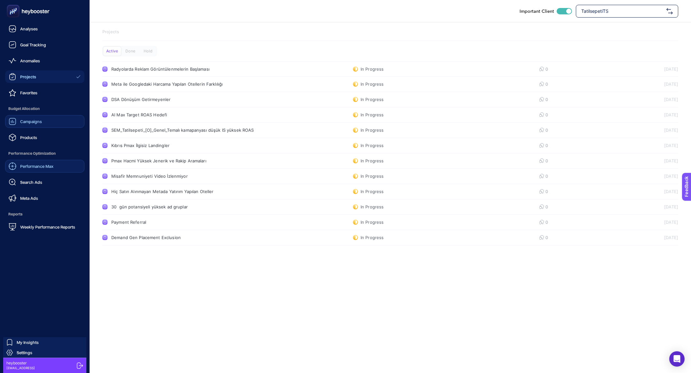
click at [41, 165] on span "Performance Max" at bounding box center [36, 166] width 33 height 5
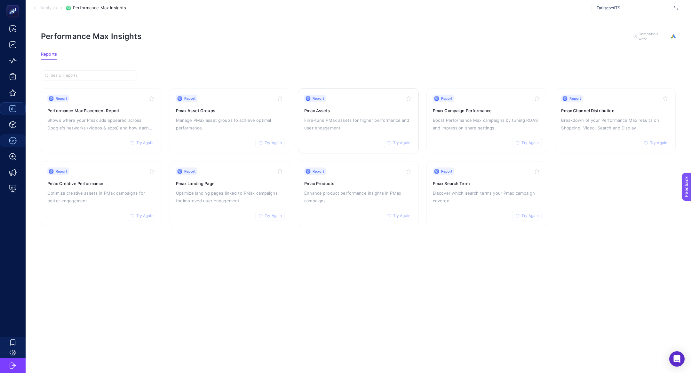
click at [330, 119] on p "Fine-tune PMax assets for higher performance and user engagement." at bounding box center [358, 123] width 108 height 15
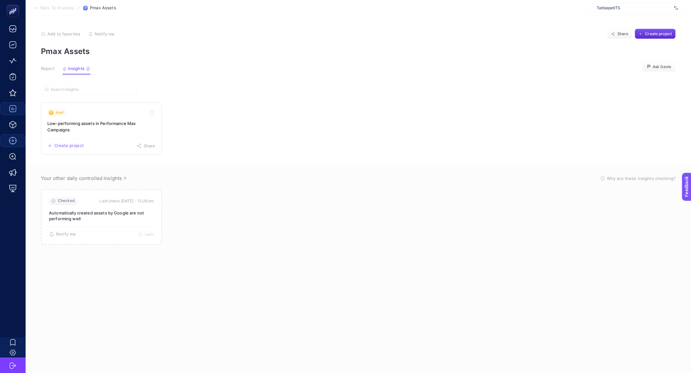
click at [83, 112] on div "Alert" at bounding box center [101, 113] width 108 height 8
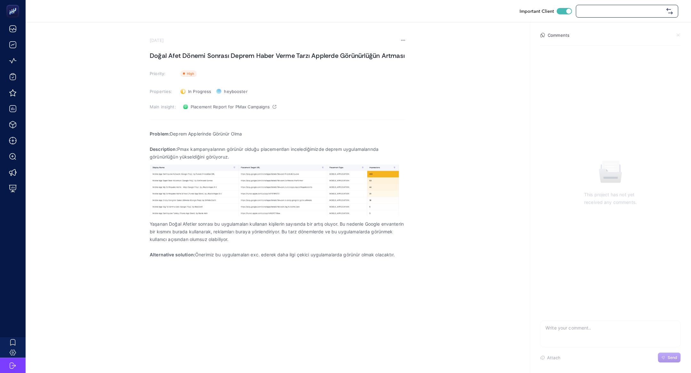
checkbox input "true"
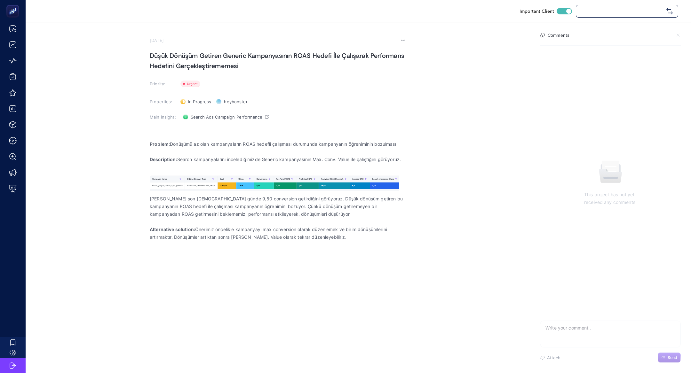
checkbox input "true"
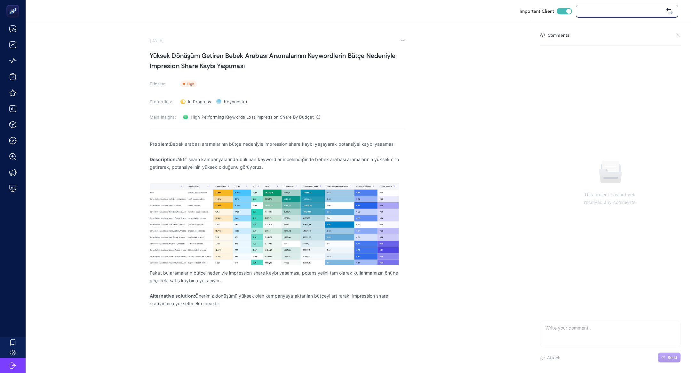
checkbox input "true"
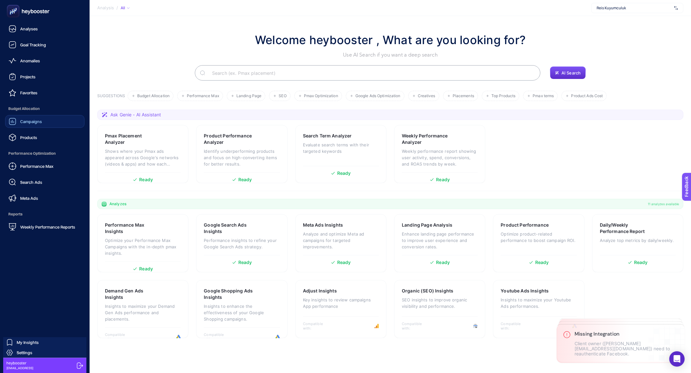
click at [26, 124] on span "Campaigns" at bounding box center [31, 121] width 22 height 5
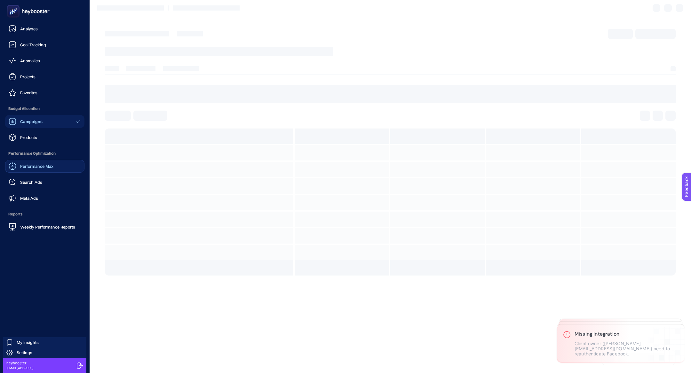
click at [28, 171] on link "Performance Max" at bounding box center [44, 166] width 79 height 13
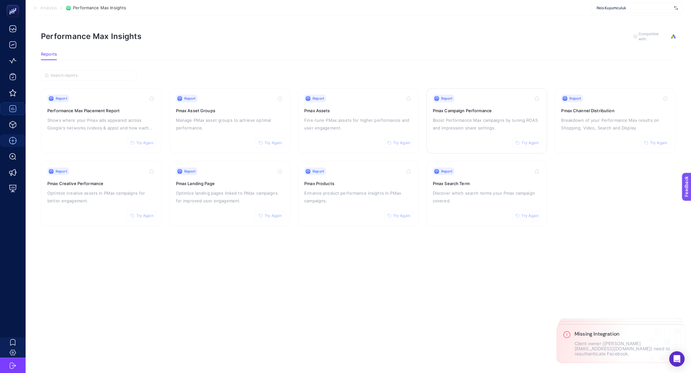
click at [498, 121] on p "Boost Performance Max campaigns by tuning ROAS and impression share settings." at bounding box center [487, 123] width 108 height 15
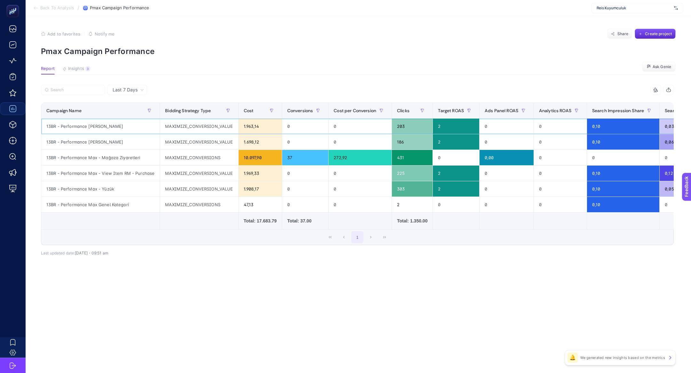
click at [102, 129] on div "13BR - Performance [PERSON_NAME]" at bounding box center [100, 126] width 118 height 15
click at [643, 31] on button "Create project" at bounding box center [655, 34] width 41 height 10
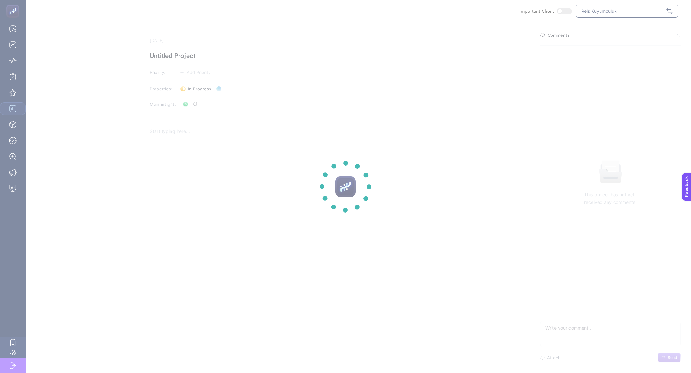
click at [164, 51] on section at bounding box center [345, 186] width 691 height 373
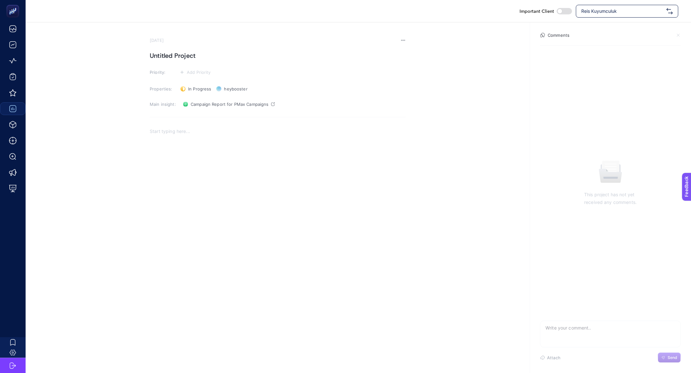
click at [184, 59] on h1 "Untitled Project" at bounding box center [278, 56] width 256 height 10
drag, startPoint x: 288, startPoint y: 56, endPoint x: 330, endPoint y: 54, distance: 41.9
click at [321, 60] on h1 "Dönüşüm Kaybı Yaşayan Kolye Kampanyasının Farklı" at bounding box center [278, 56] width 256 height 10
click at [206, 72] on span "Add Priority" at bounding box center [199, 72] width 24 height 5
click at [207, 102] on li at bounding box center [194, 108] width 31 height 12
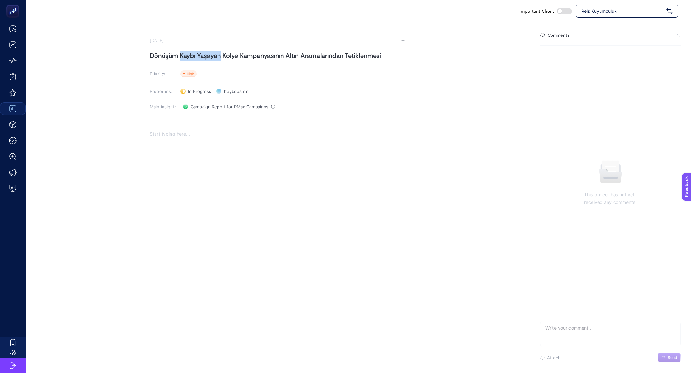
drag, startPoint x: 220, startPoint y: 58, endPoint x: 180, endPoint y: 58, distance: 39.7
click at [180, 58] on h1 "Dönüşüm Kaybı Yaşayan Kolye Kampanyasının Altın Aramalarından Tetiklenmesi" at bounding box center [278, 56] width 256 height 10
click at [590, 336] on textarea at bounding box center [610, 331] width 140 height 20
type textarea "G"
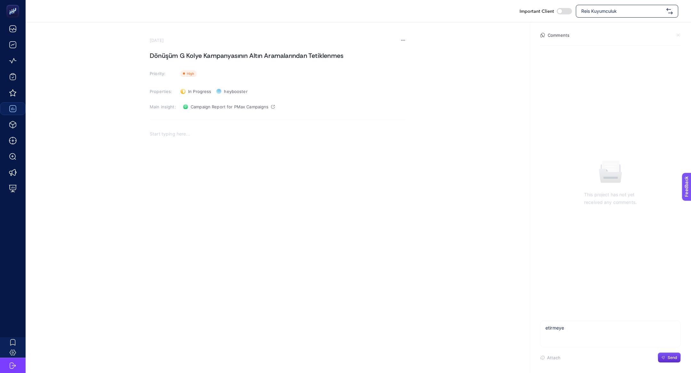
click at [560, 335] on textarea "etirmeye" at bounding box center [610, 331] width 140 height 20
click at [568, 336] on textarea "etirmeye" at bounding box center [610, 331] width 140 height 20
click at [568, 336] on textarea "etirmeyen" at bounding box center [610, 331] width 140 height 20
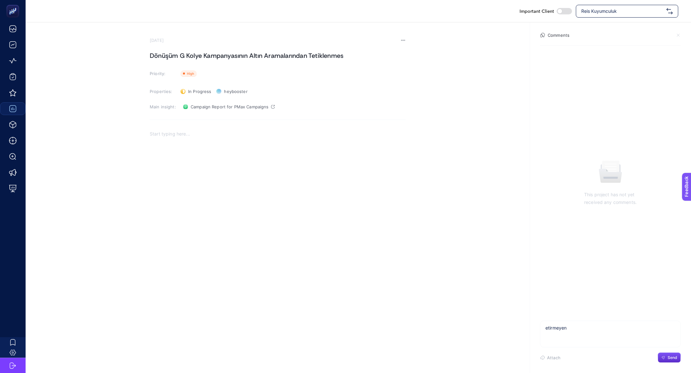
paste textarea "13BR - Performance [PERSON_NAME]"
type textarea "etirmeyen"
click at [183, 56] on h1 "Dönüşüm G Kolye Kampanyasının Altın Aramalarından Tetiklenmes" at bounding box center [278, 56] width 256 height 10
click at [559, 335] on textarea "etirmeyen" at bounding box center [610, 331] width 140 height 20
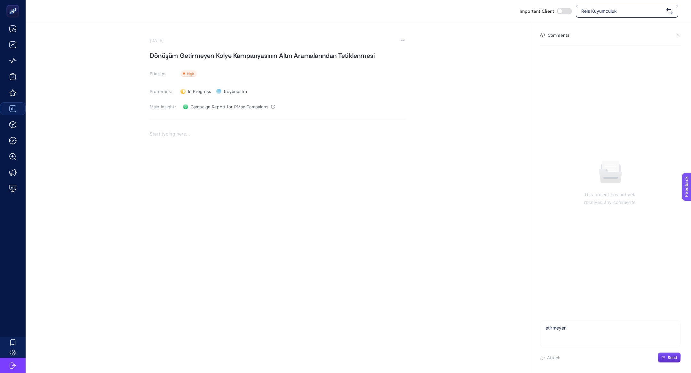
click at [559, 335] on textarea "etirmeyen" at bounding box center [610, 331] width 140 height 20
click at [211, 142] on div "Rich Text Editor. Editing area: main" at bounding box center [278, 190] width 256 height 128
click at [213, 137] on p "Problem: Düşüş yaşayan kampanyanın yanlış kategorielere yatırım yapması" at bounding box center [278, 134] width 256 height 8
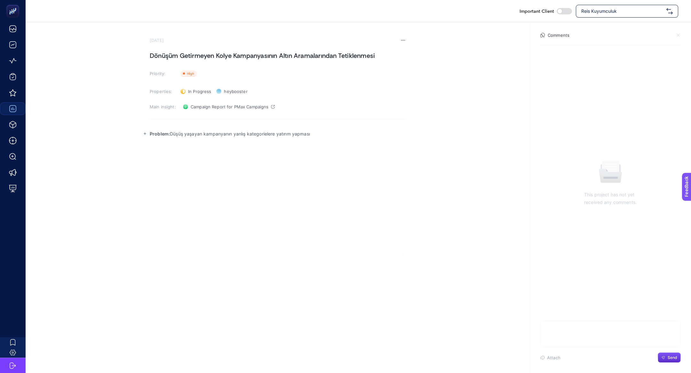
click at [243, 137] on p "Problem: Düşüş yaşayan kampanyanın yanlış kategorielere yatırım yapması" at bounding box center [278, 134] width 256 height 8
click at [257, 131] on p "Problem: Düşüş yaşayan kampanyanın farklı kategorielere yatırım yapması" at bounding box center [278, 134] width 256 height 8
click at [267, 157] on div "Problem: Düşüş yaşayan kampanyanın farklı aramalara yatırım yapması" at bounding box center [278, 190] width 256 height 128
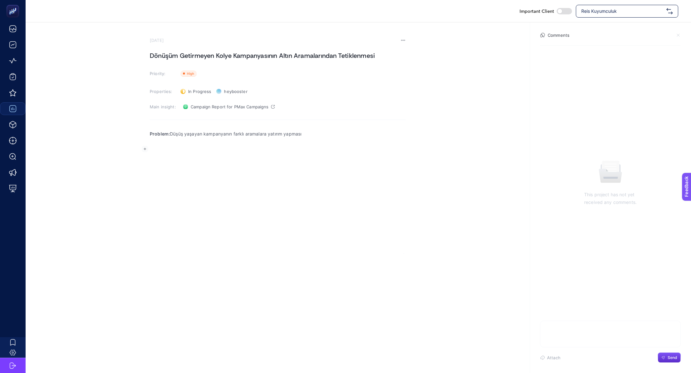
click at [240, 199] on div "Problem: Düşüş yaşayan kampanyanın farklı aramalara yatırım yapması" at bounding box center [278, 190] width 256 height 128
click at [266, 149] on p "Description: Pmax kampanyalarını incelediğimizde bahçe ve balkon kampanyasının …" at bounding box center [278, 153] width 256 height 15
click at [292, 148] on p "Description: Pmax kampanyalarını incelediğimizde Kolye ve balkon kampanyasının …" at bounding box center [278, 153] width 256 height 15
click at [196, 167] on div "Problem: Düşüş yaşayan kampanyanın farklı aramalara yatırım yapması Description…" at bounding box center [278, 190] width 256 height 128
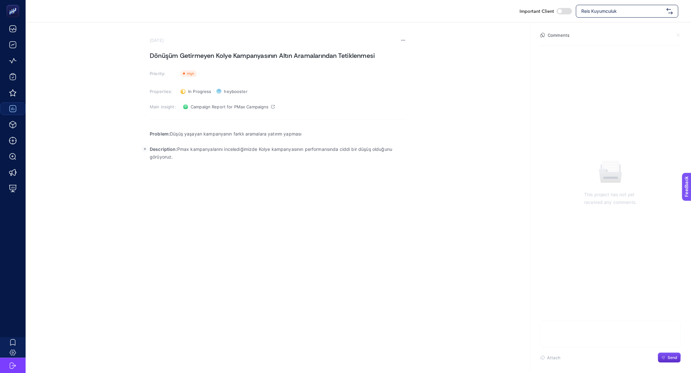
click at [189, 158] on p "Description: Pmax kampanyalarını incelediğimizde Kolye kampanyasının performans…" at bounding box center [278, 153] width 256 height 15
click at [242, 174] on div "Problem: Düşüş yaşayan kampanyanın farklı aramalara yatırım yapması Description…" at bounding box center [278, 190] width 256 height 128
click at [141, 172] on button "Edit block" at bounding box center [145, 172] width 10 height 10
click at [144, 183] on icon "Editor block content toolbar" at bounding box center [143, 185] width 5 height 5
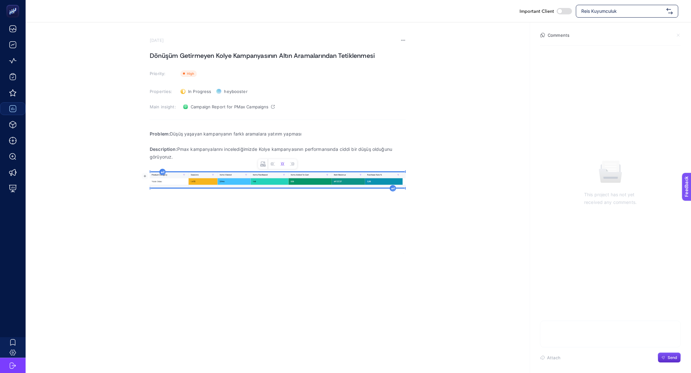
click at [231, 183] on img "Rich Text Editor. Editing area: main" at bounding box center [278, 179] width 256 height 15
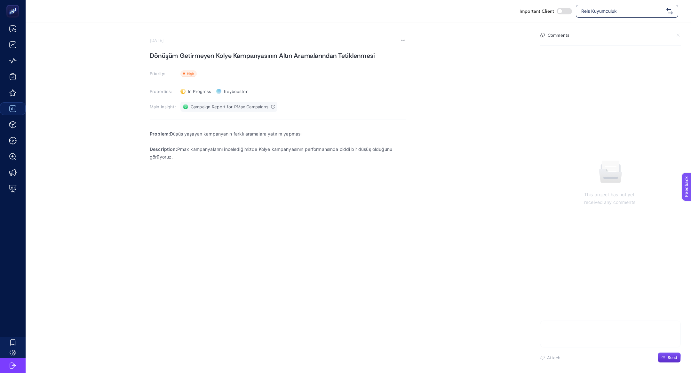
click at [207, 108] on span "Campaign Report for PMax Campaigns" at bounding box center [230, 106] width 78 height 5
click at [227, 192] on div "Problem: Düşüş yaşayan kampanyanın farklı aramalara yatırım yapması Description…" at bounding box center [278, 190] width 256 height 128
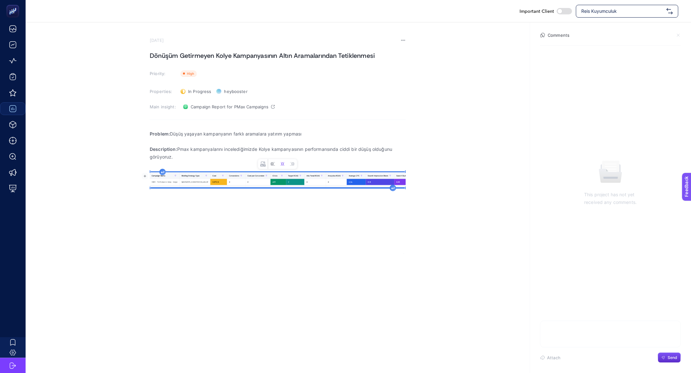
click at [271, 165] on icon "Image toolbar" at bounding box center [273, 164] width 4 height 4
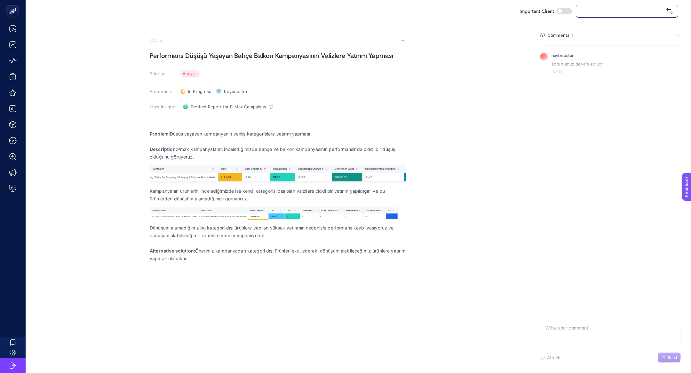
click at [200, 132] on p "Problem: Düşüş yaşayan kampanyanın yanlış kategorielere yatırım yapması" at bounding box center [278, 134] width 256 height 8
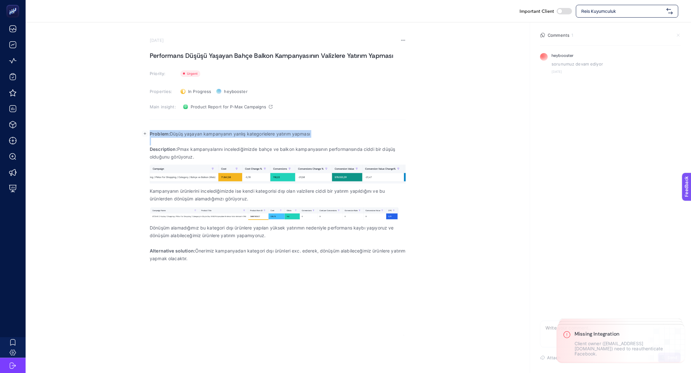
copy p "Problem: Düşüş yaşayan kampanyanın yanlış kategorielere yatırım yapması"
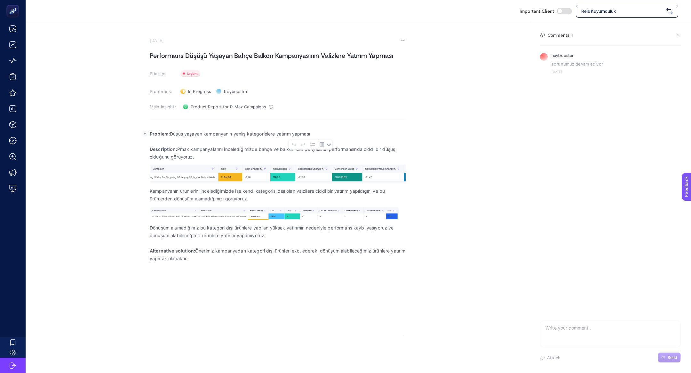
click at [179, 155] on p "Description: Pmax kampanyalarını incelediğimizde bahçe ve balkon kampanyasının …" at bounding box center [278, 153] width 256 height 15
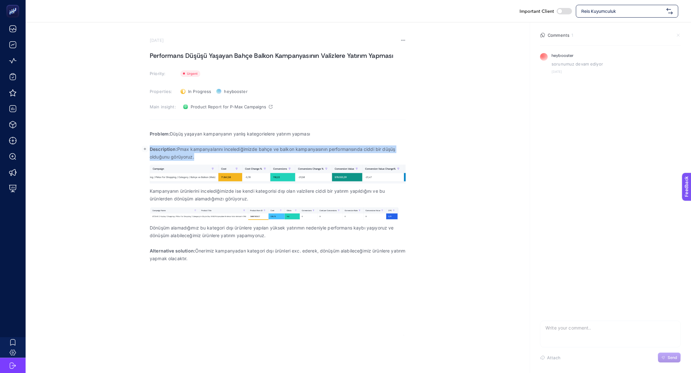
click at [179, 155] on p "Description: Pmax kampanyalarını incelediğimizde bahçe ve balkon kampanyasının …" at bounding box center [278, 153] width 256 height 15
copy p "Description: Pmax kampanyalarını incelediğimizde bahçe ve balkon kampanyasının …"
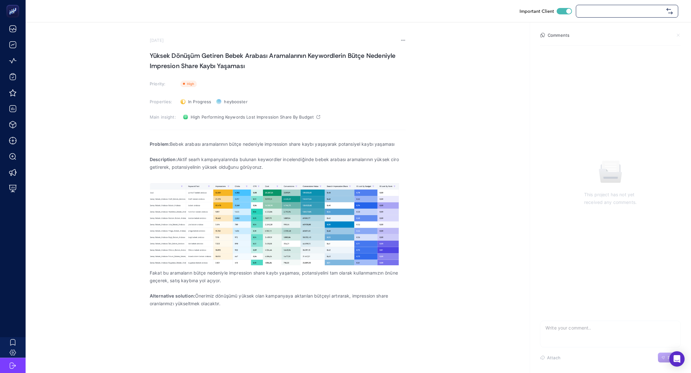
checkbox input "true"
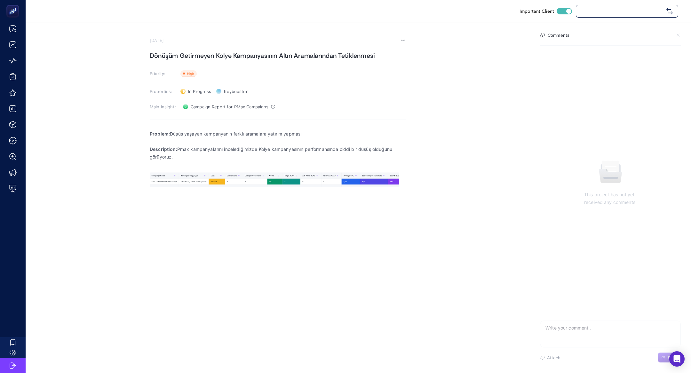
checkbox input "true"
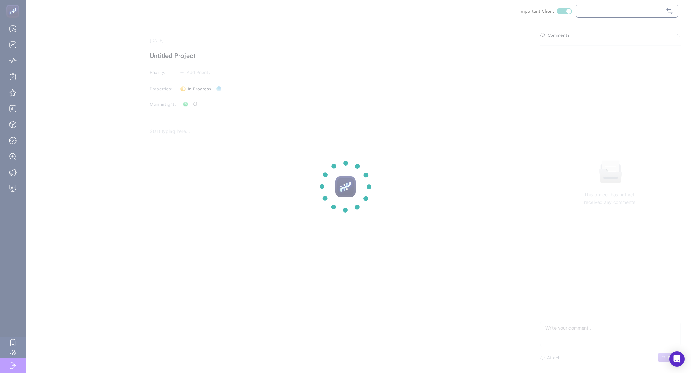
checkbox input "true"
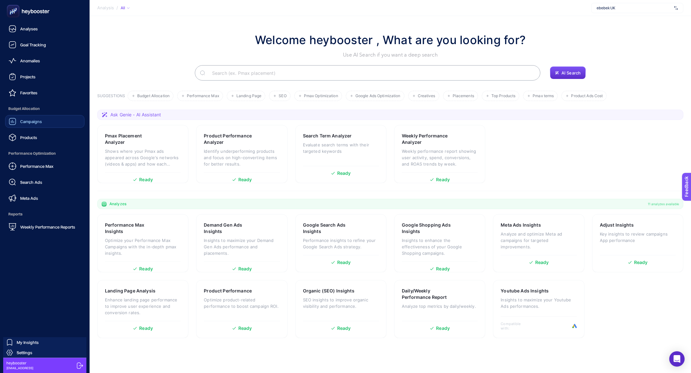
click at [20, 124] on div "Campaigns" at bounding box center [25, 122] width 33 height 8
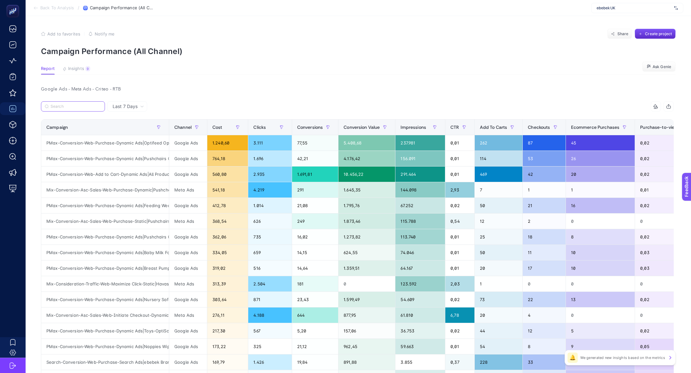
click at [84, 105] on input "Search" at bounding box center [76, 106] width 51 height 5
paste input "DGen-Conversion-Web-Purchase-Static Ads|Feeding & Weaning"
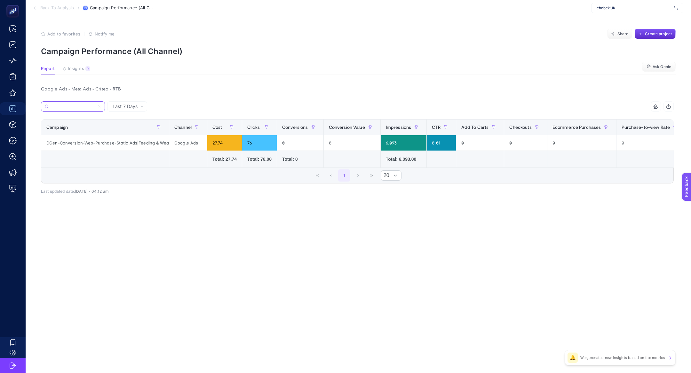
type input "DGen-Conversion-Web-Purchase-Static Ads|Feeding & Weaning"
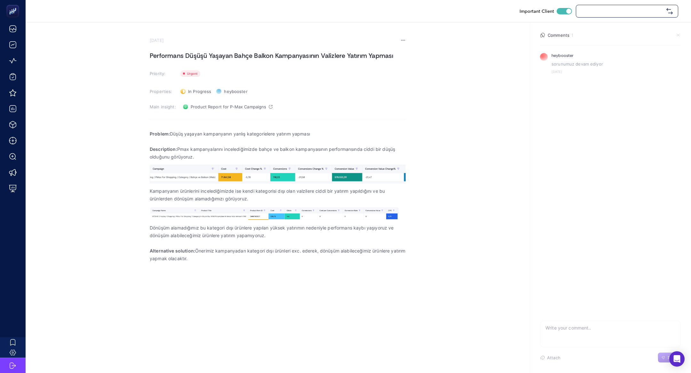
checkbox input "true"
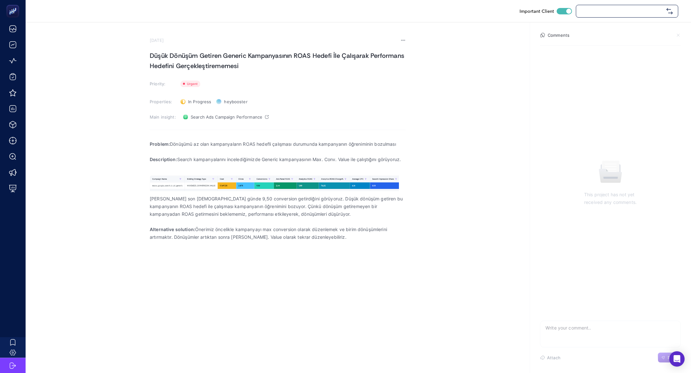
checkbox input "true"
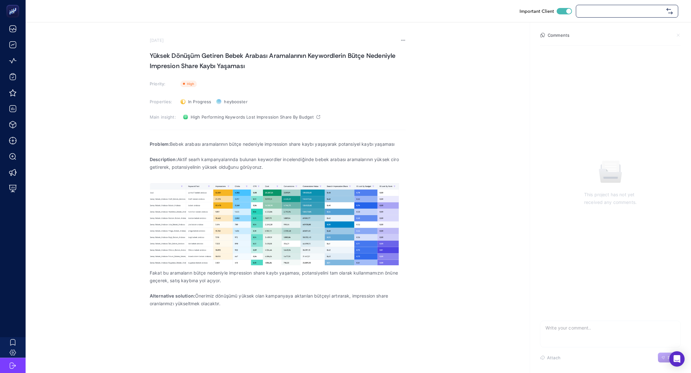
checkbox input "true"
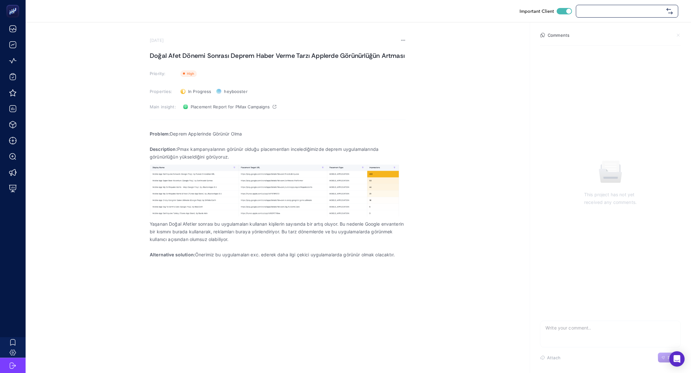
checkbox input "true"
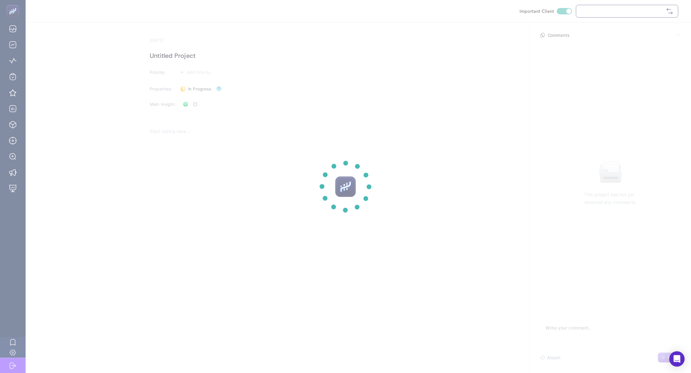
checkbox input "true"
